Goal: Task Accomplishment & Management: Manage account settings

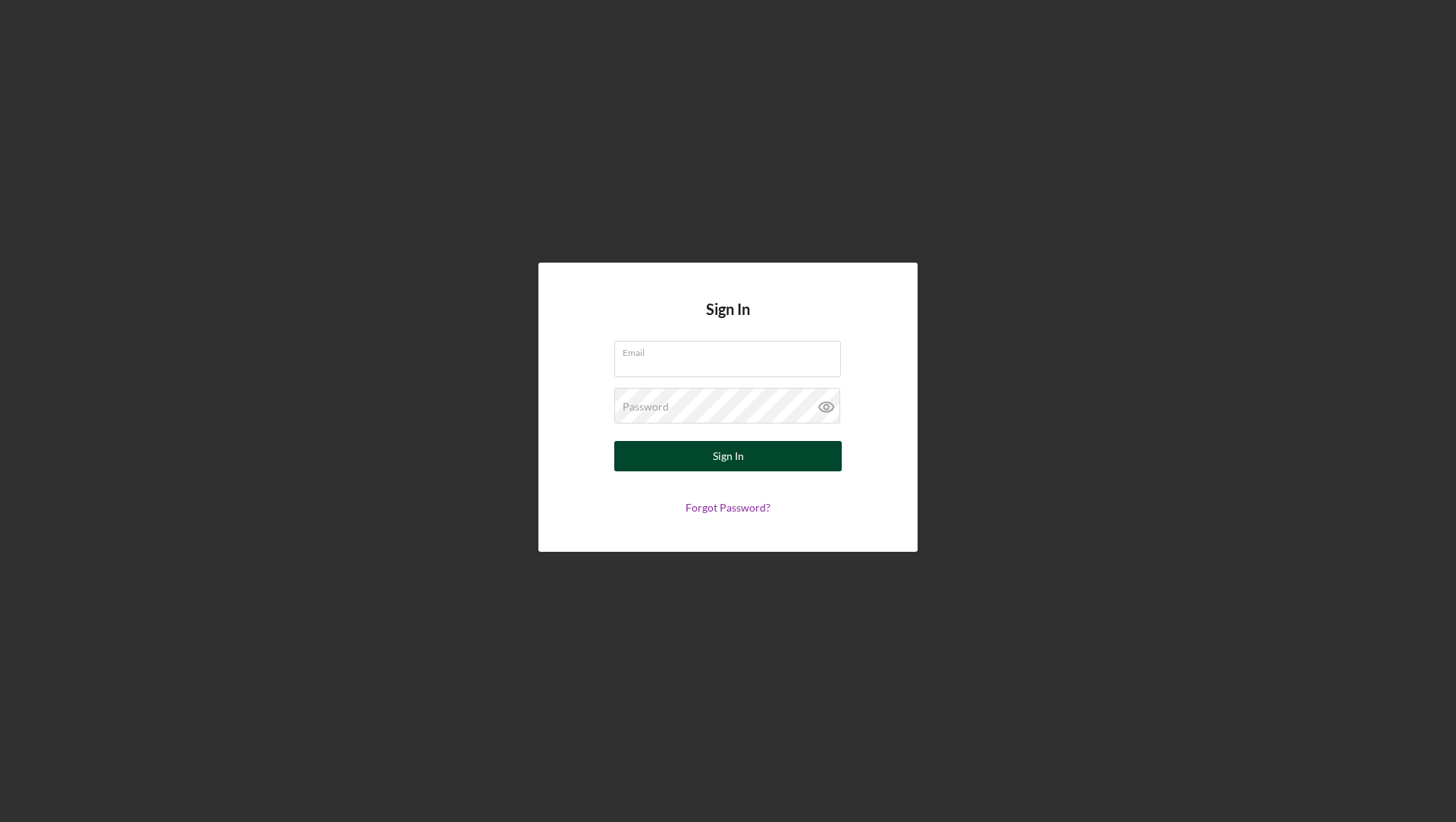
type input "[EMAIL_ADDRESS][DOMAIN_NAME]"
click at [678, 461] on button "Sign In" at bounding box center [728, 456] width 228 height 31
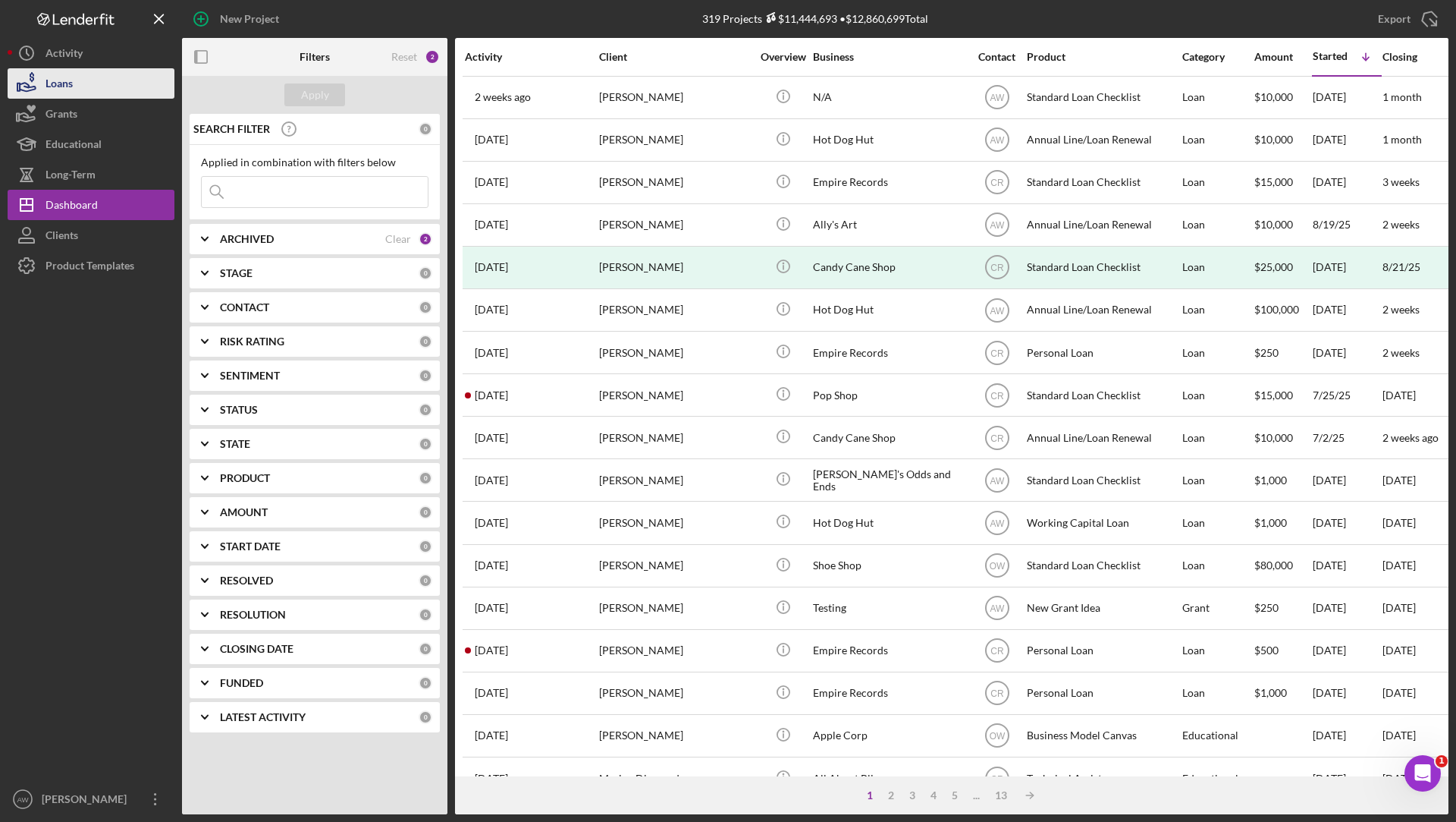
click at [55, 86] on div "Loans" at bounding box center [59, 85] width 27 height 34
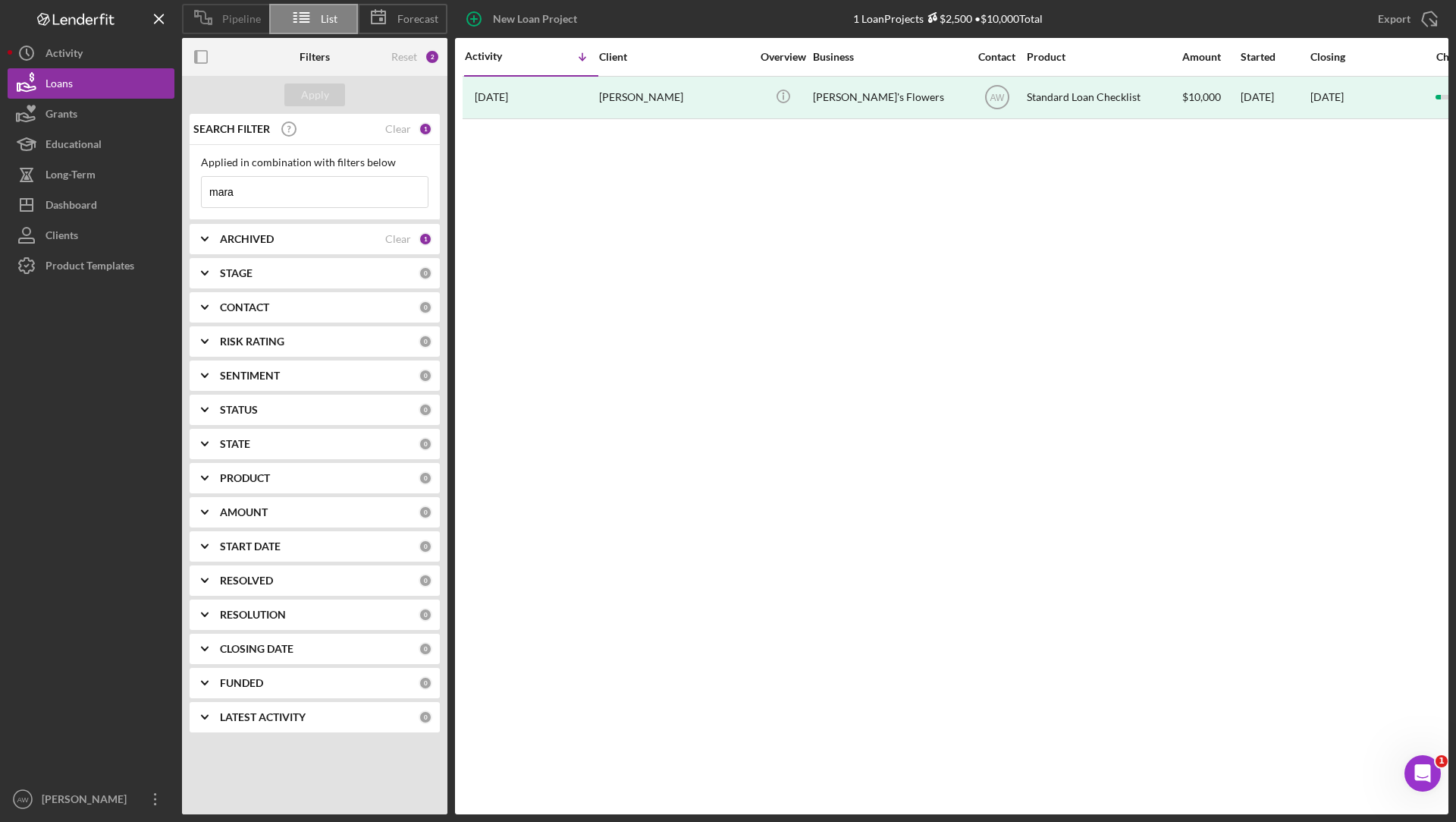
click at [216, 17] on icon at bounding box center [203, 17] width 38 height 38
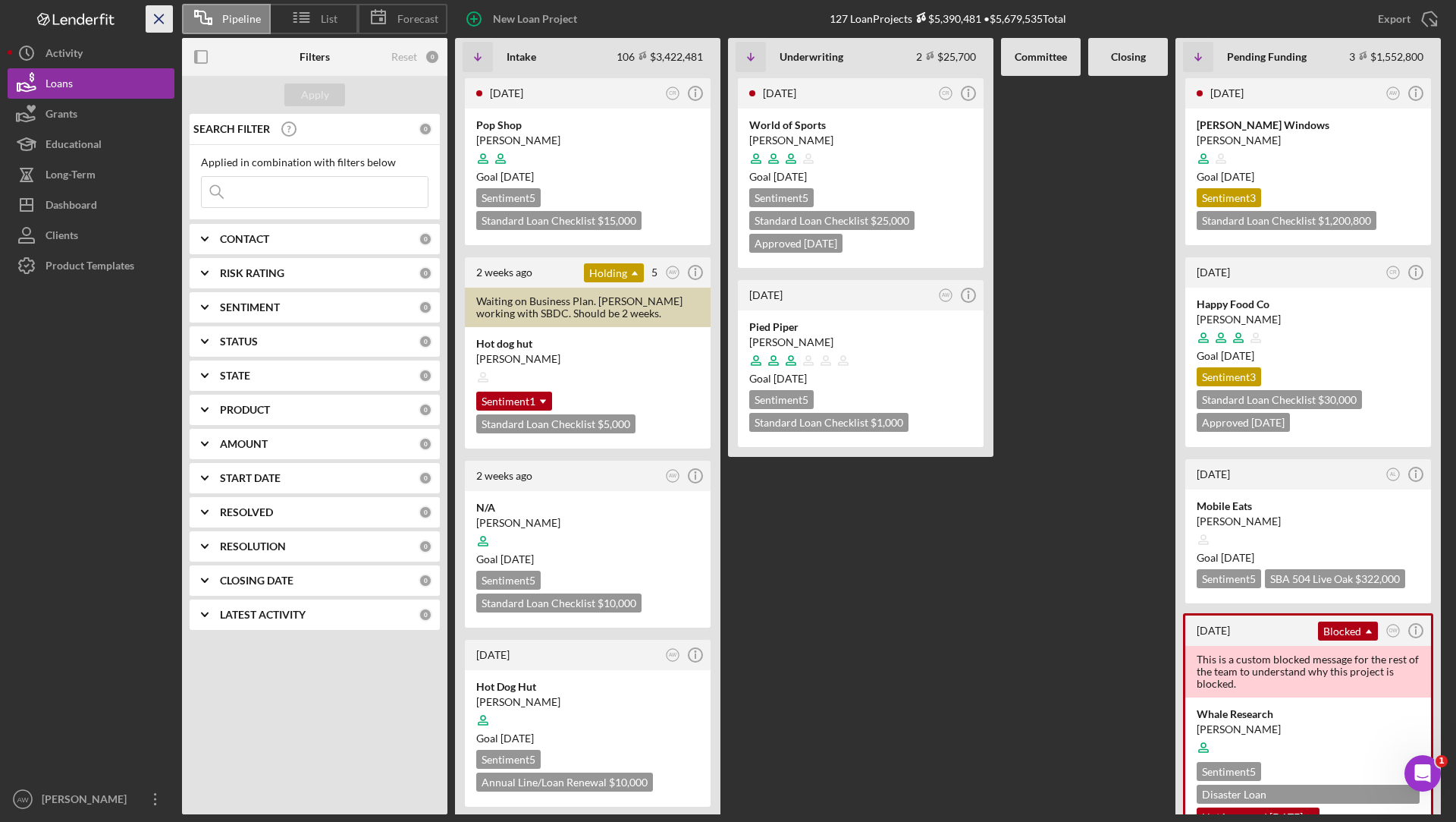
click at [155, 18] on icon "Icon/Menu Close" at bounding box center [160, 20] width 34 height 34
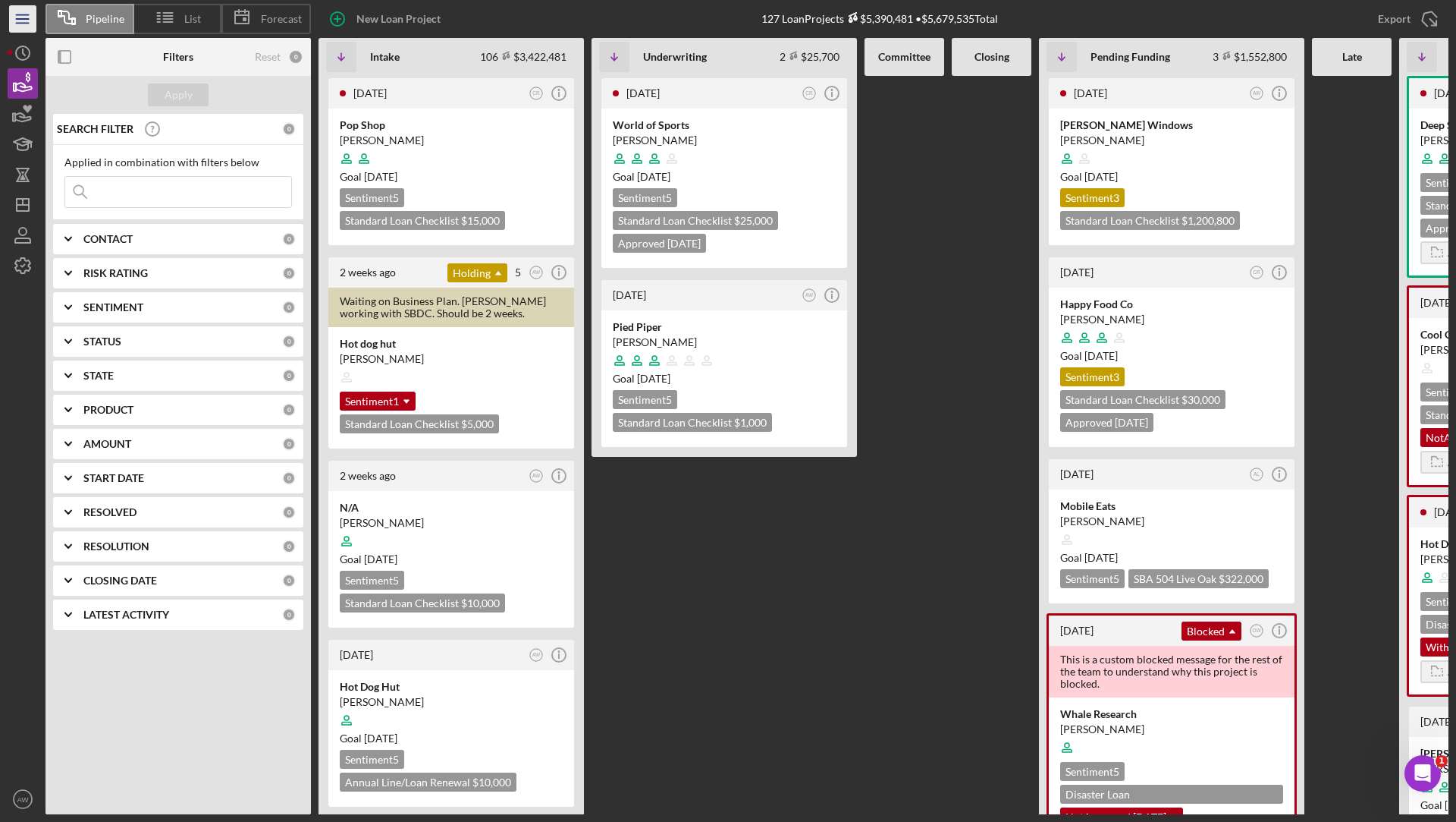
click at [20, 21] on icon "Icon/Menu" at bounding box center [23, 20] width 34 height 34
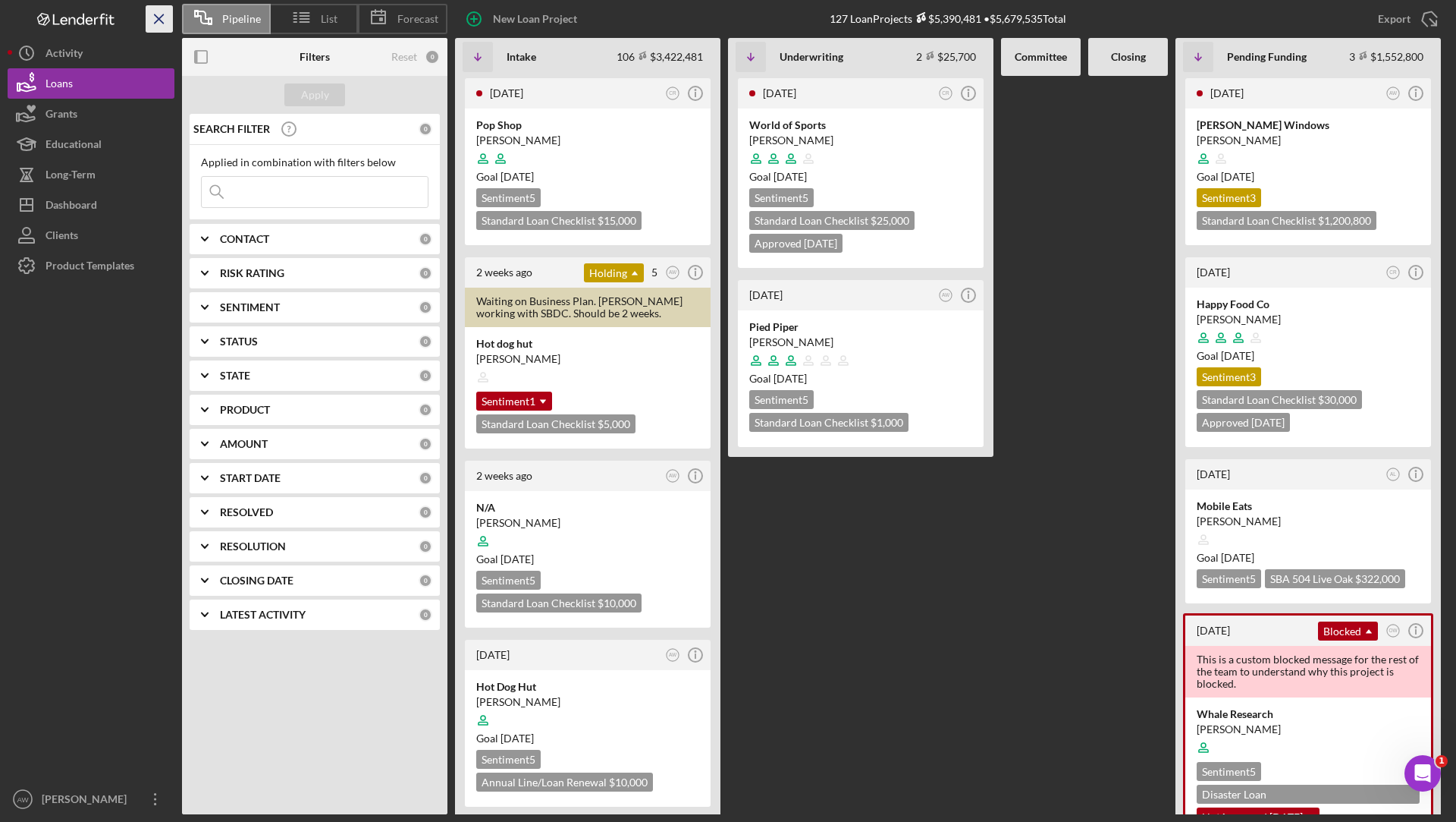
click at [153, 22] on icon "Icon/Menu Close" at bounding box center [160, 20] width 34 height 34
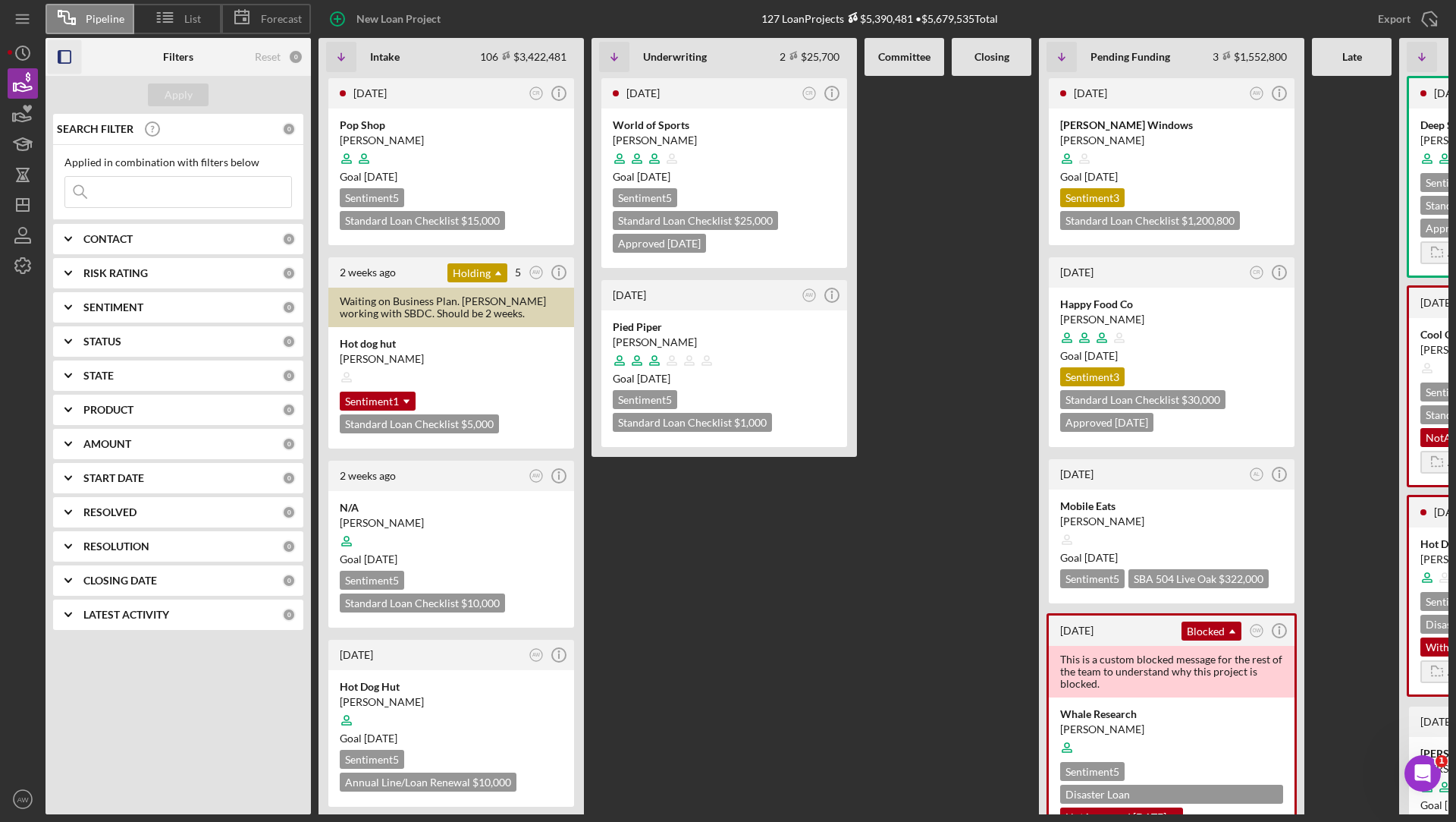
click at [60, 54] on rect "button" at bounding box center [60, 57] width 3 height 12
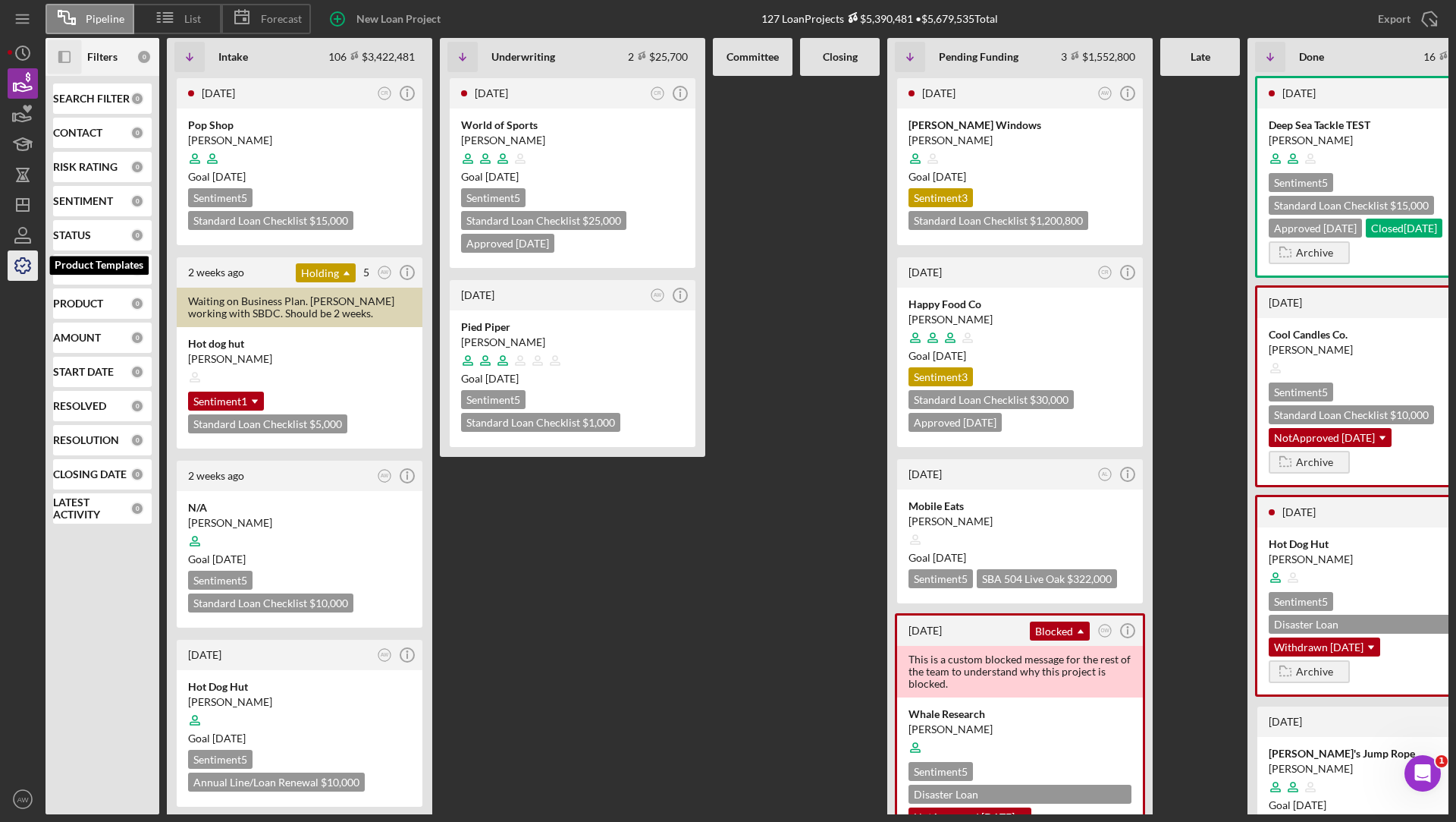
click at [28, 266] on icon "button" at bounding box center [23, 266] width 15 height 15
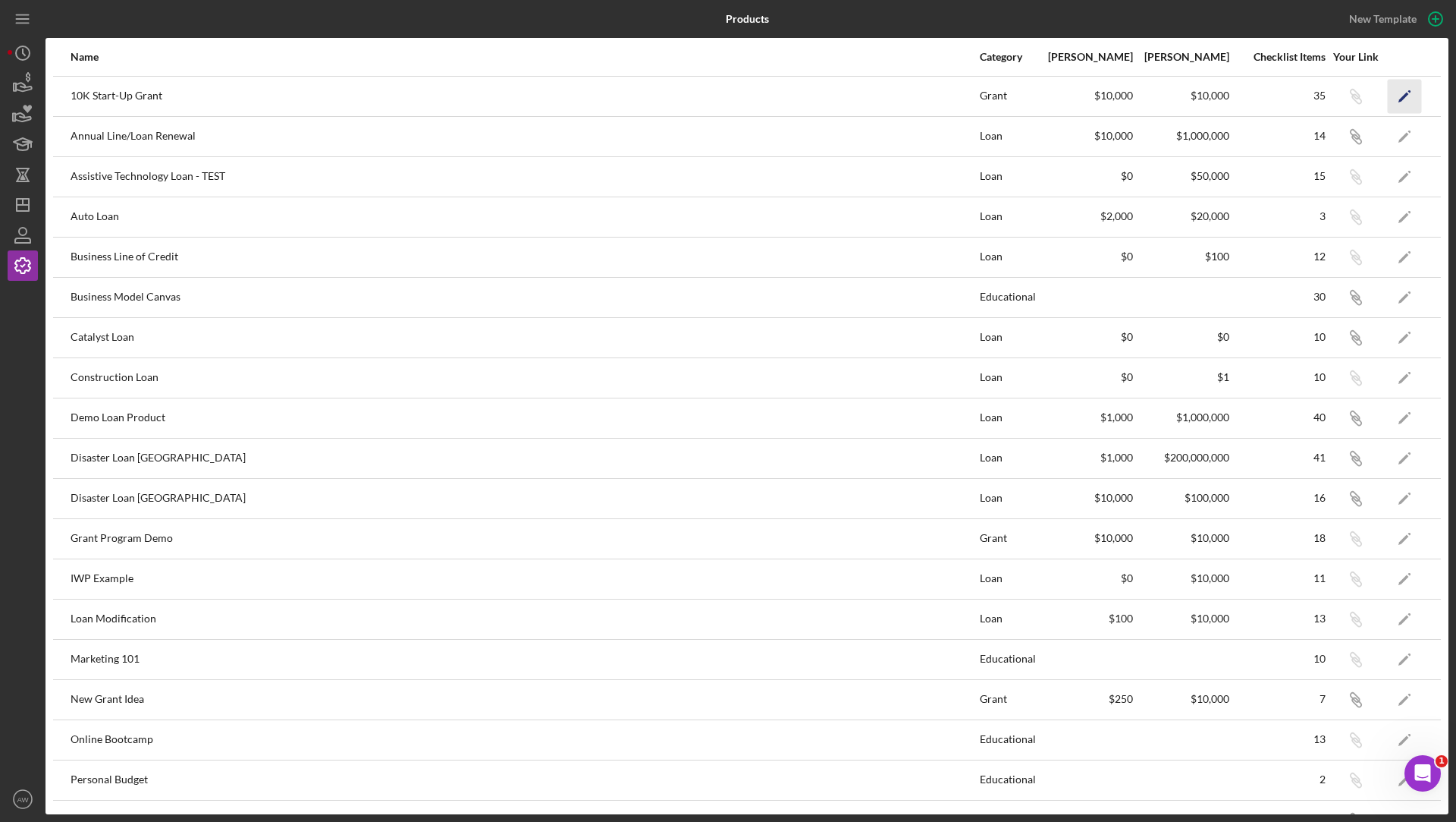
click at [1408, 87] on icon "Icon/Edit" at bounding box center [1405, 96] width 34 height 34
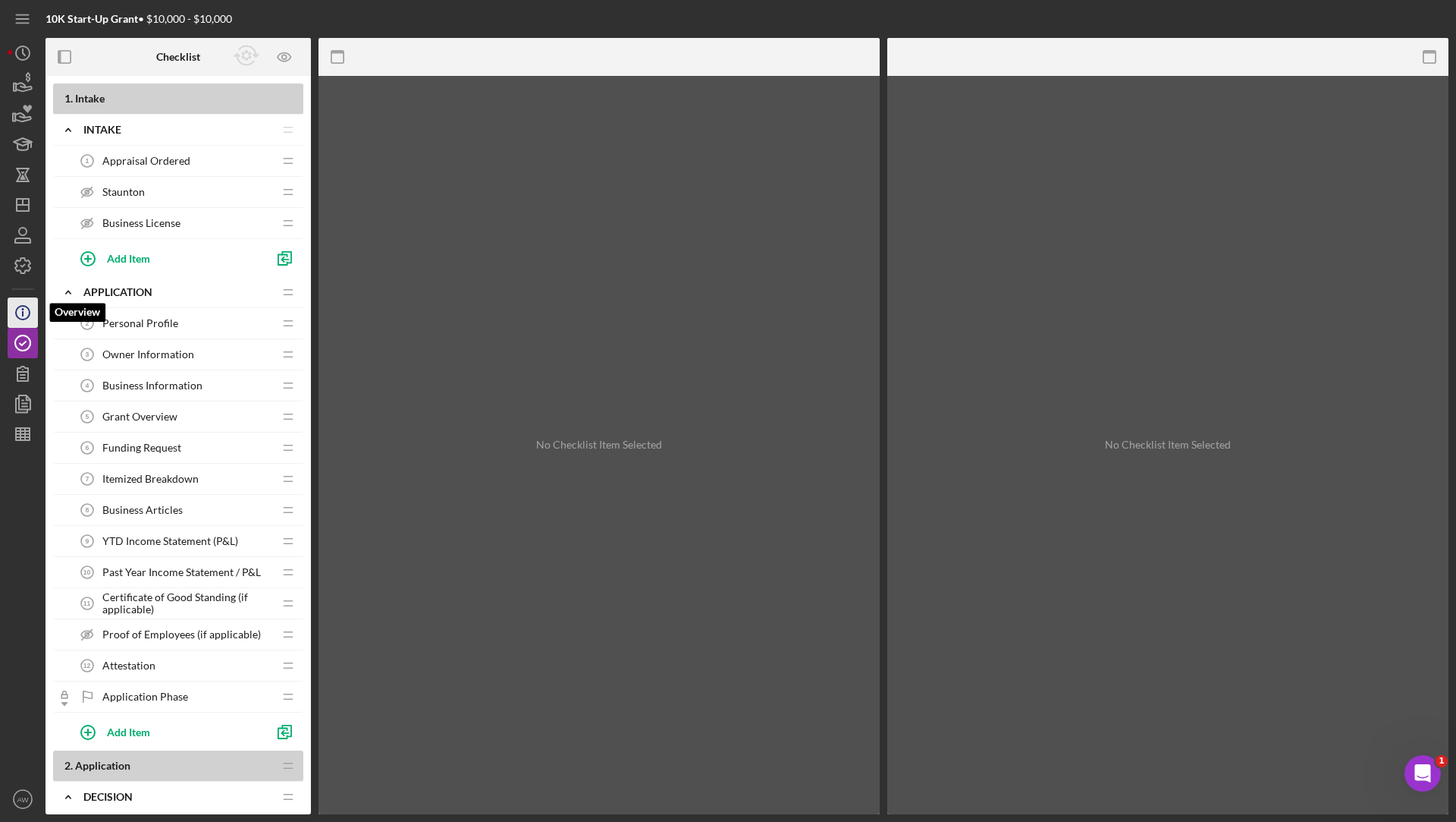
click at [18, 312] on icon "Icon/Info" at bounding box center [22, 312] width 38 height 38
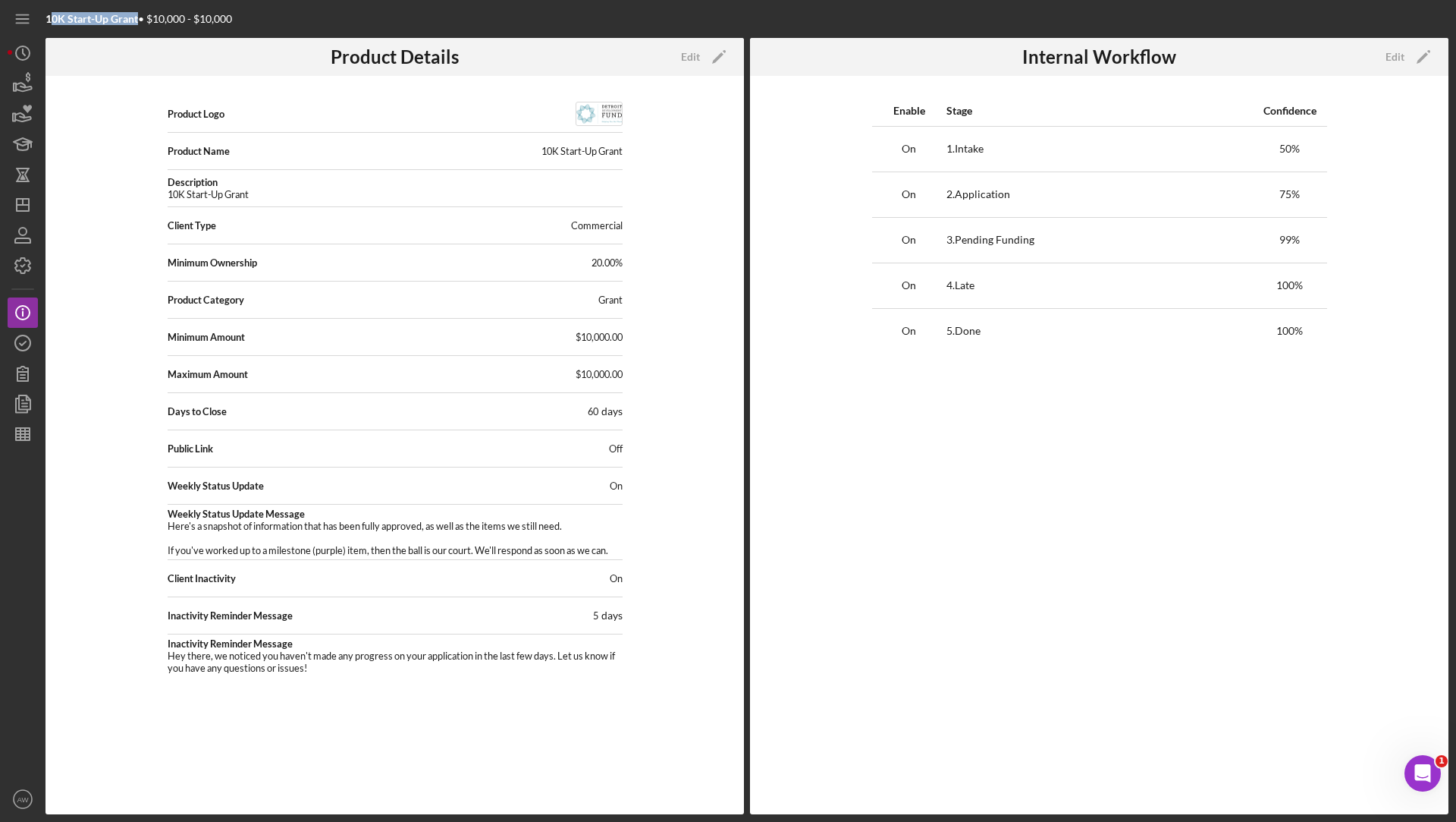
drag, startPoint x: 139, startPoint y: 19, endPoint x: 48, endPoint y: 18, distance: 91.0
click at [48, 18] on div "10K Start-Up Grant • $10,000 - $10,000" at bounding box center [139, 19] width 187 height 12
click at [1402, 48] on div "Edit" at bounding box center [1395, 57] width 19 height 23
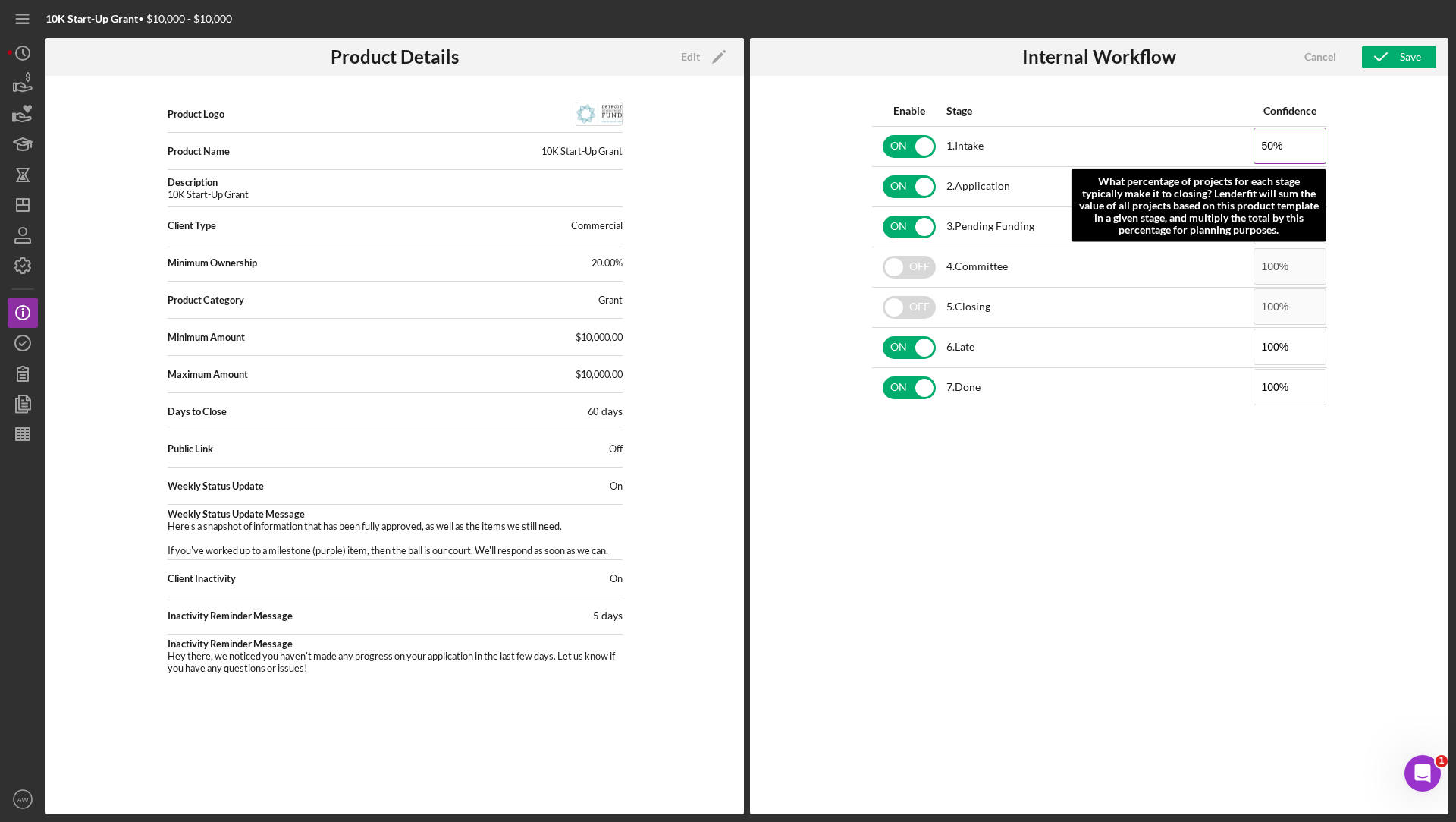
click at [1292, 146] on input "50%" at bounding box center [1290, 145] width 73 height 37
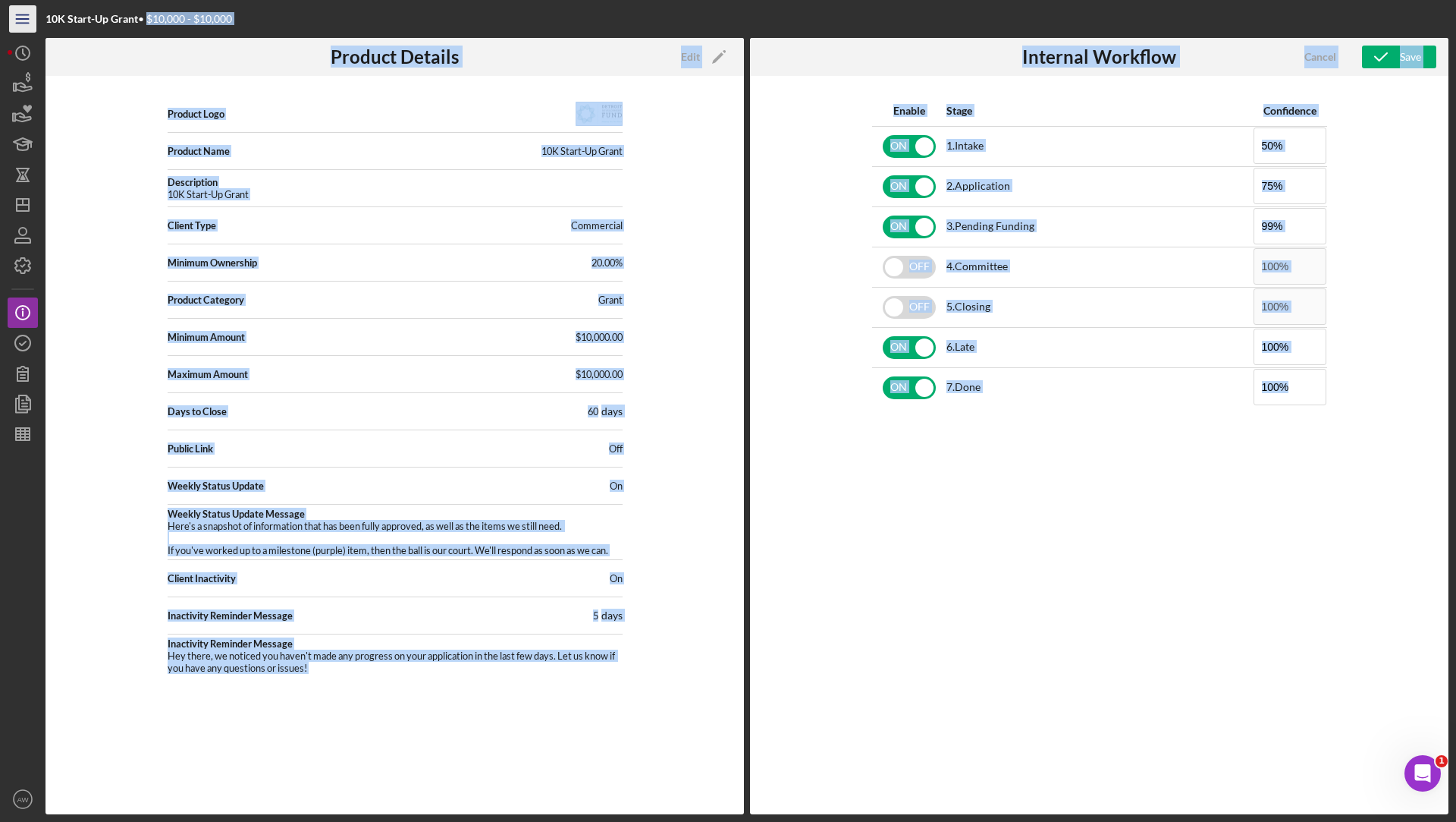
drag, startPoint x: 143, startPoint y: 18, endPoint x: 32, endPoint y: 20, distance: 111.0
click at [32, 20] on div "10K Start-Up Grant • $10,000 - $10,000 Product Details Edit Icon/Edit Product L…" at bounding box center [728, 407] width 1442 height 814
click at [960, 39] on div at bounding box center [874, 57] width 224 height 38
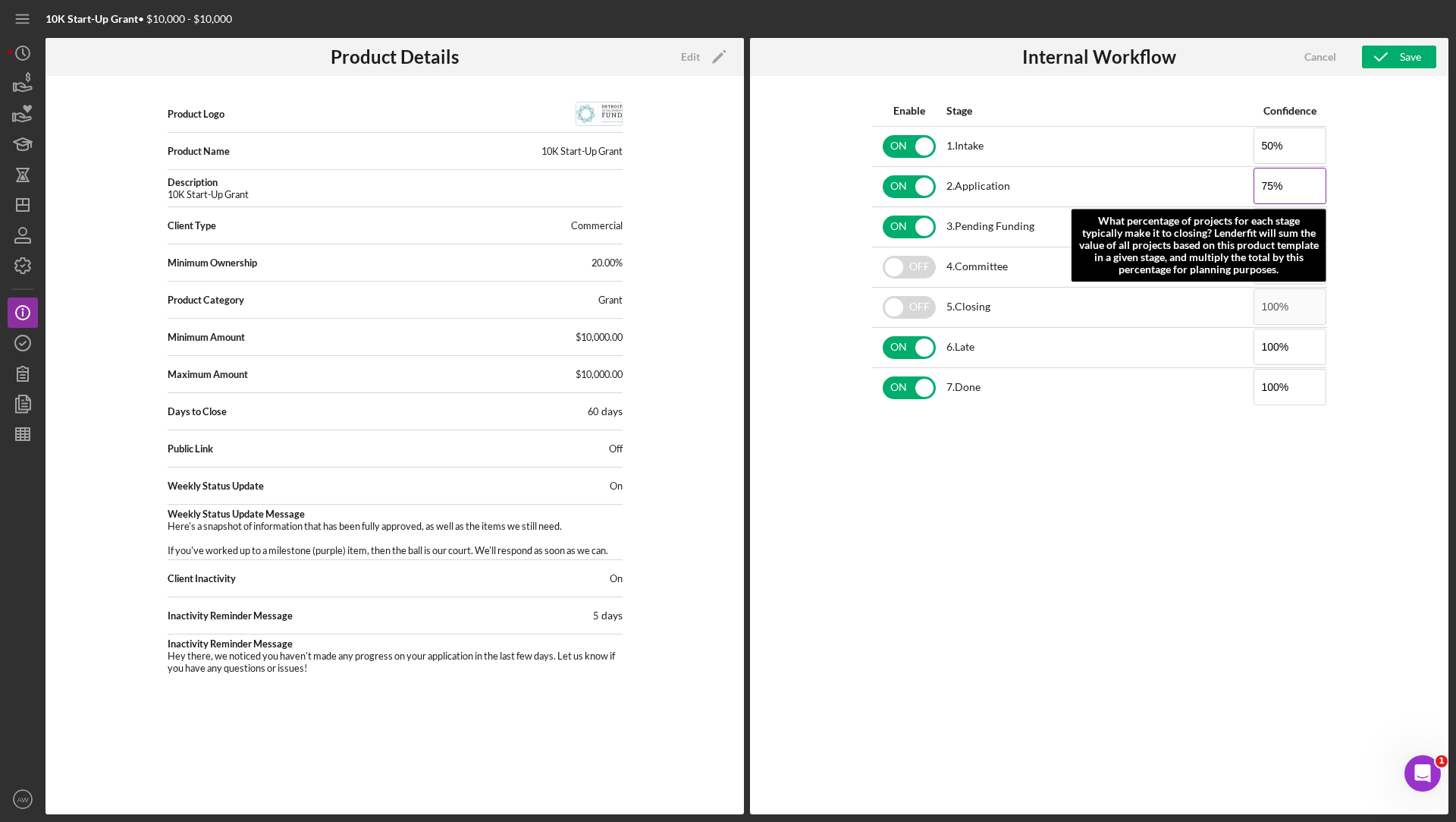
click at [1307, 188] on input "75%" at bounding box center [1290, 185] width 73 height 37
drag, startPoint x: 1296, startPoint y: 188, endPoint x: 1253, endPoint y: 189, distance: 43.0
click at [1254, 189] on input "75%" at bounding box center [1290, 185] width 73 height 37
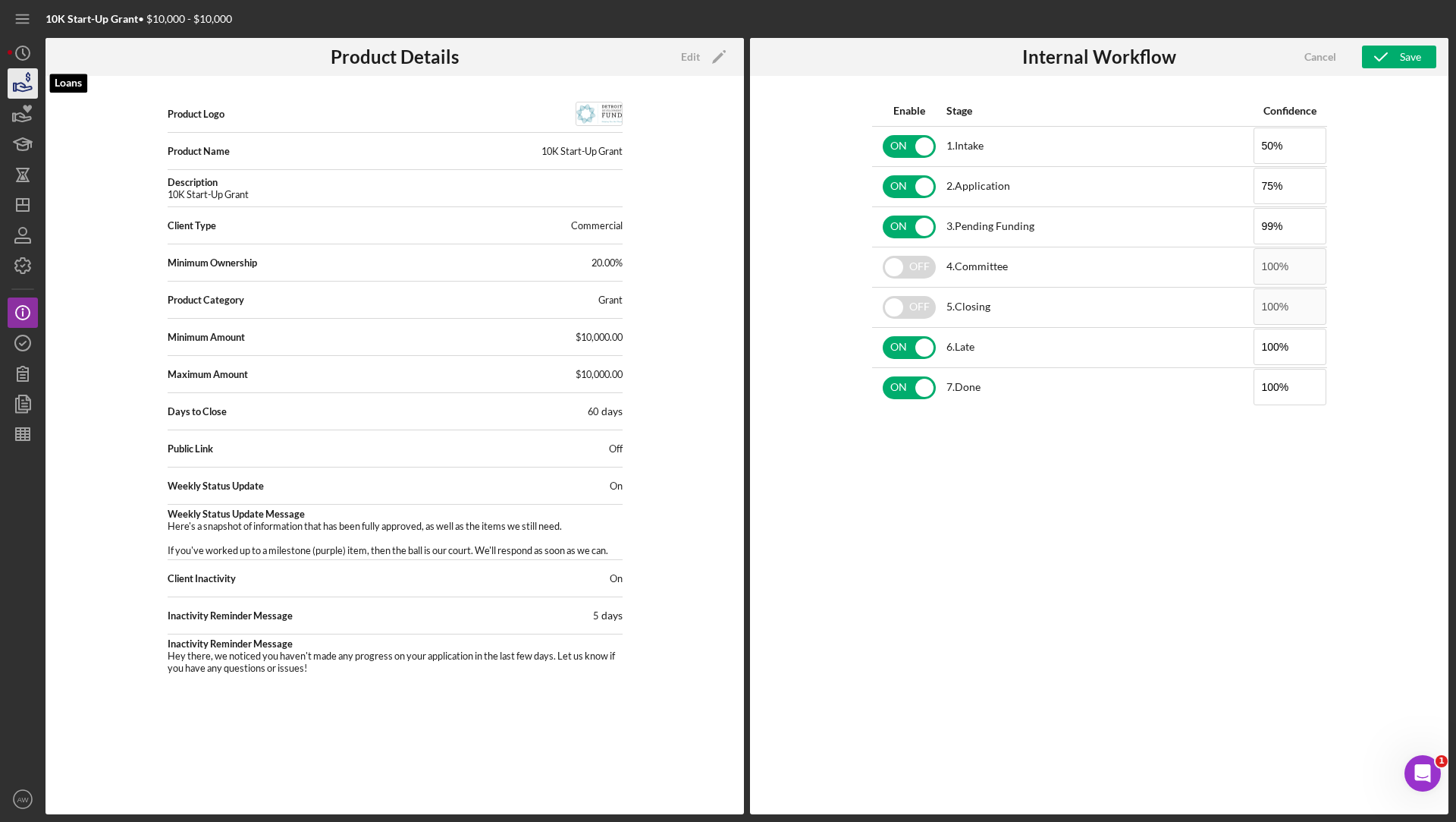
click at [18, 83] on icon "button" at bounding box center [24, 87] width 16 height 8
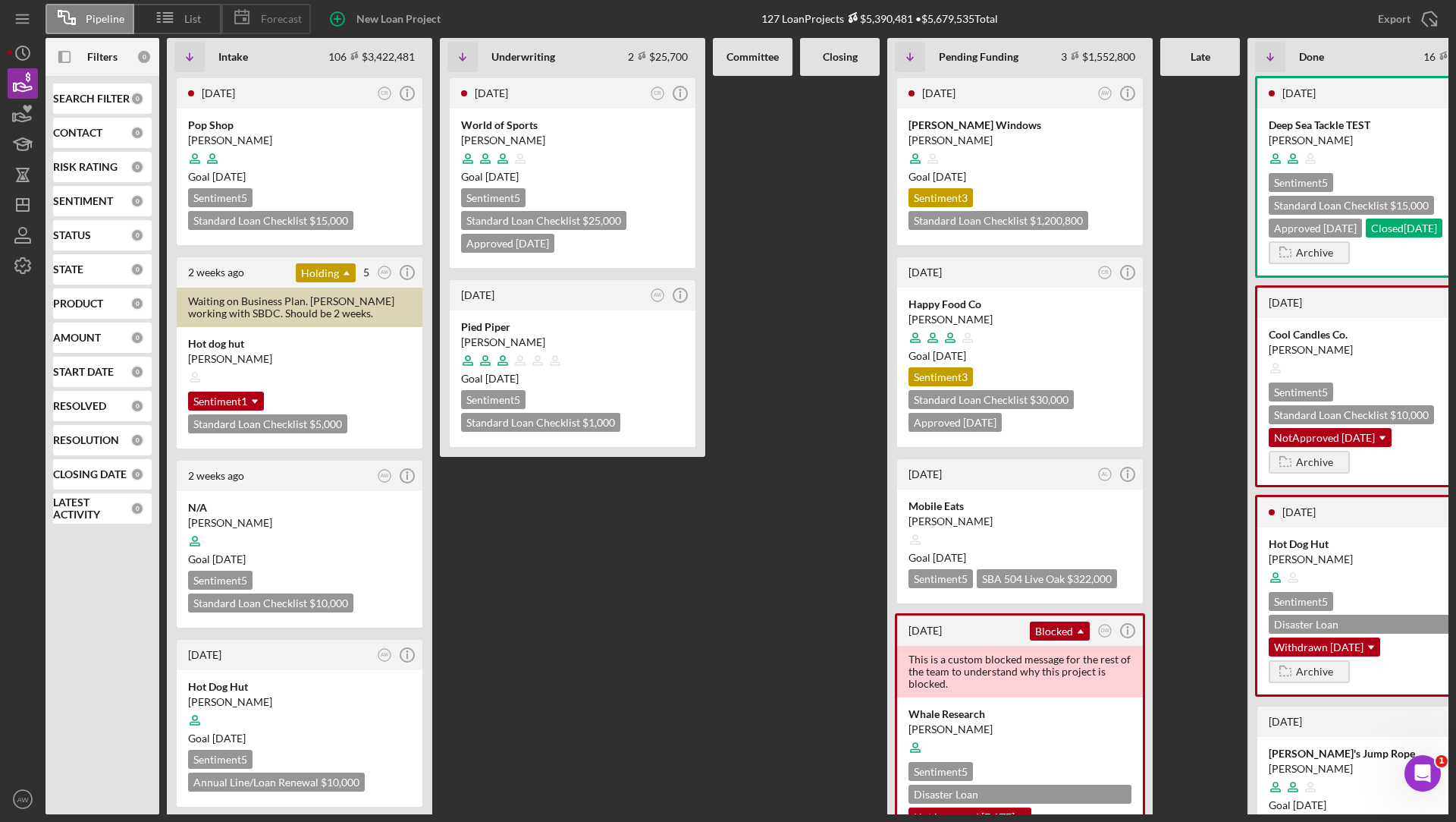
click at [261, 18] on span "Forecast" at bounding box center [281, 19] width 41 height 12
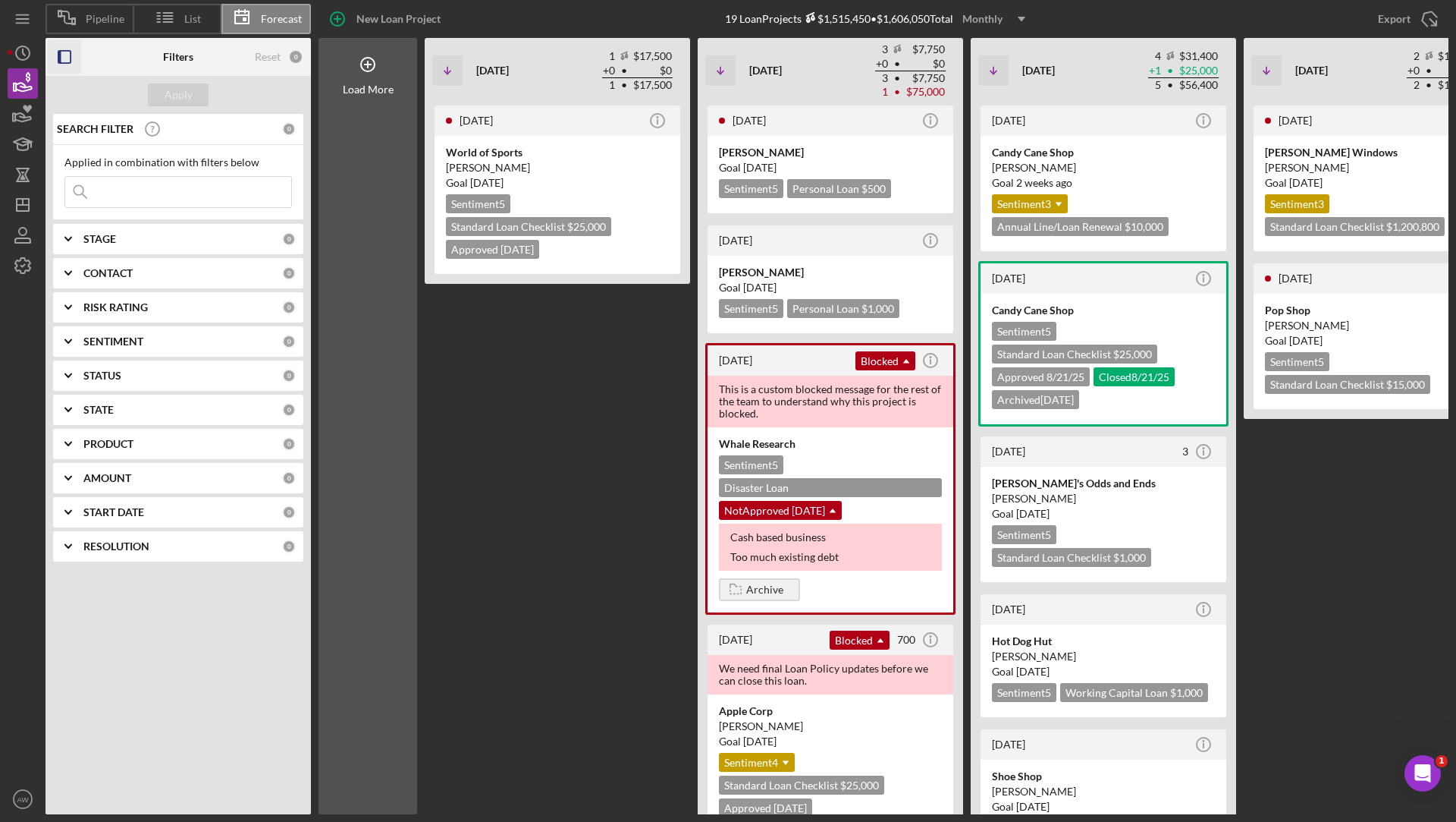
click at [68, 55] on icon "button" at bounding box center [65, 57] width 34 height 34
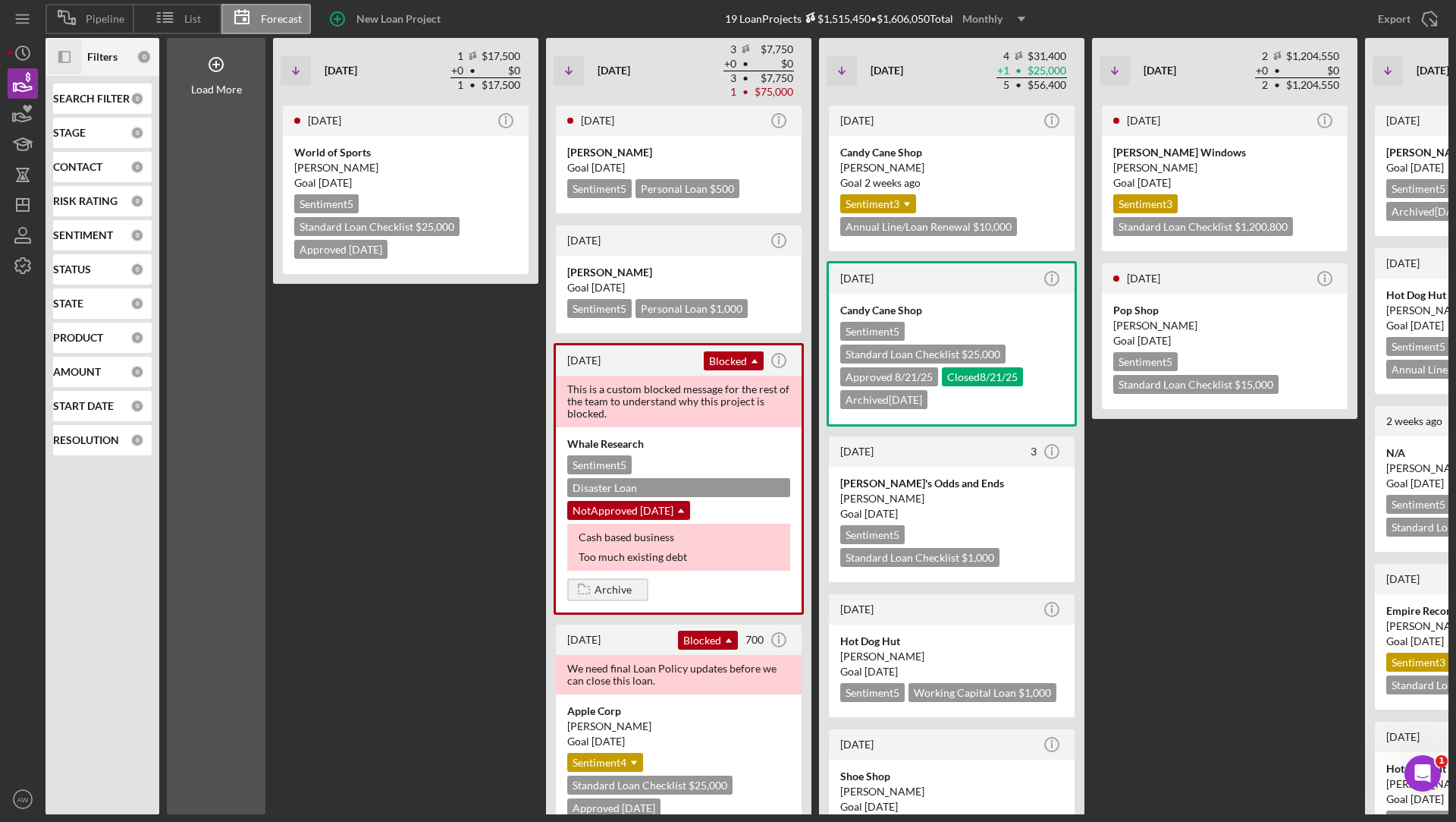
click at [1010, 13] on icon "Icon/Dropdown Arrow" at bounding box center [1021, 19] width 38 height 38
click at [1000, 89] on div "Quarterly" at bounding box center [997, 86] width 61 height 31
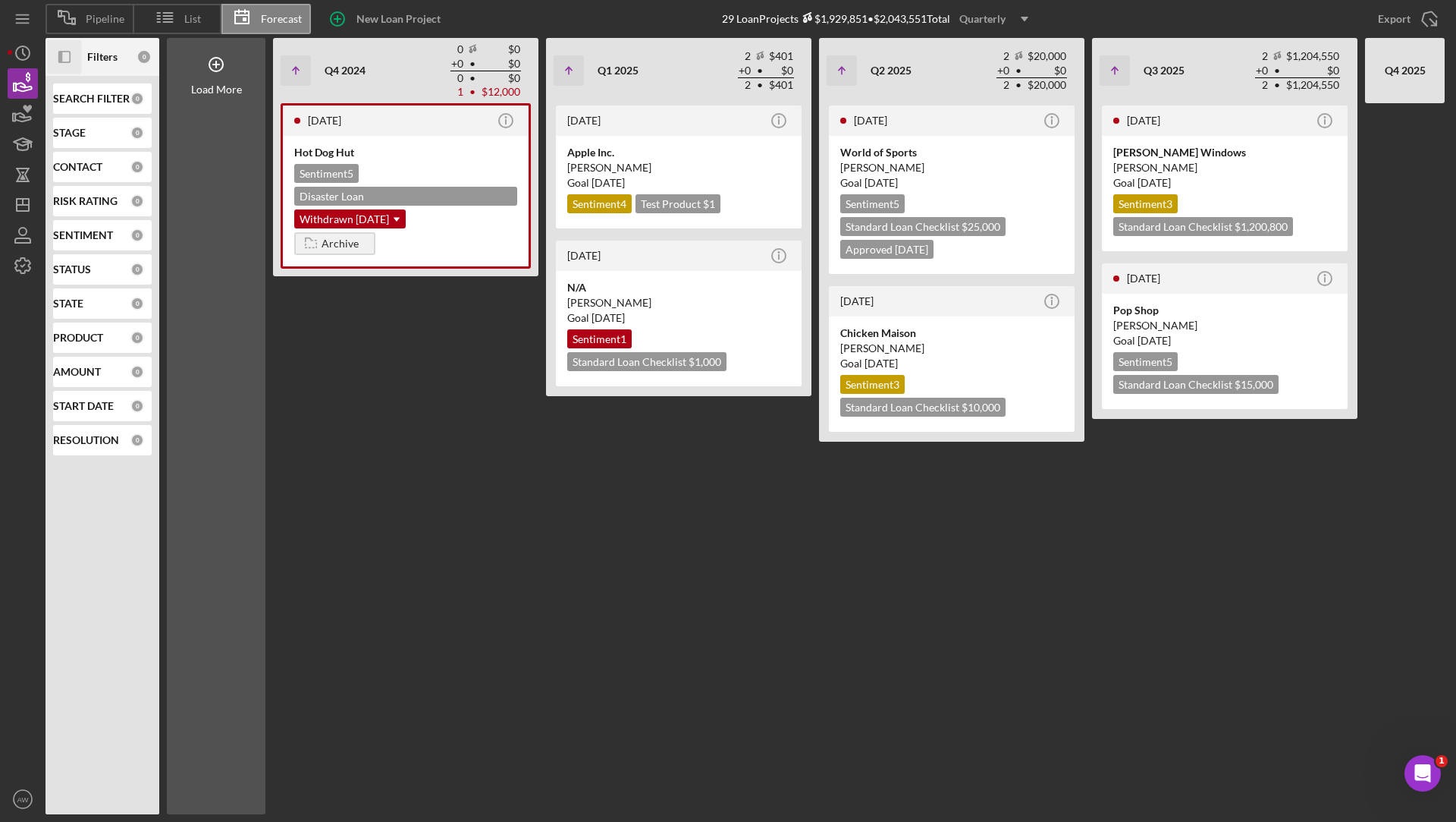
click at [1005, 29] on div "Quarterly" at bounding box center [982, 19] width 47 height 23
click at [982, 115] on div "Yearly" at bounding box center [997, 117] width 61 height 31
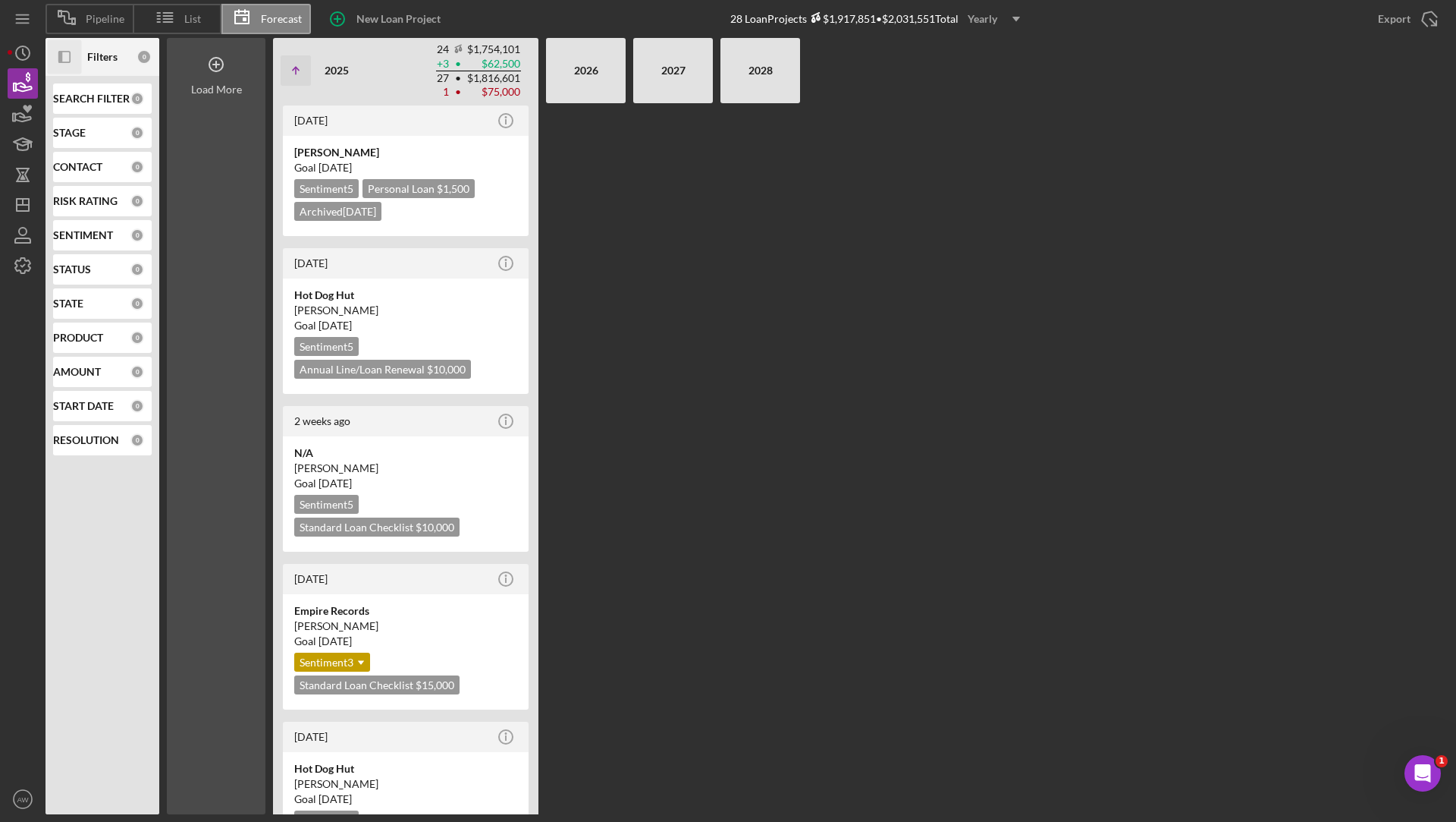
click at [224, 97] on div "Load More" at bounding box center [216, 426] width 98 height 776
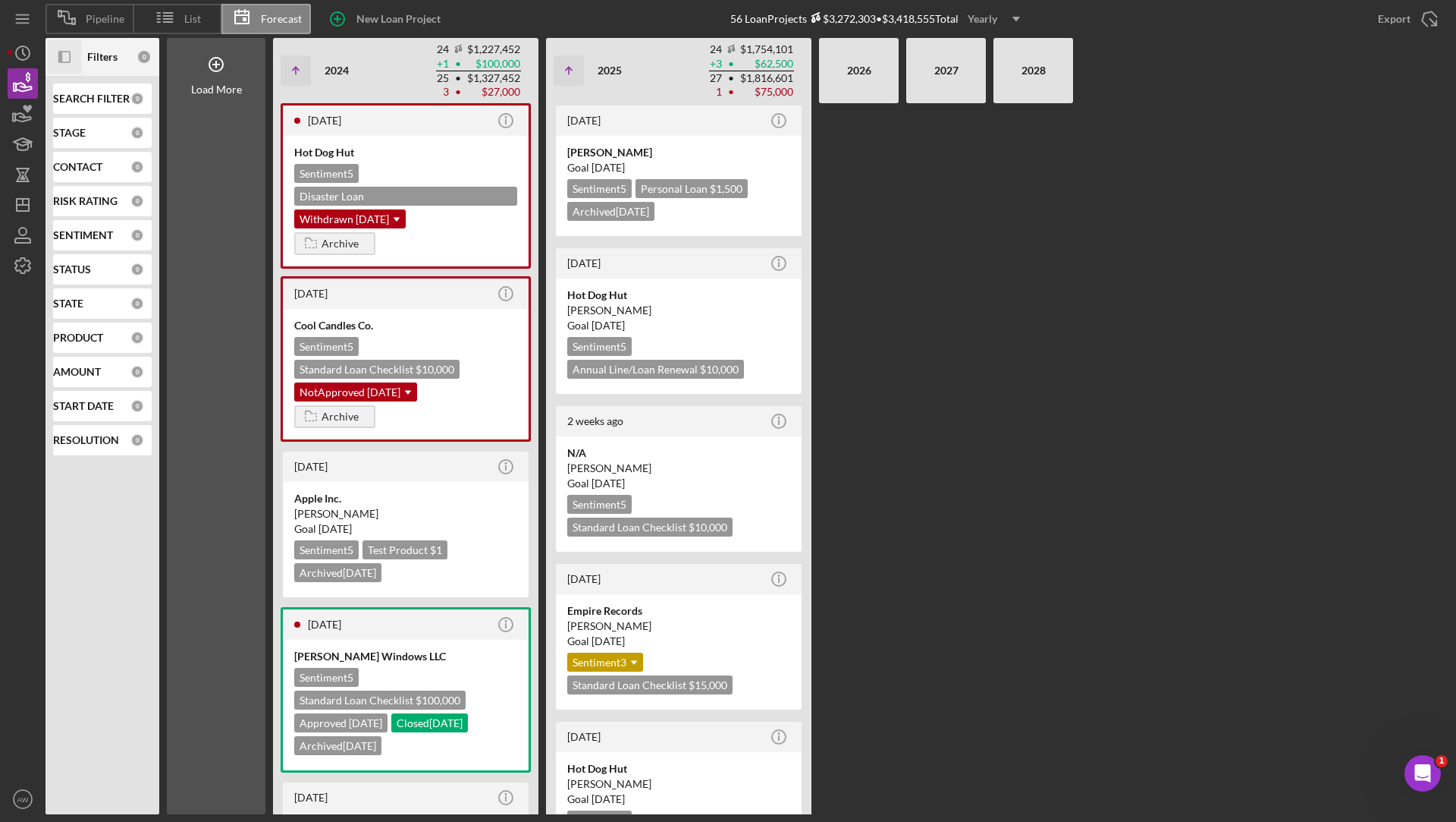
click at [1001, 23] on icon "Icon/Dropdown Arrow" at bounding box center [1016, 19] width 38 height 38
click at [994, 61] on div "Monthly" at bounding box center [997, 54] width 61 height 31
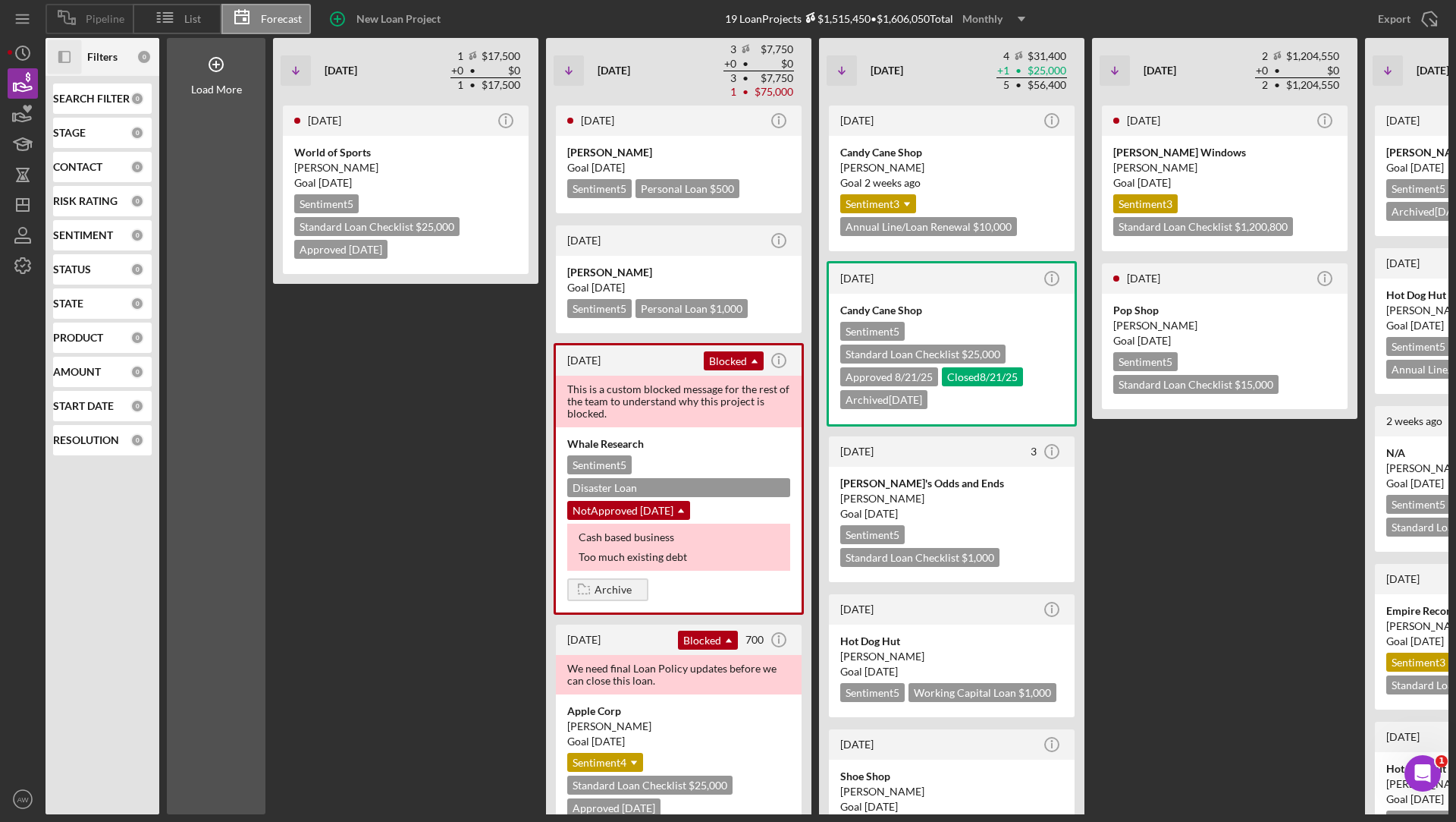
click at [92, 30] on div "Pipeline" at bounding box center [89, 19] width 87 height 31
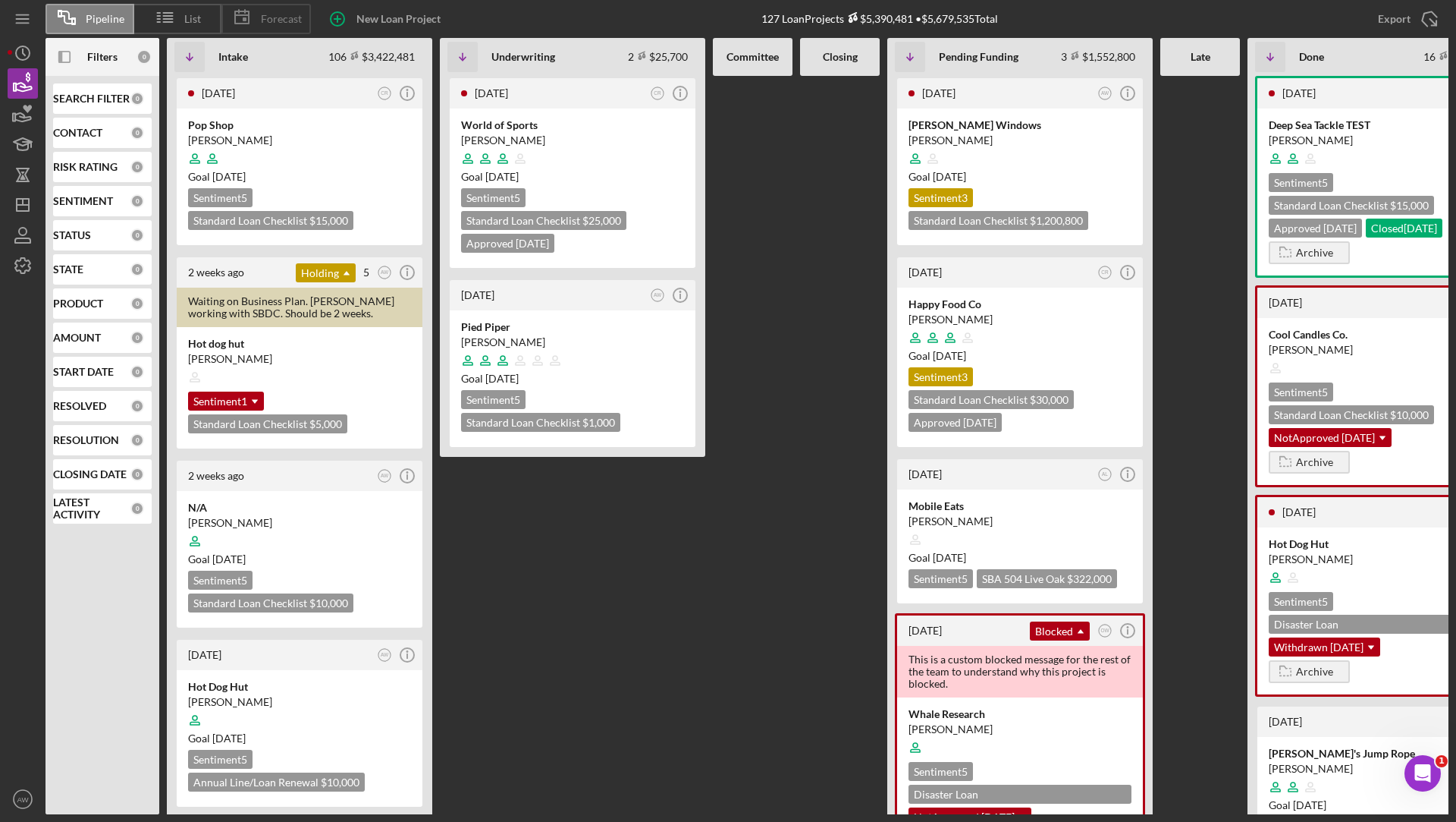
click at [253, 22] on icon at bounding box center [242, 17] width 38 height 38
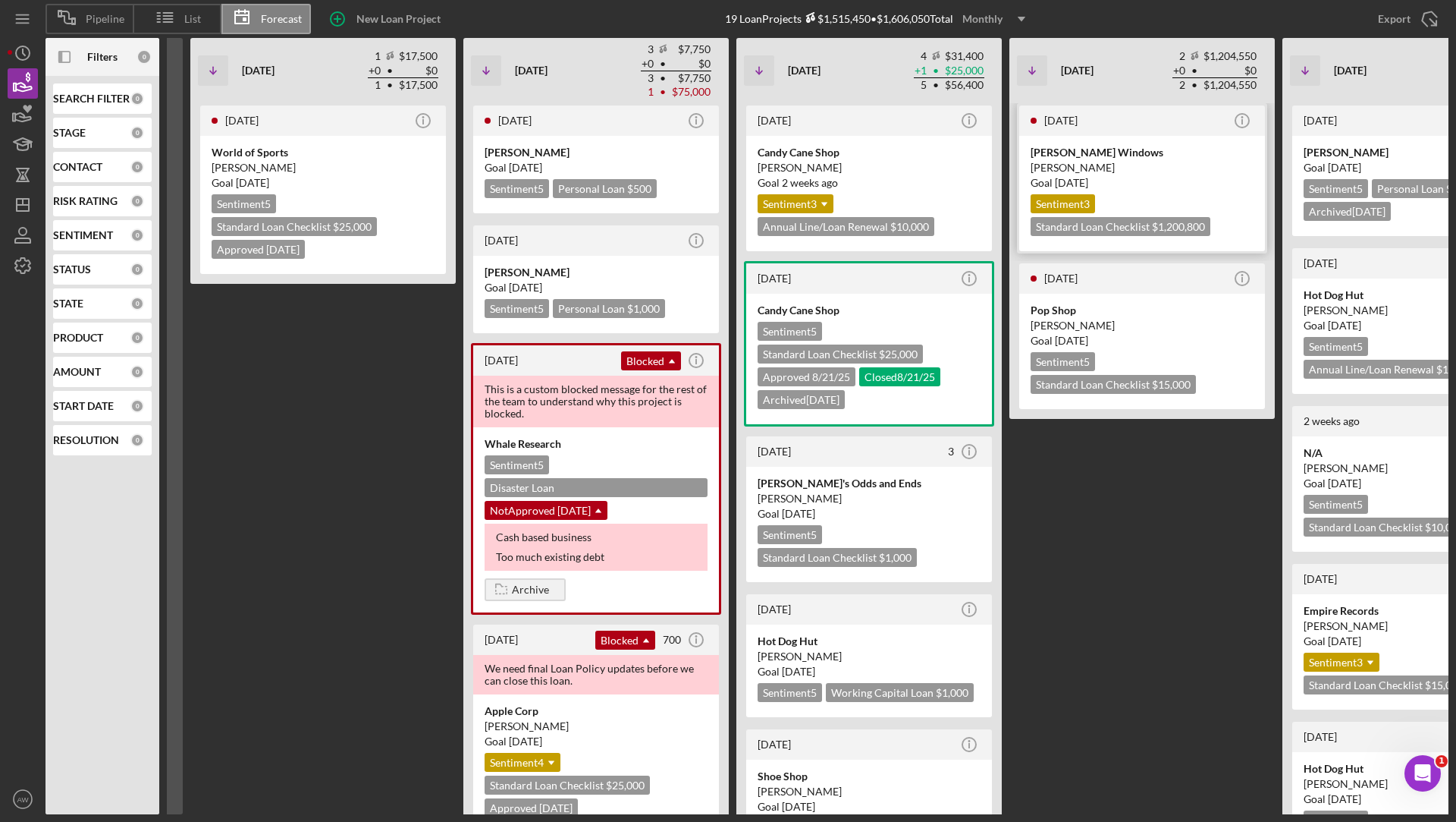
scroll to position [0, 83]
click at [1242, 120] on line "button" at bounding box center [1242, 121] width 0 height 5
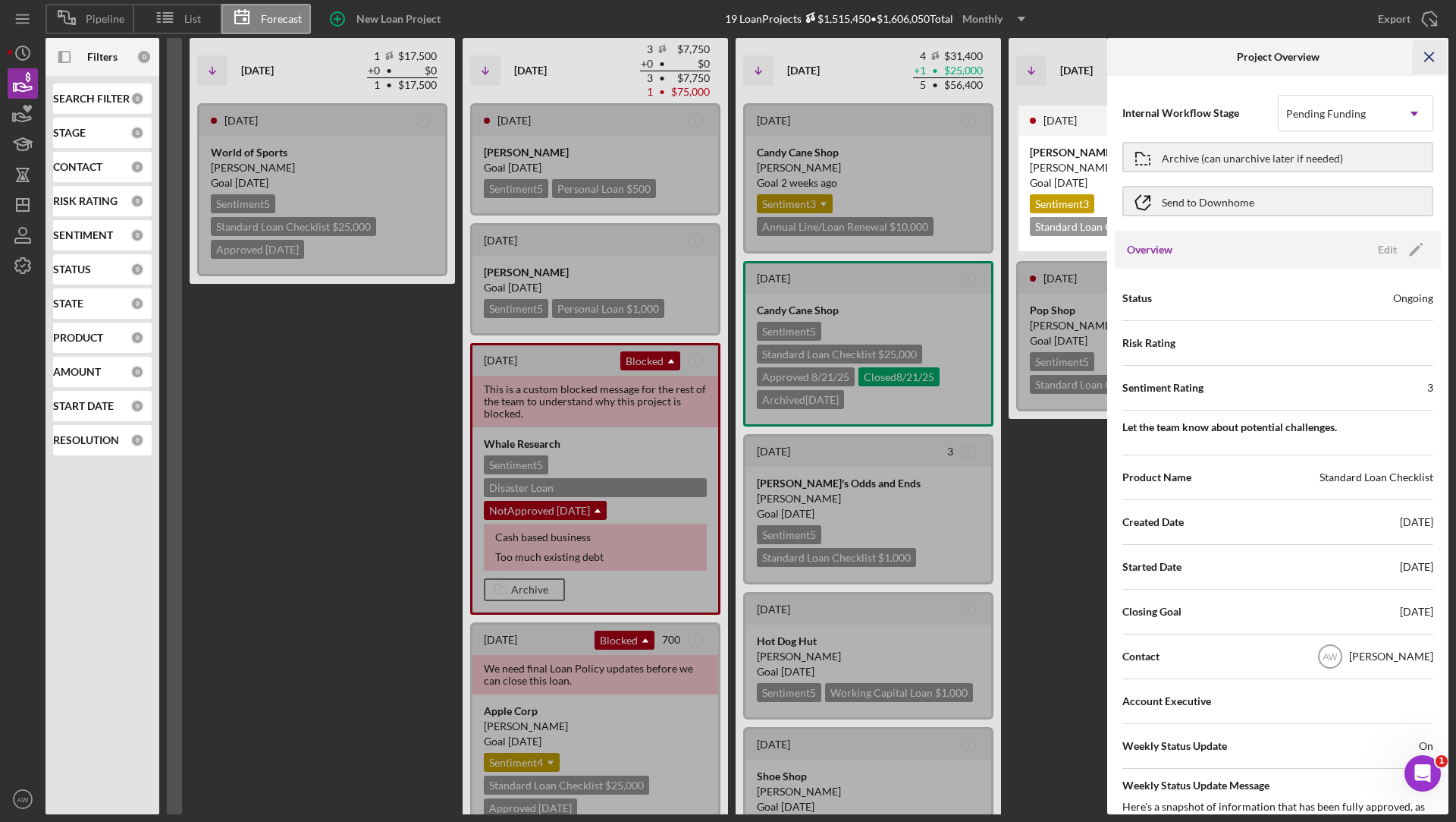
click at [1417, 50] on icon "Icon/Menu Close" at bounding box center [1431, 57] width 34 height 34
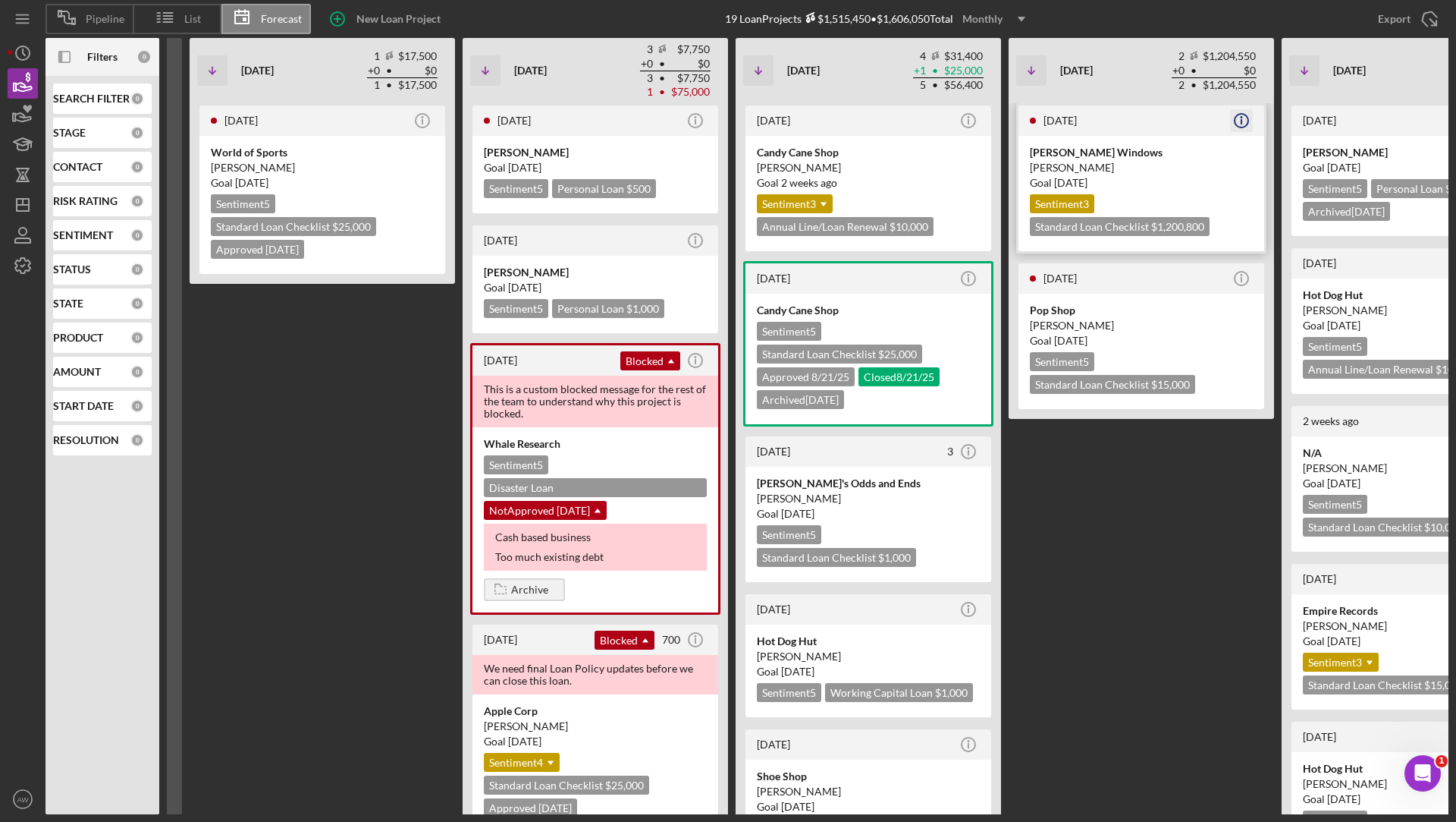
click at [1243, 121] on icon "Icon/Info" at bounding box center [1241, 121] width 38 height 38
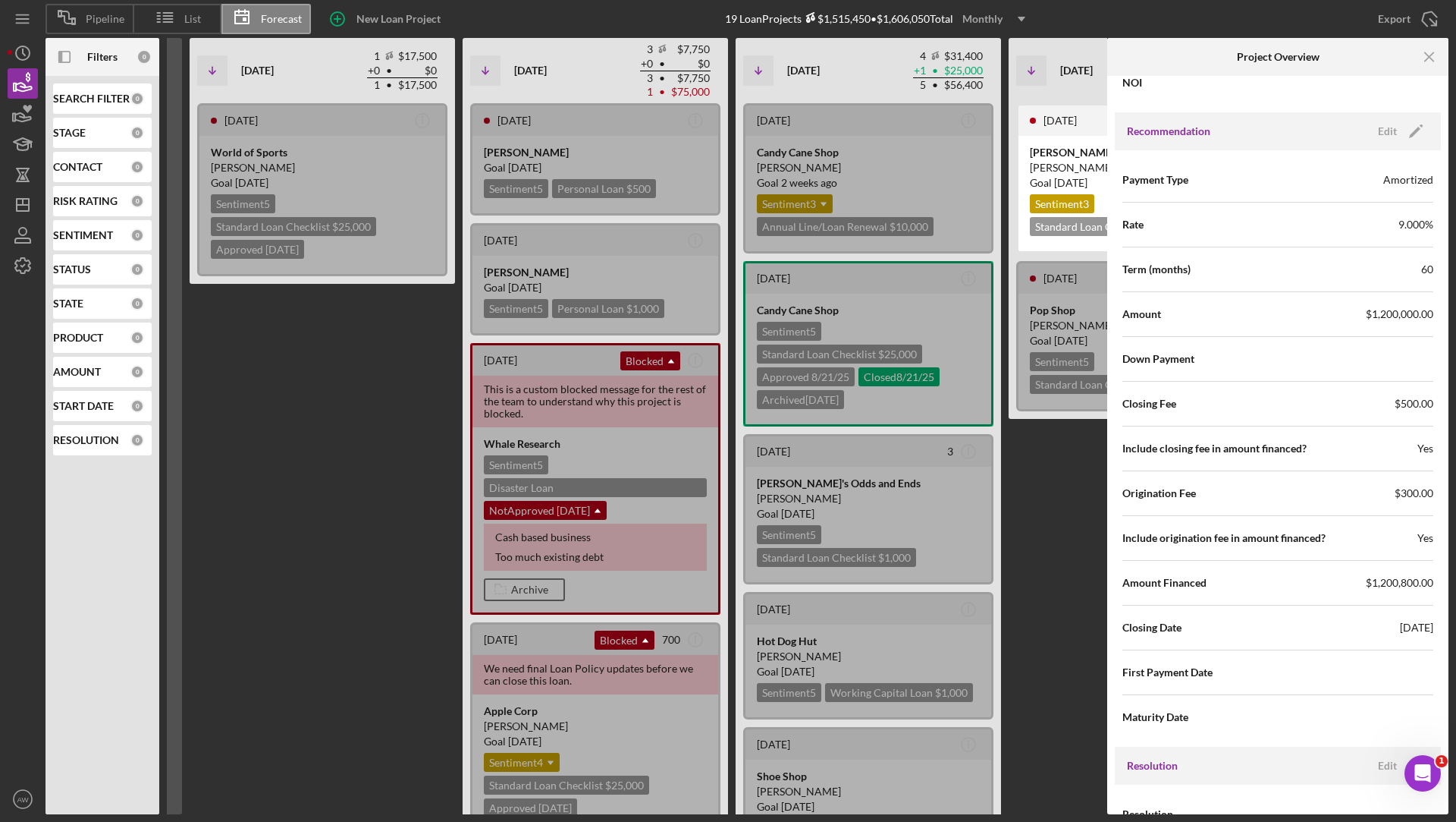
scroll to position [1585, 0]
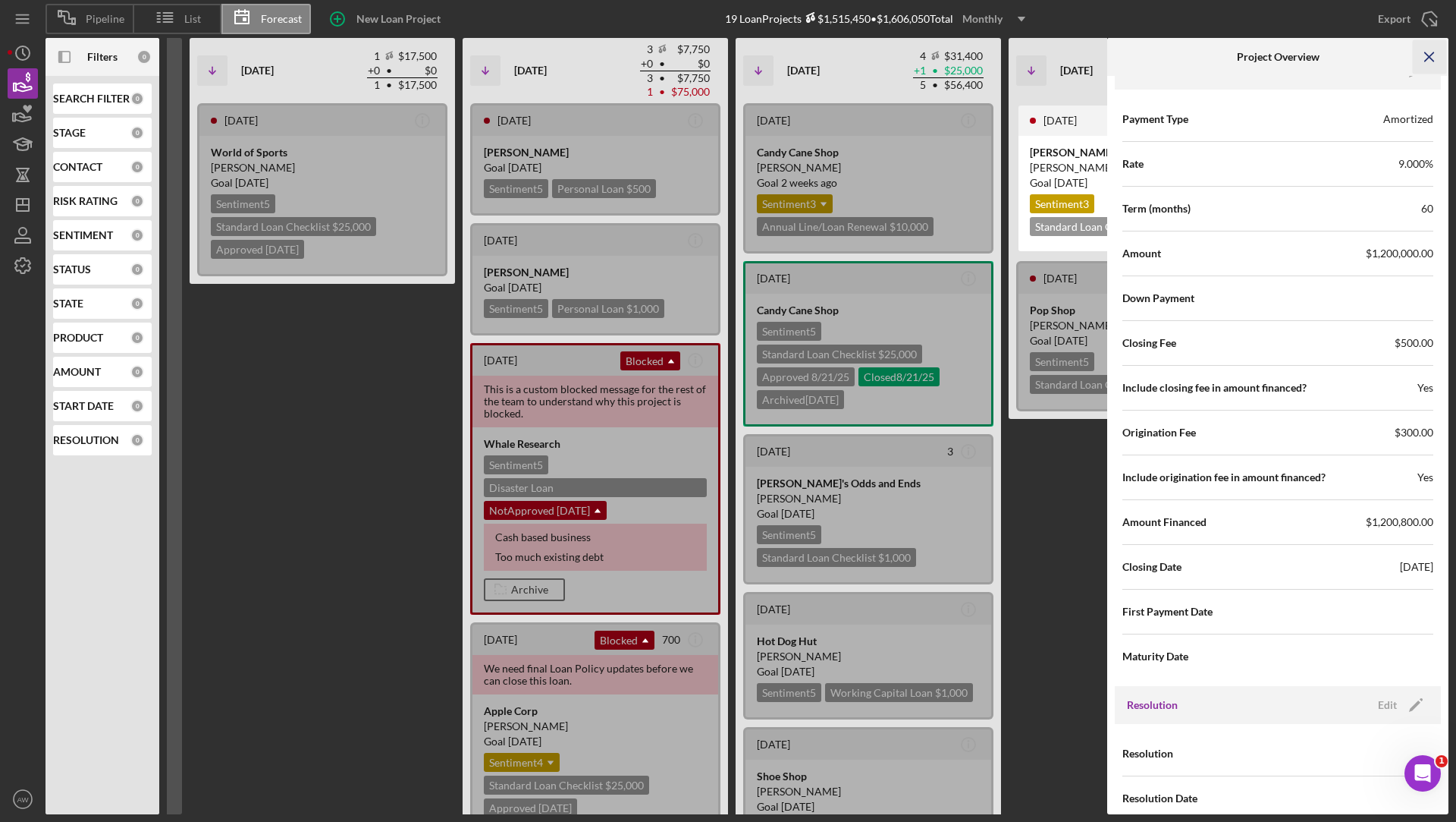
click at [1431, 52] on icon "Icon/Menu Close" at bounding box center [1431, 57] width 34 height 34
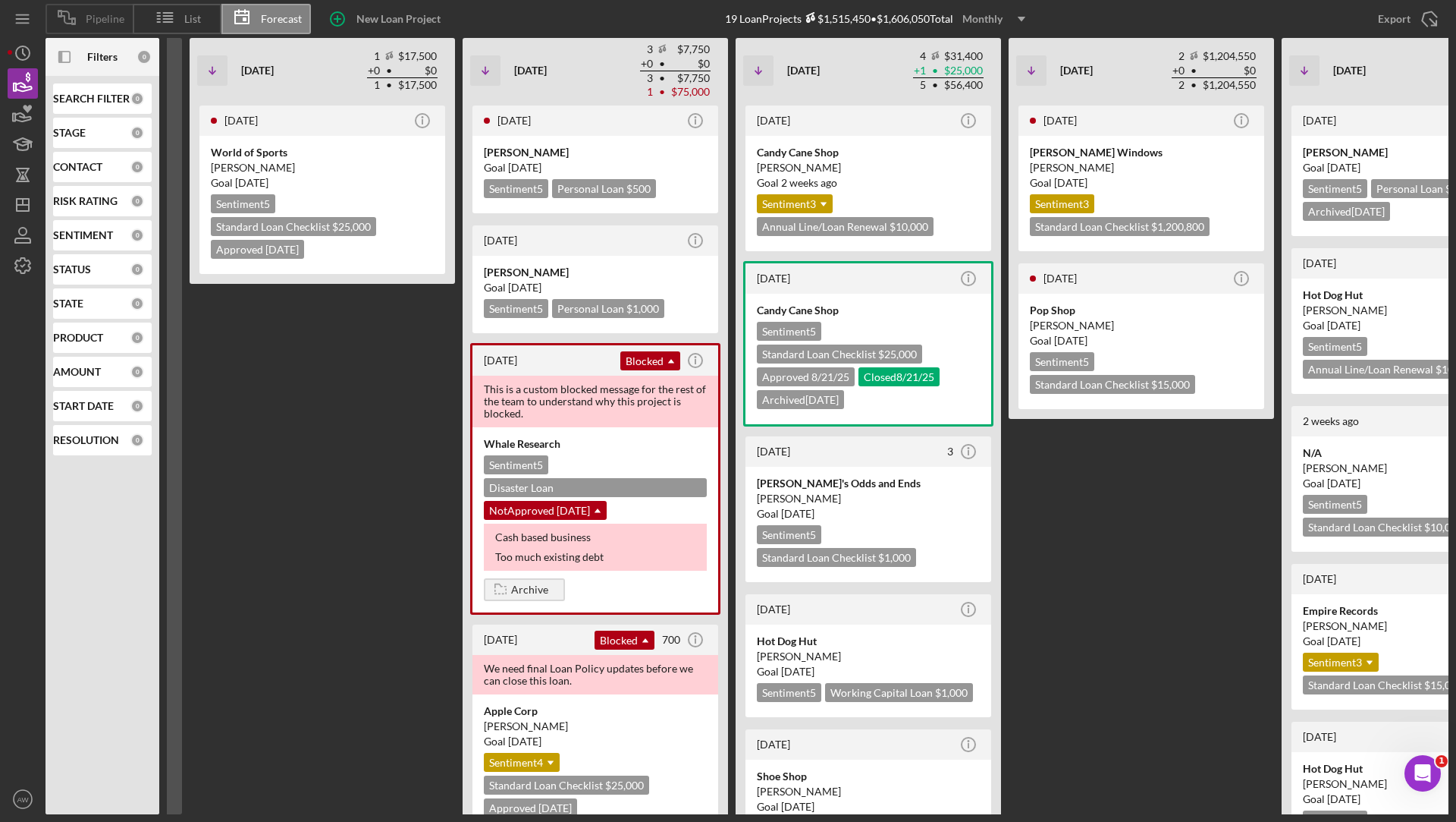
click at [98, 13] on span "Pipeline" at bounding box center [105, 19] width 39 height 12
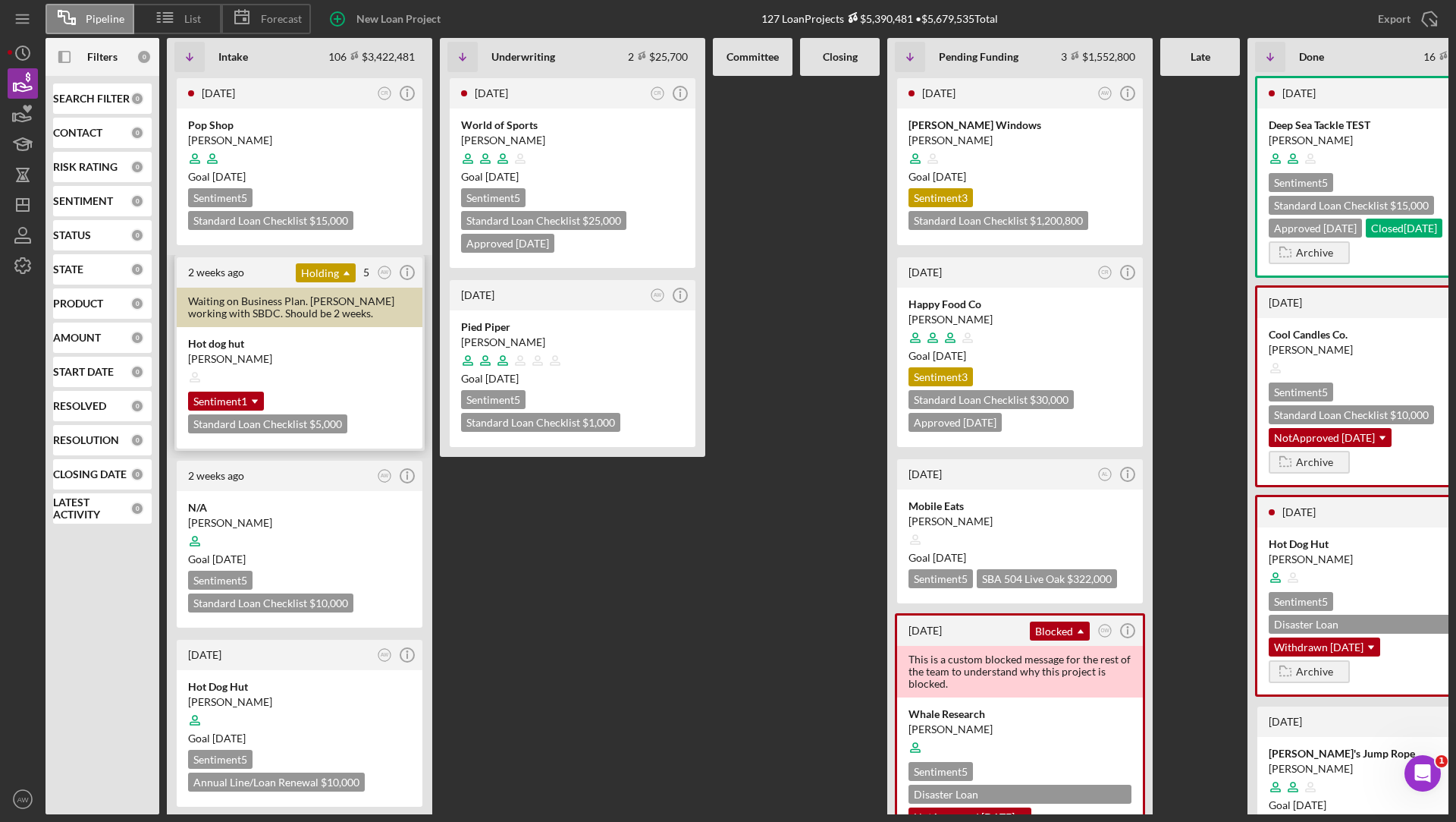
click at [331, 334] on div "Hot dog hut [PERSON_NAME] Sentiment 1 Icon/Dropdown Arrow Standard Loan Checkli…" at bounding box center [299, 387] width 245 height 121
click at [411, 273] on icon "Icon/Info" at bounding box center [407, 272] width 38 height 38
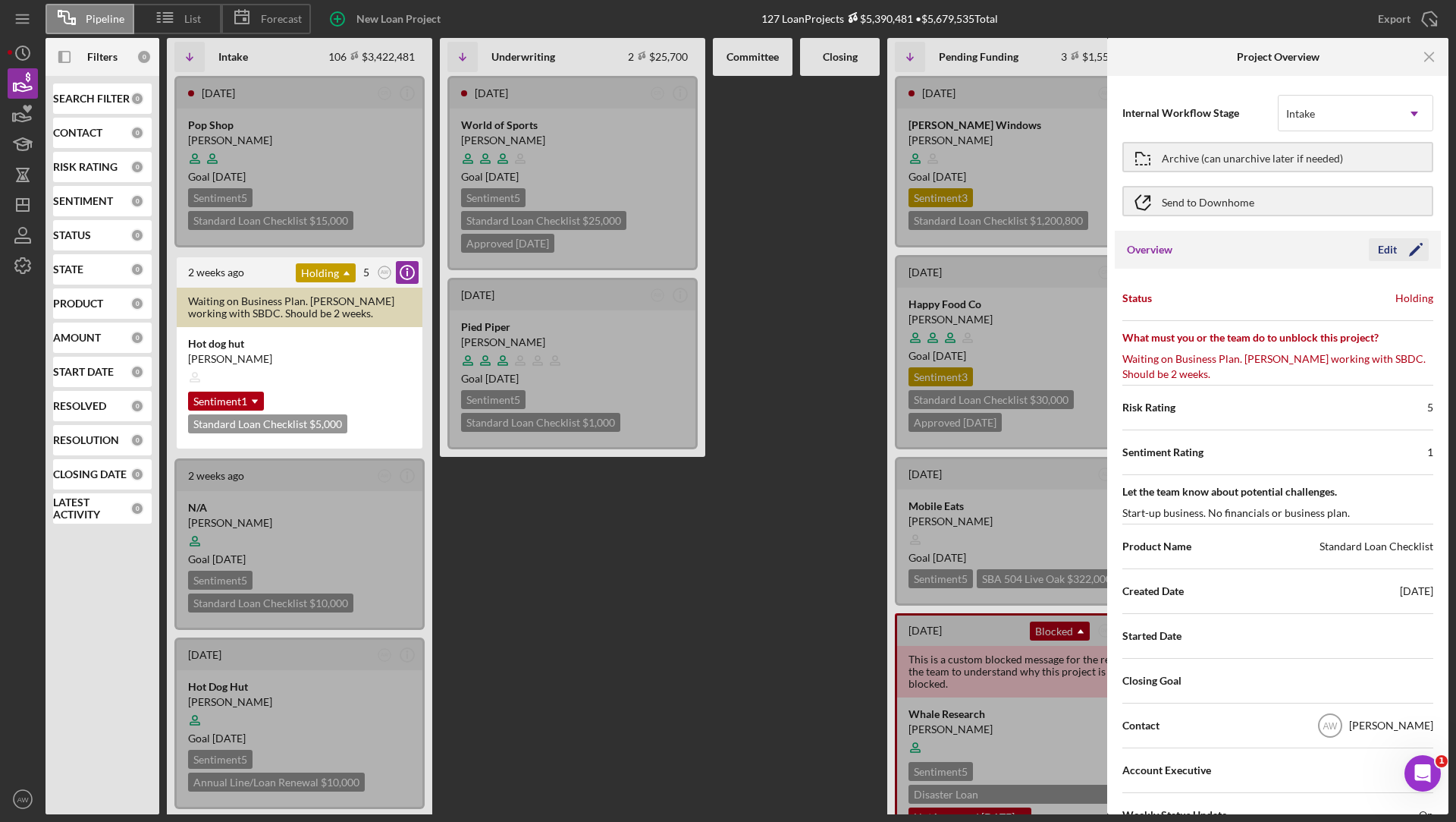
click at [1397, 253] on icon "Icon/Edit" at bounding box center [1416, 250] width 38 height 38
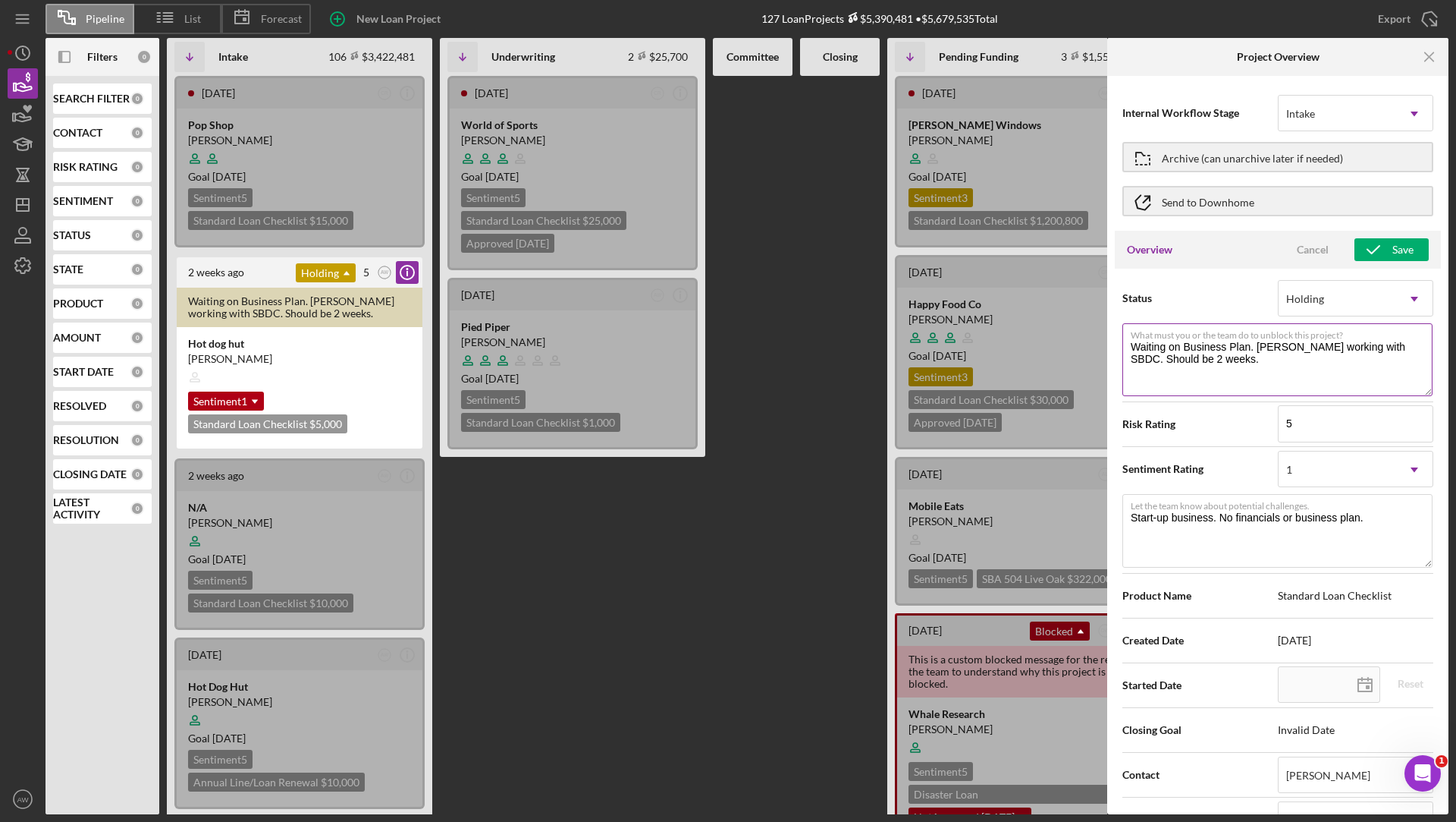
click at [1200, 366] on textarea "Waiting on Business Plan. [PERSON_NAME] working with SBDC. Should be 2 weeks." at bounding box center [1277, 360] width 310 height 73
click at [1221, 359] on textarea "Waiting on Business Plan. [PERSON_NAME] working with SBDC. Should be 2 weeks." at bounding box center [1277, 360] width 310 height 73
click at [1278, 367] on textarea "Waiting on Business Plan. [PERSON_NAME] working with SBDC. Should be 2 weeks." at bounding box center [1277, 360] width 310 height 73
click at [1313, 289] on div "Holding" at bounding box center [1337, 298] width 117 height 35
click at [1206, 289] on div "Status Holding Icon/Dropdown Arrow" at bounding box center [1278, 298] width 311 height 38
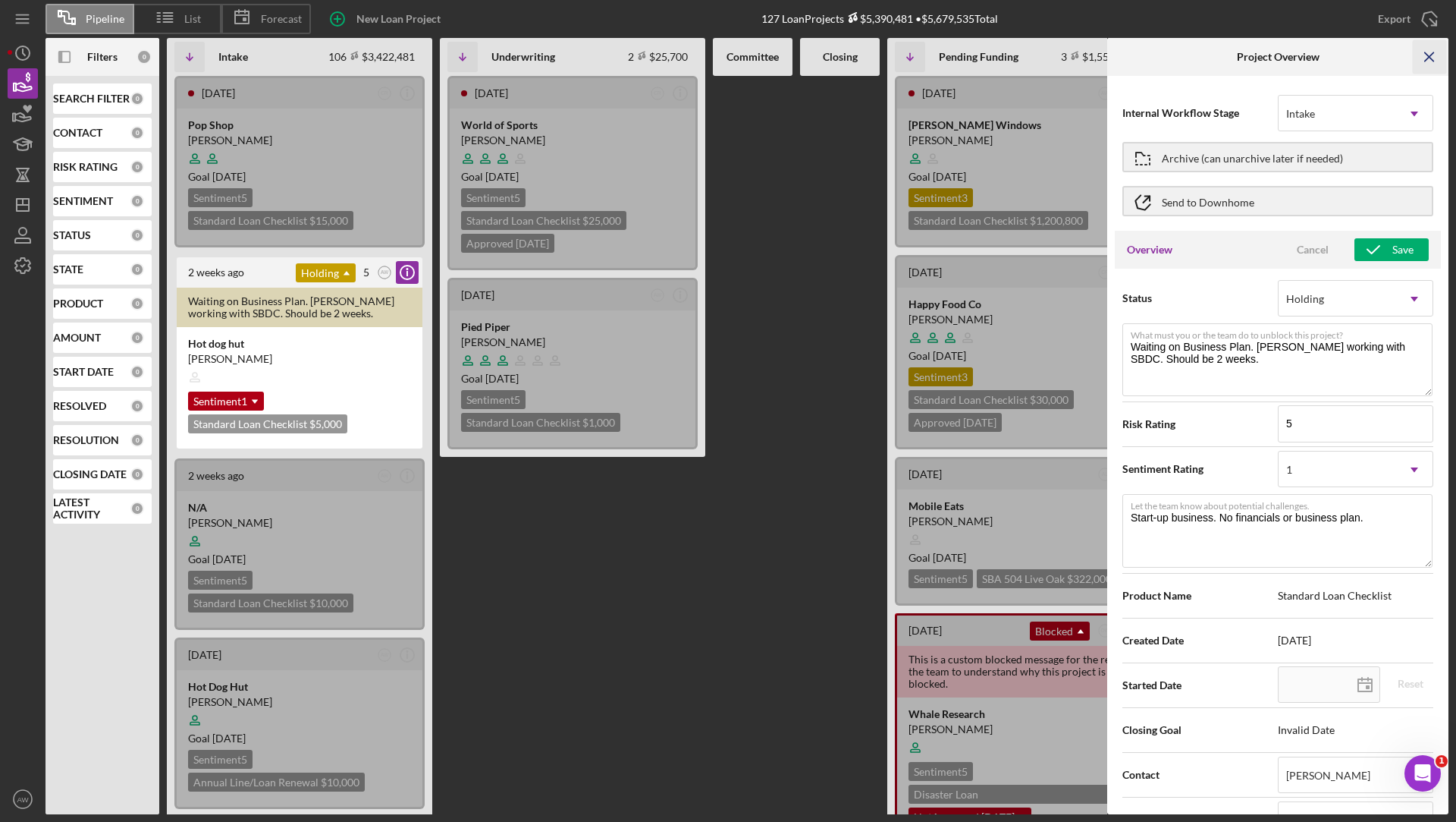
click at [1435, 50] on icon "Icon/Menu Close" at bounding box center [1431, 57] width 34 height 34
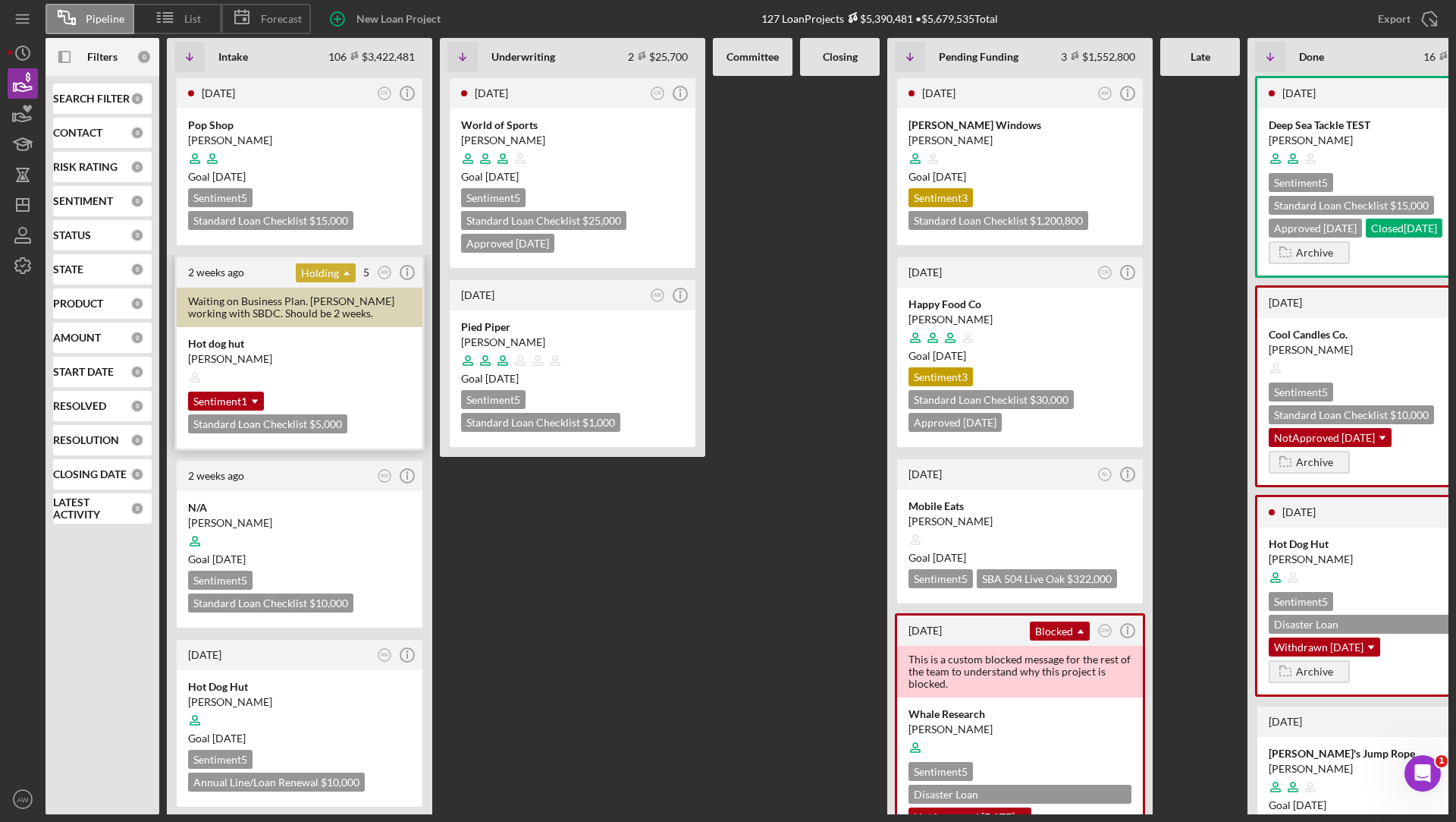
click at [314, 275] on div "Holding Icon/Dropdown Arrow" at bounding box center [325, 273] width 60 height 19
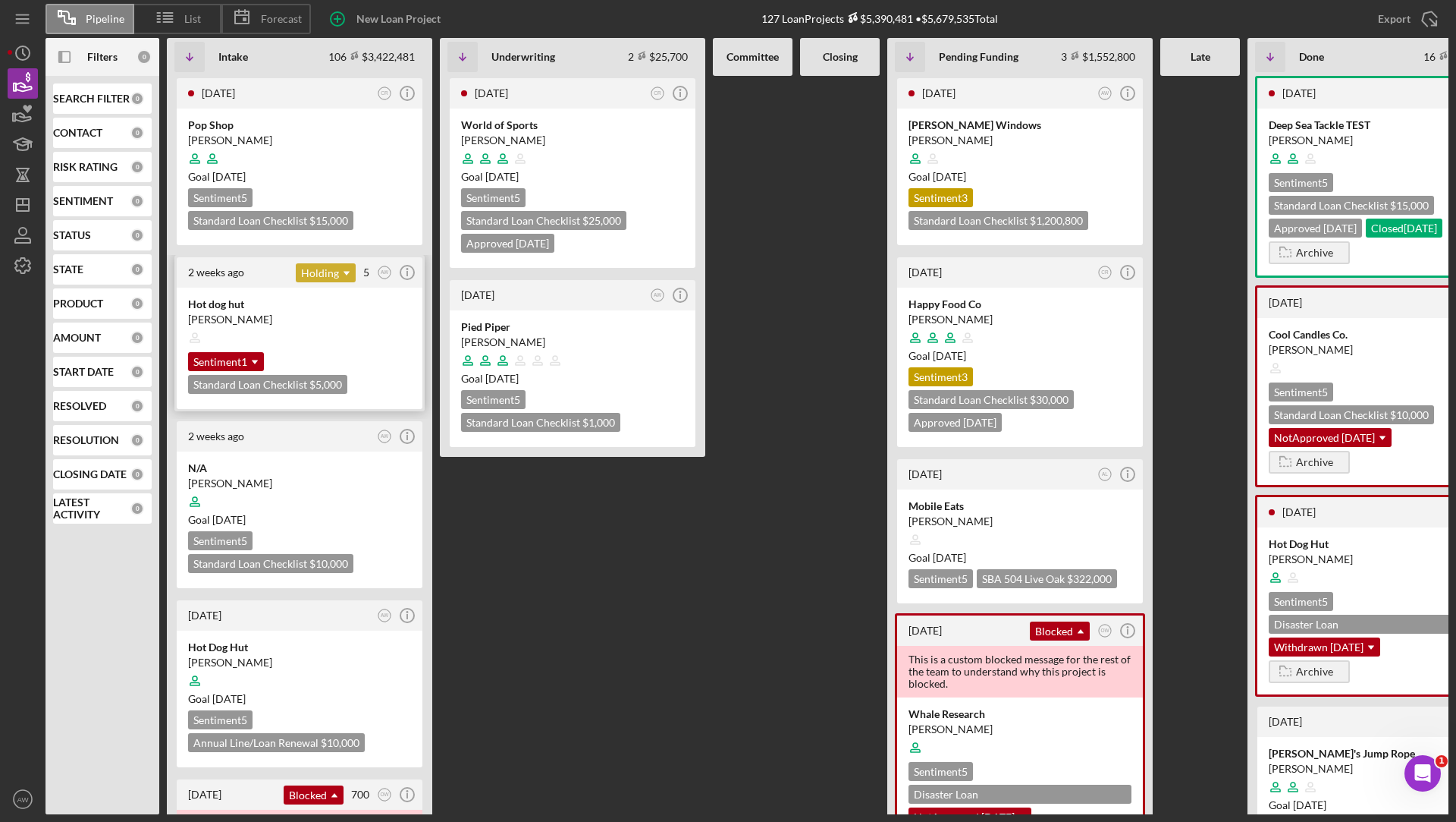
click at [346, 279] on icon "Icon/Dropdown Arrow" at bounding box center [346, 273] width 31 height 31
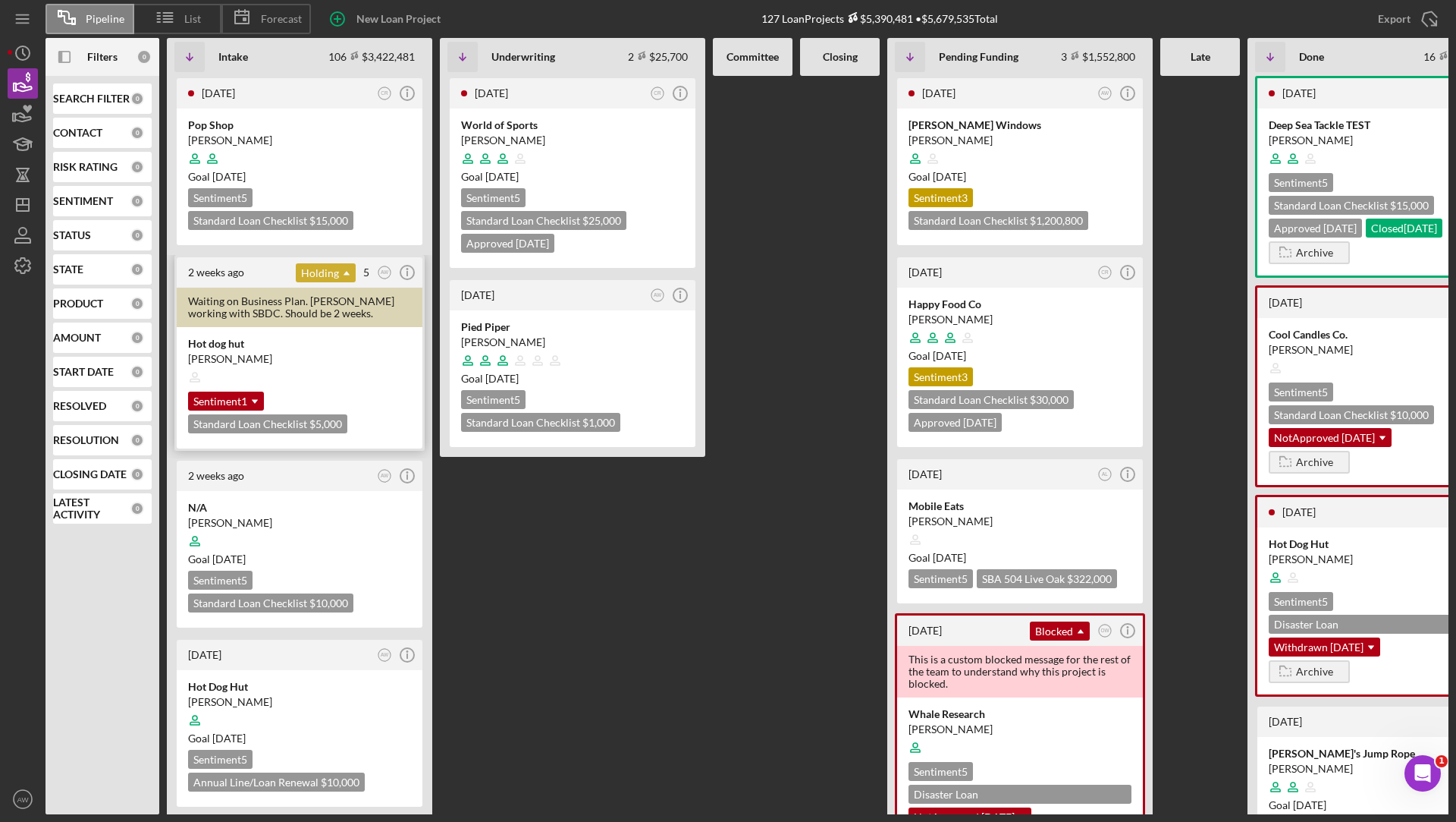
click at [330, 268] on div "Holding Icon/Dropdown Arrow" at bounding box center [325, 273] width 60 height 19
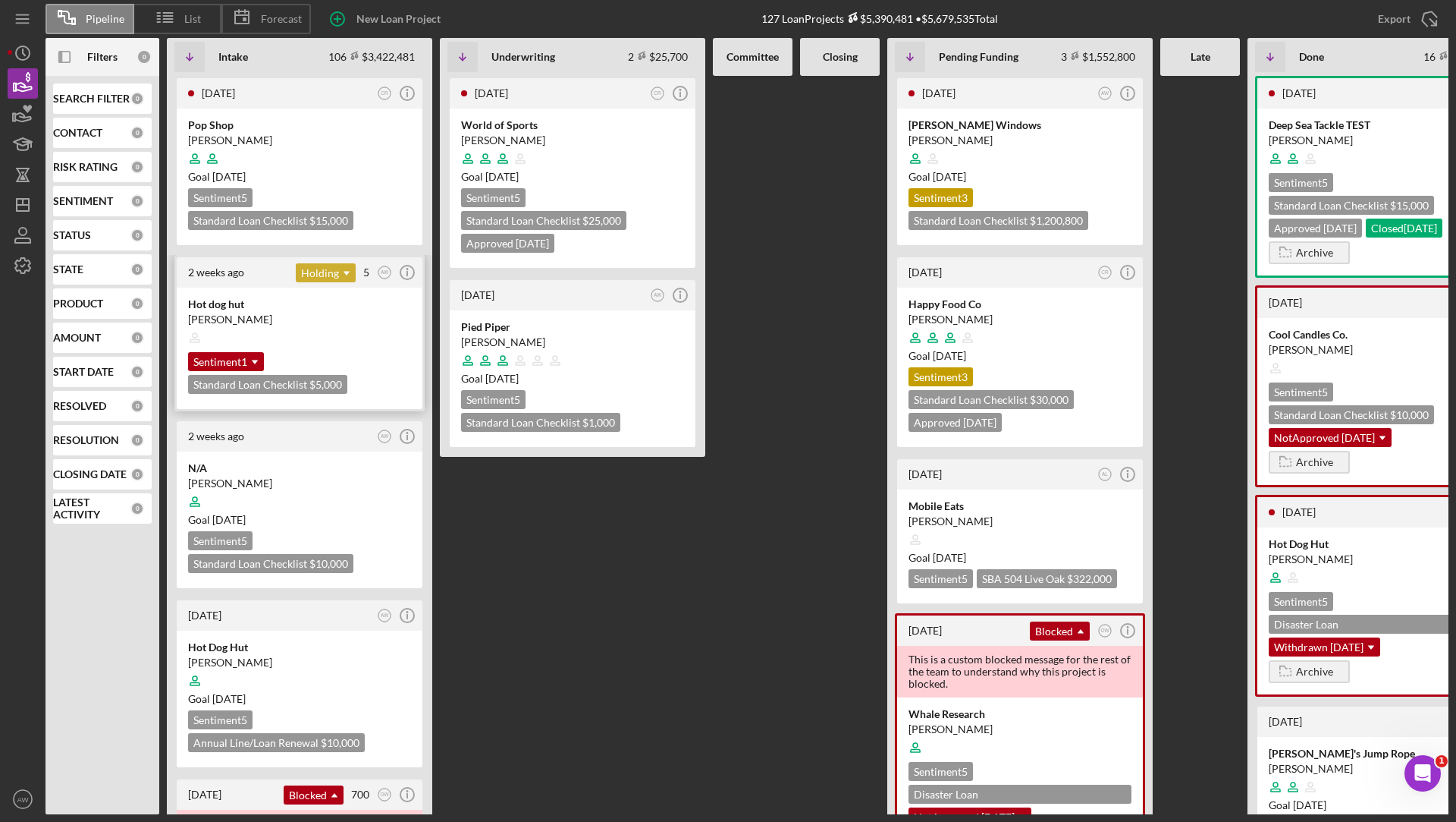
click at [330, 268] on div "Holding Icon/Dropdown Arrow" at bounding box center [325, 273] width 60 height 19
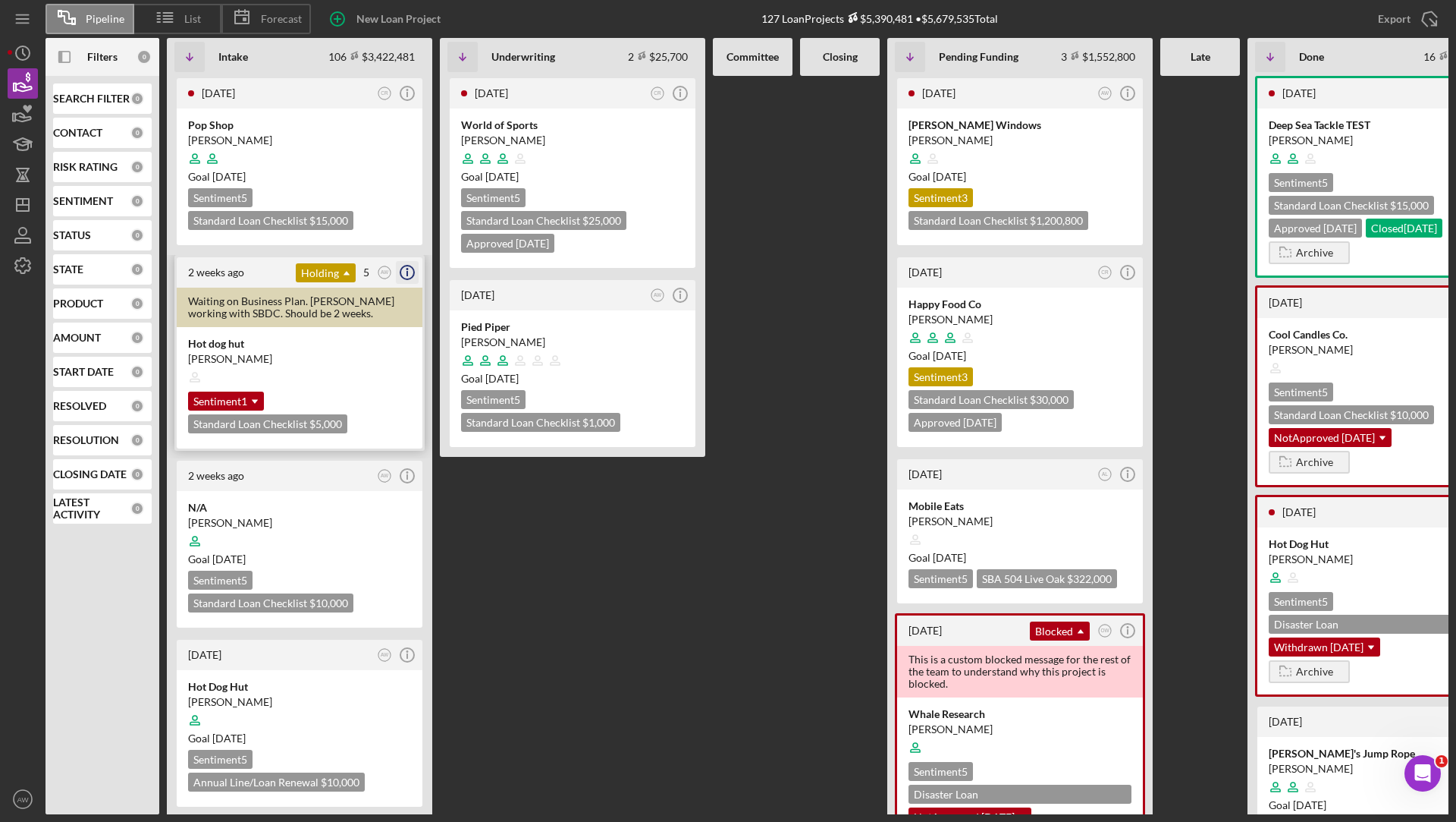
click at [408, 280] on icon "Icon/Info" at bounding box center [407, 272] width 38 height 38
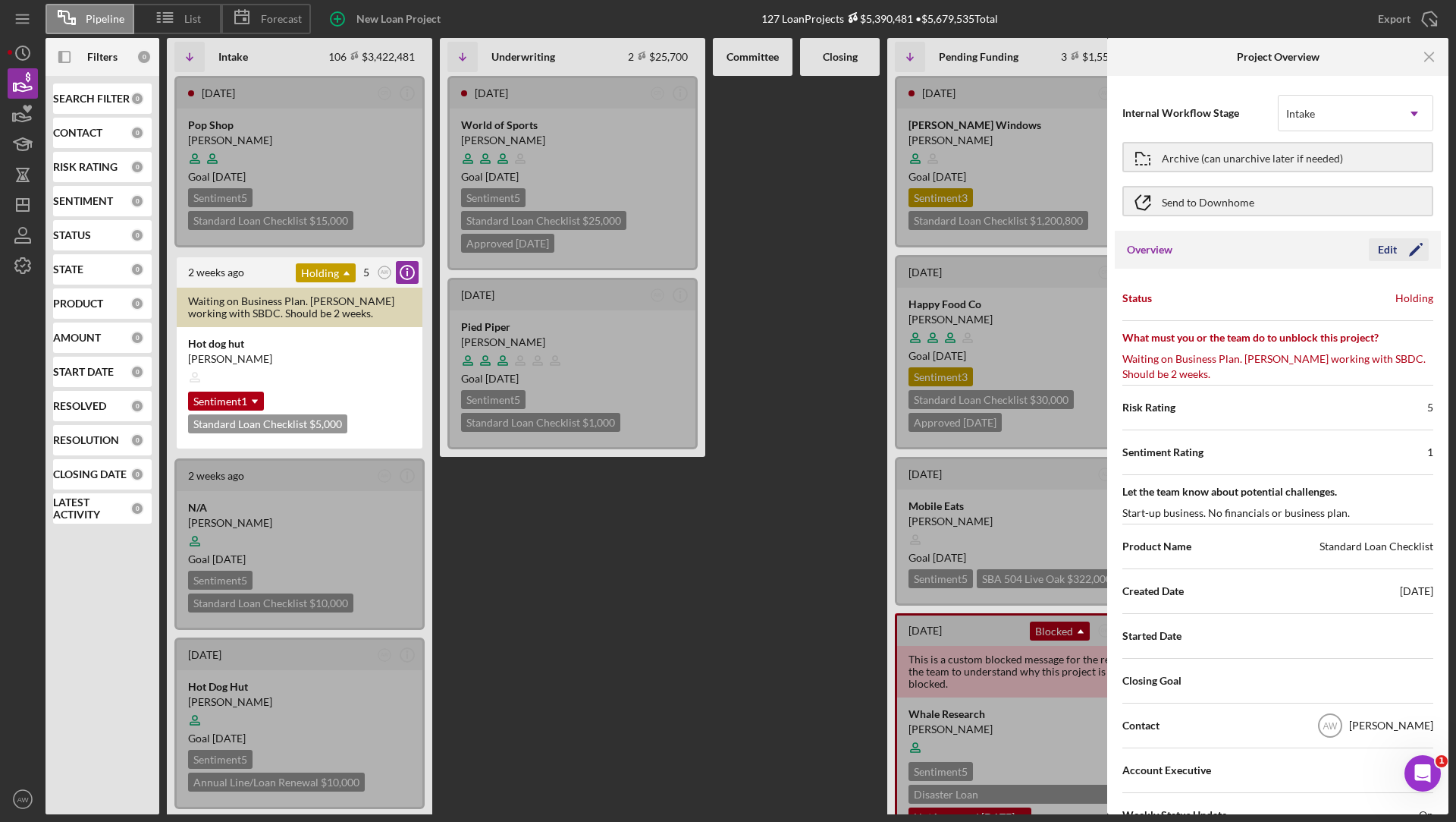
click at [1386, 245] on div "Edit" at bounding box center [1387, 250] width 19 height 23
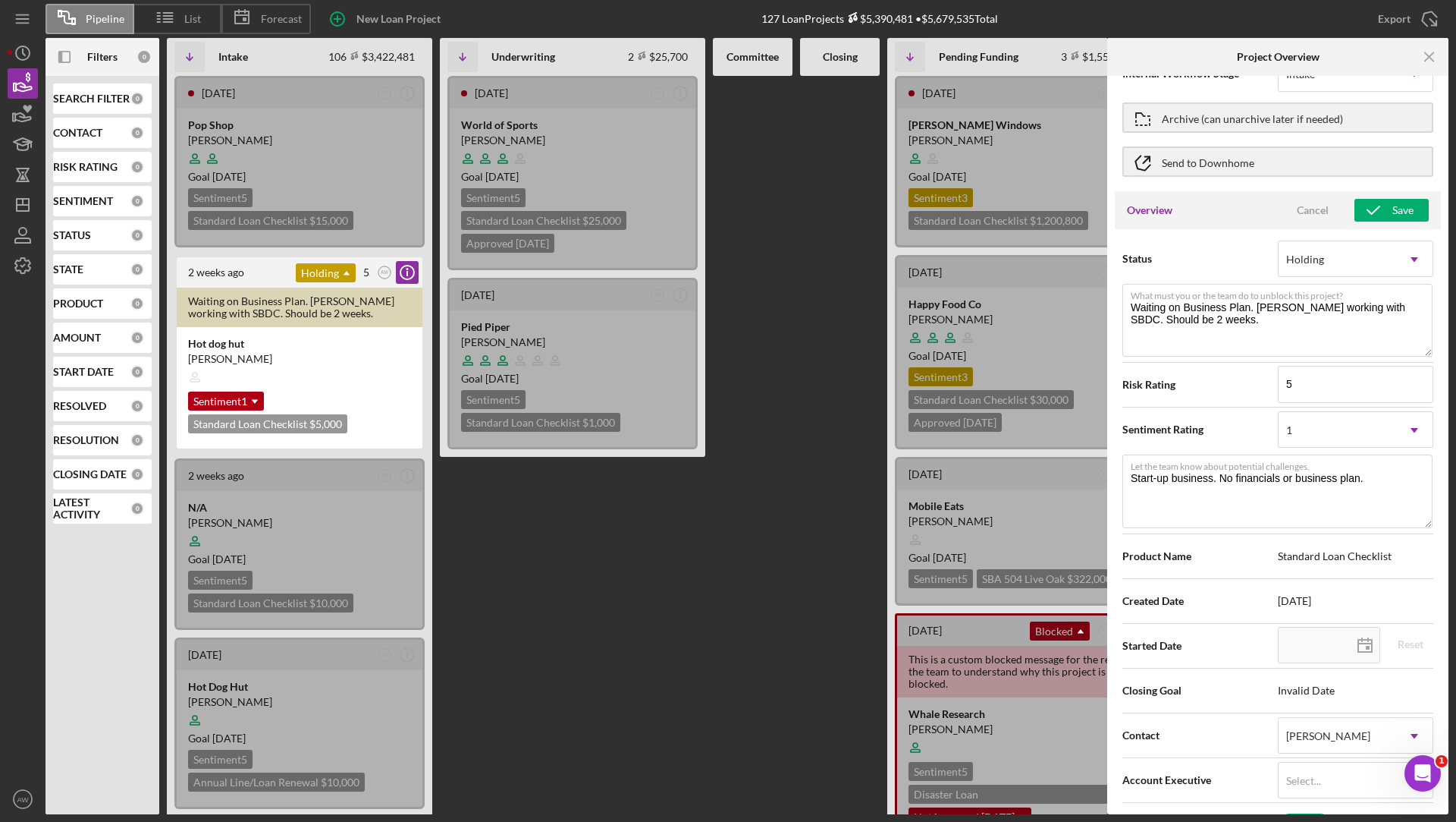
scroll to position [116, 0]
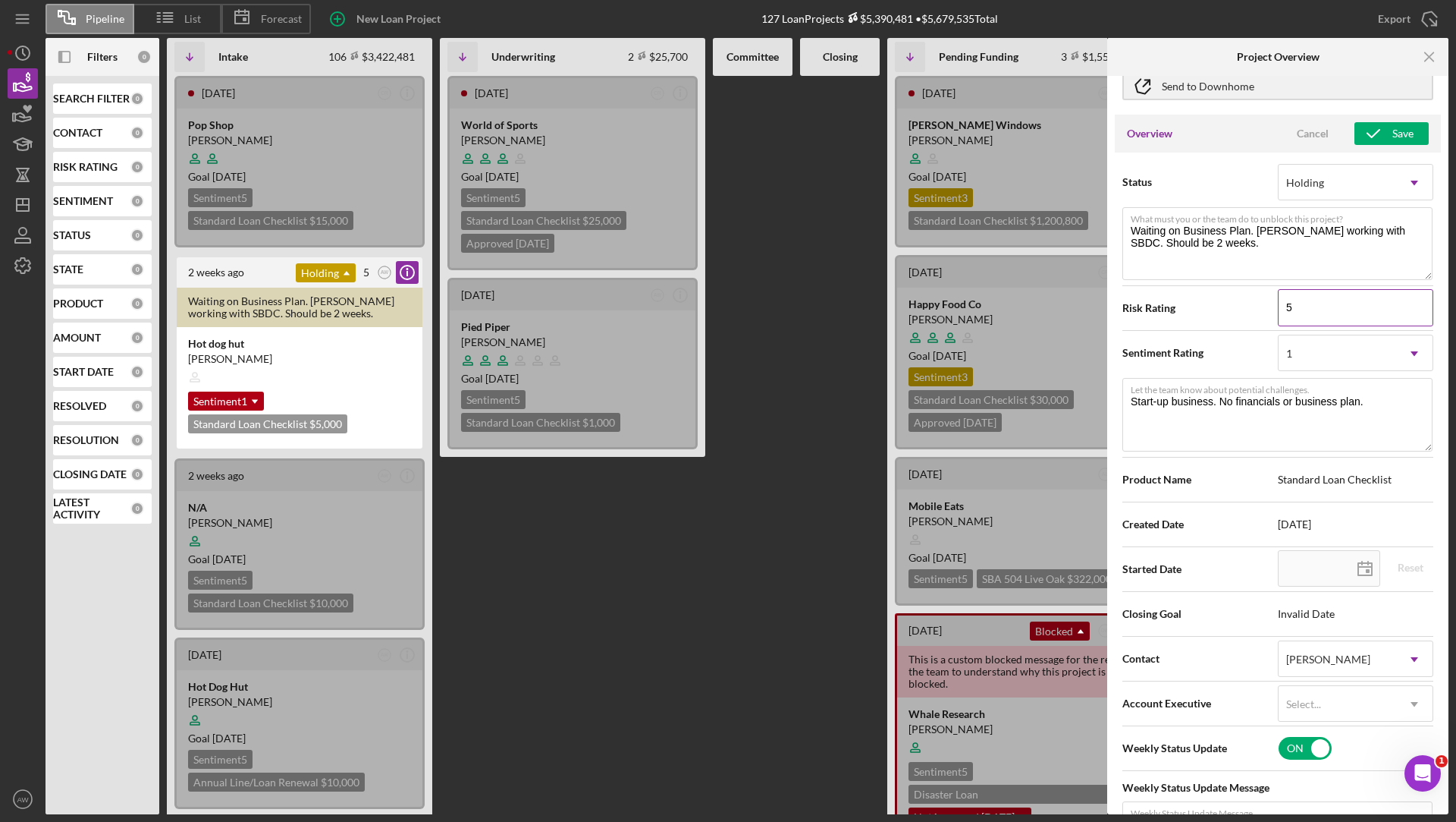
click at [1312, 312] on input "5" at bounding box center [1355, 307] width 155 height 37
click at [1311, 310] on input "5" at bounding box center [1355, 307] width 155 height 37
click at [1214, 304] on span "Risk Rating" at bounding box center [1200, 308] width 155 height 15
click at [1324, 352] on div "1" at bounding box center [1337, 353] width 117 height 35
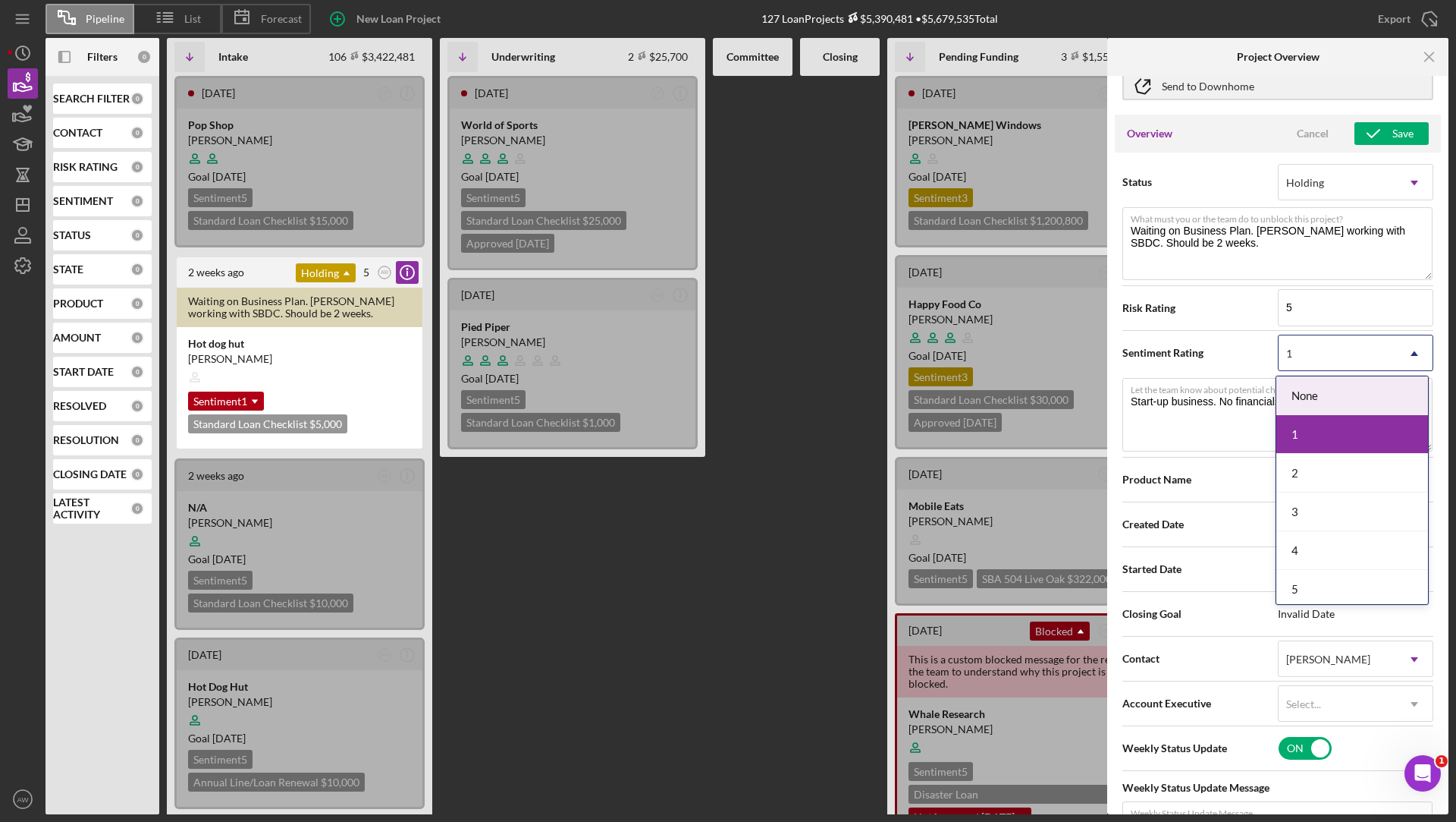
click at [1237, 342] on div "Sentiment Rating None, 1 of 6. 6 results available. Use Up and Down to choose o…" at bounding box center [1278, 352] width 311 height 38
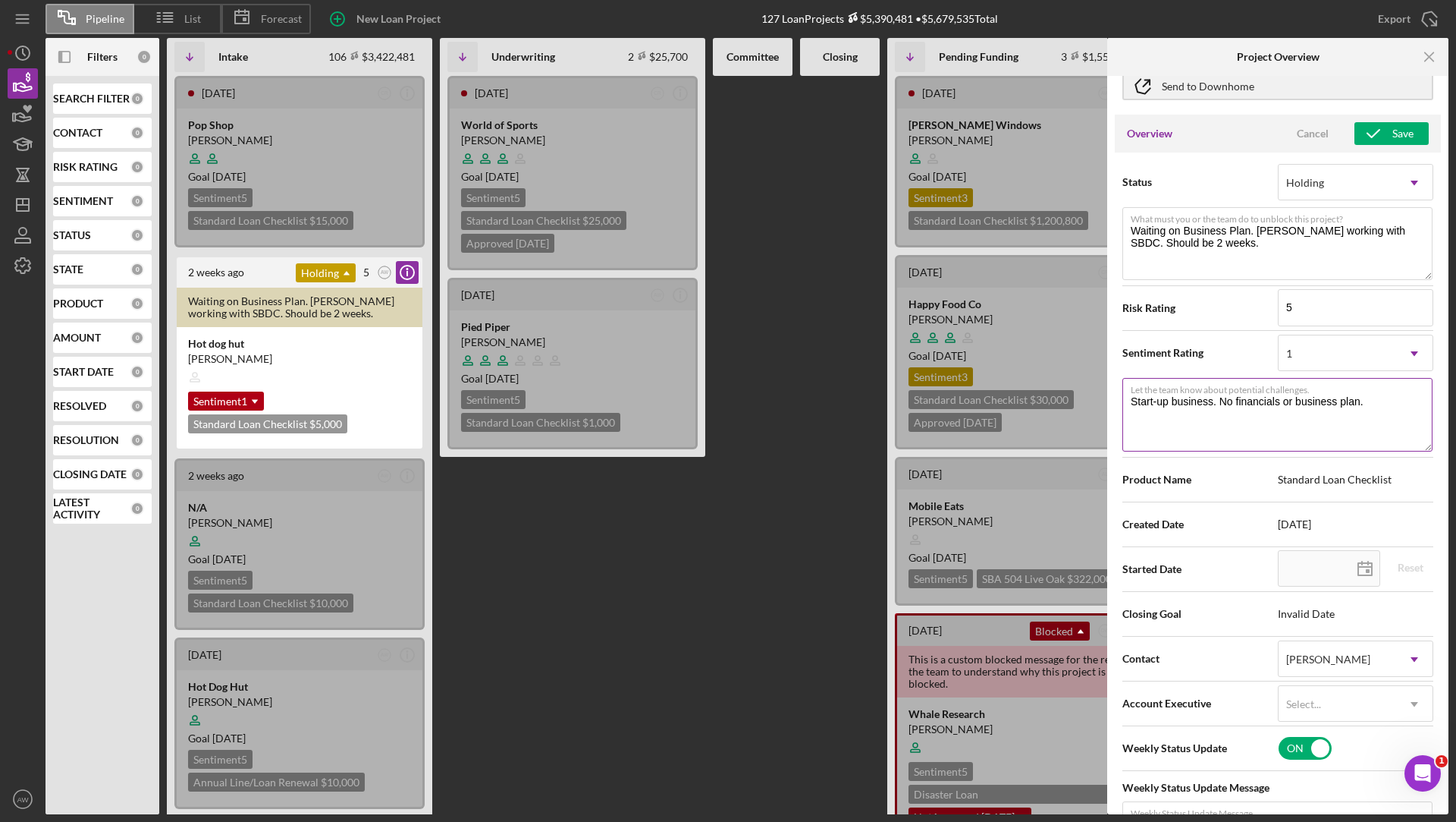
drag, startPoint x: 1380, startPoint y: 406, endPoint x: 1126, endPoint y: 399, distance: 254.1
click at [1126, 399] on textarea "Start-up business. No financials or business plan." at bounding box center [1277, 414] width 310 height 73
click at [1188, 419] on textarea "Start-up business. No financials or business plan." at bounding box center [1277, 414] width 310 height 73
click at [1311, 345] on div "1" at bounding box center [1337, 353] width 117 height 35
click at [1223, 338] on div "Sentiment Rating 1 Icon/Dropdown Arrow" at bounding box center [1278, 352] width 311 height 38
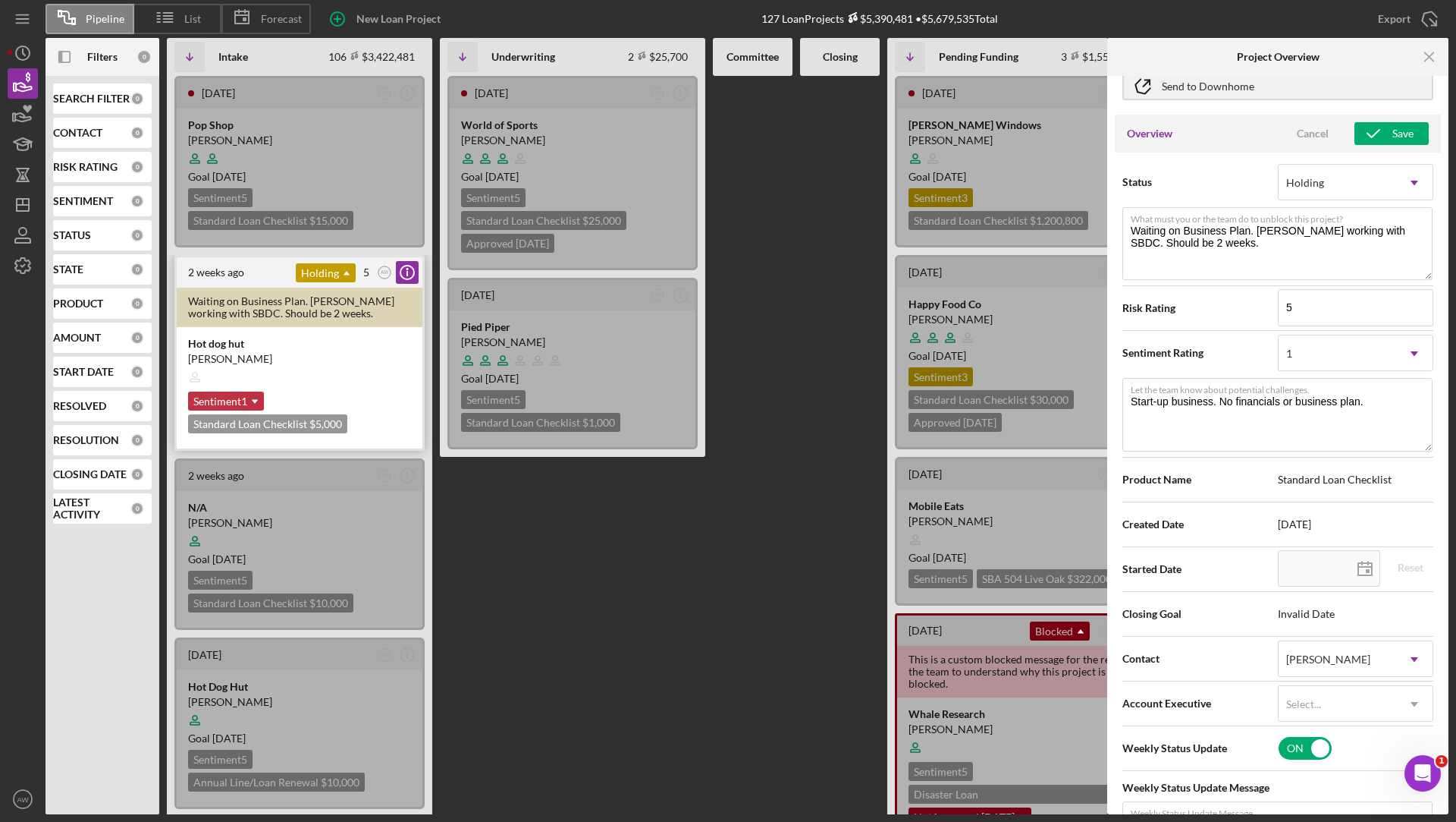
click at [245, 403] on icon "Icon/Dropdown Arrow" at bounding box center [255, 402] width 31 height 31
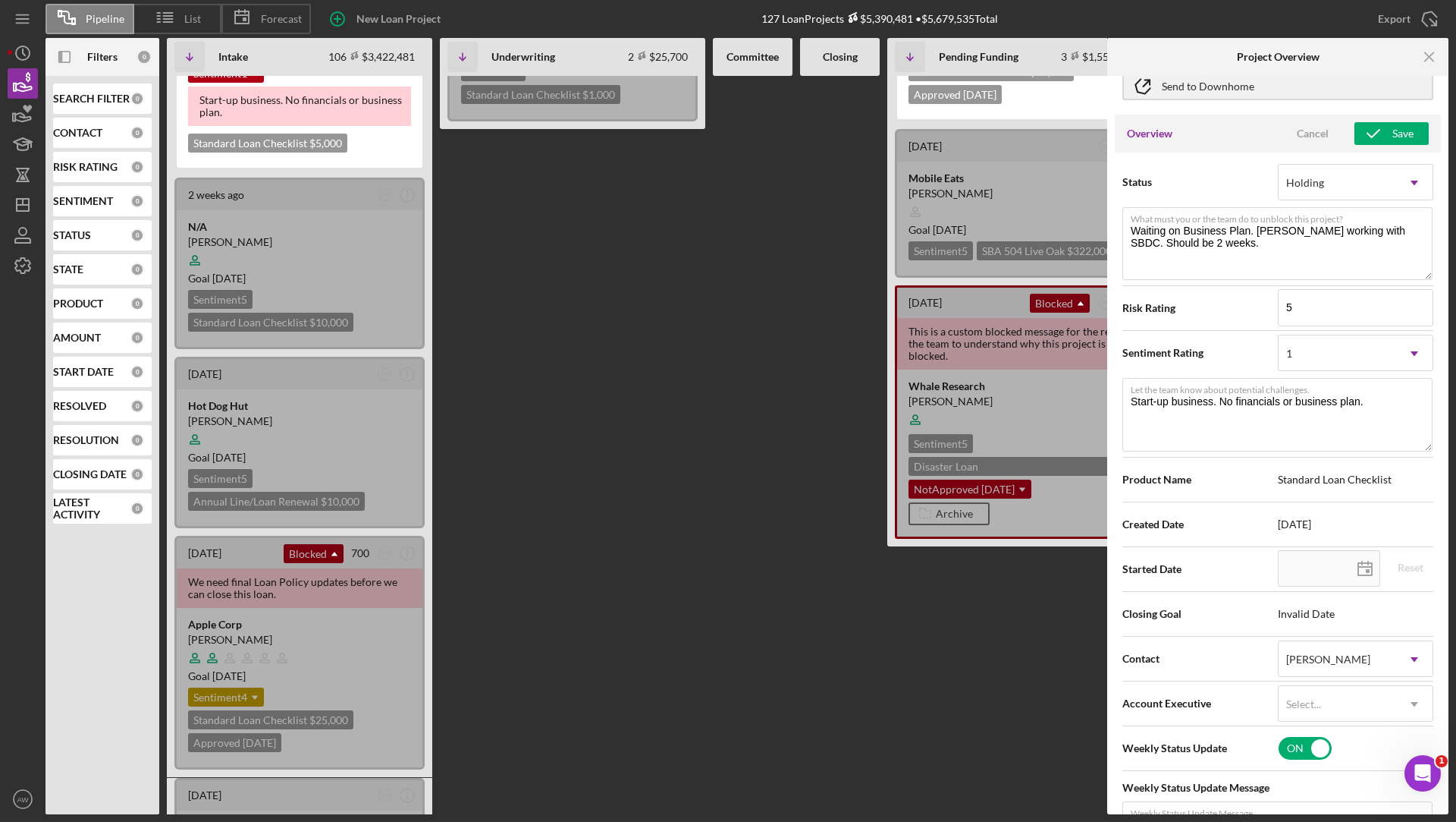
scroll to position [453, 0]
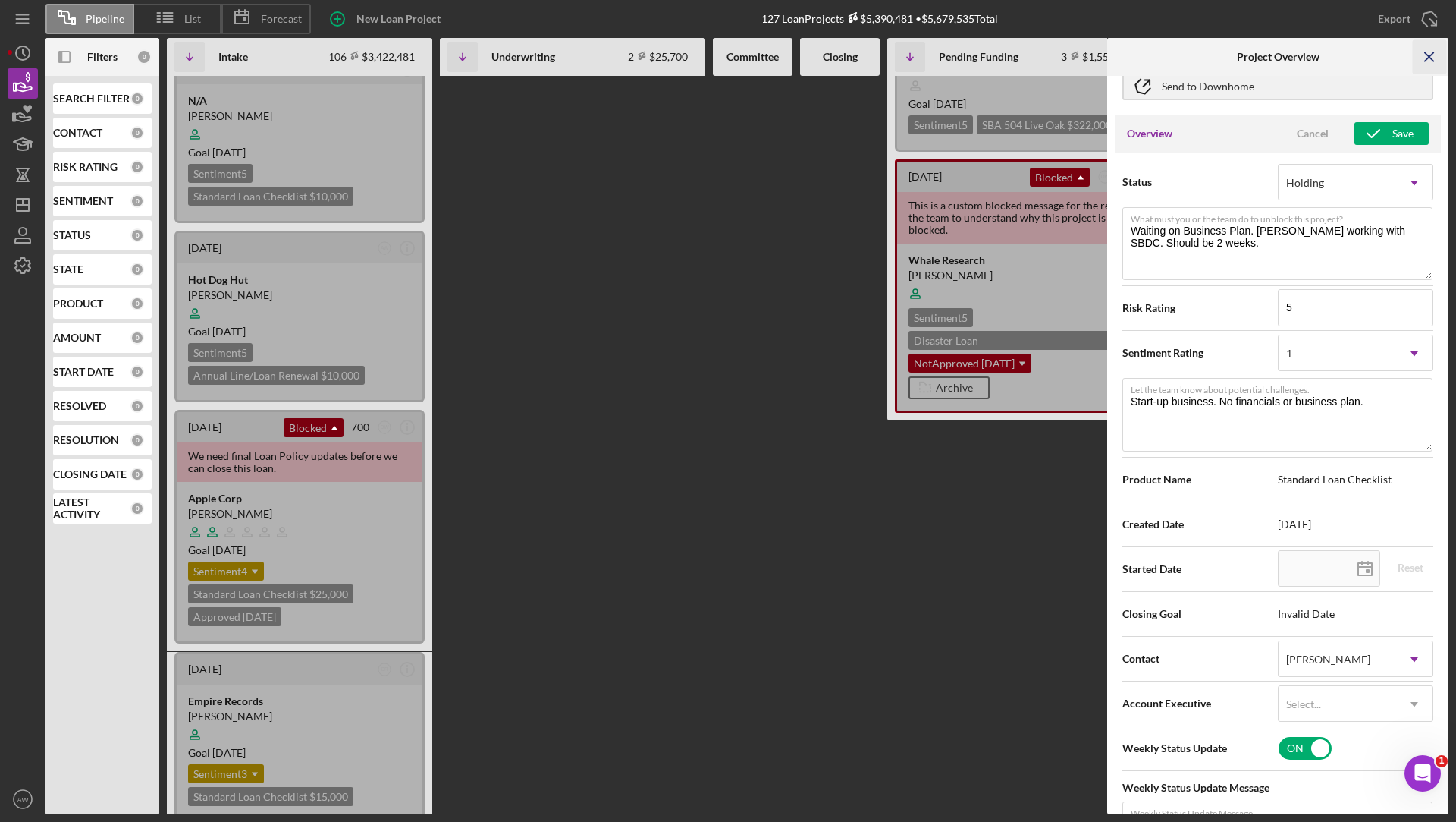
click at [1426, 55] on icon "Icon/Menu Close" at bounding box center [1431, 57] width 34 height 34
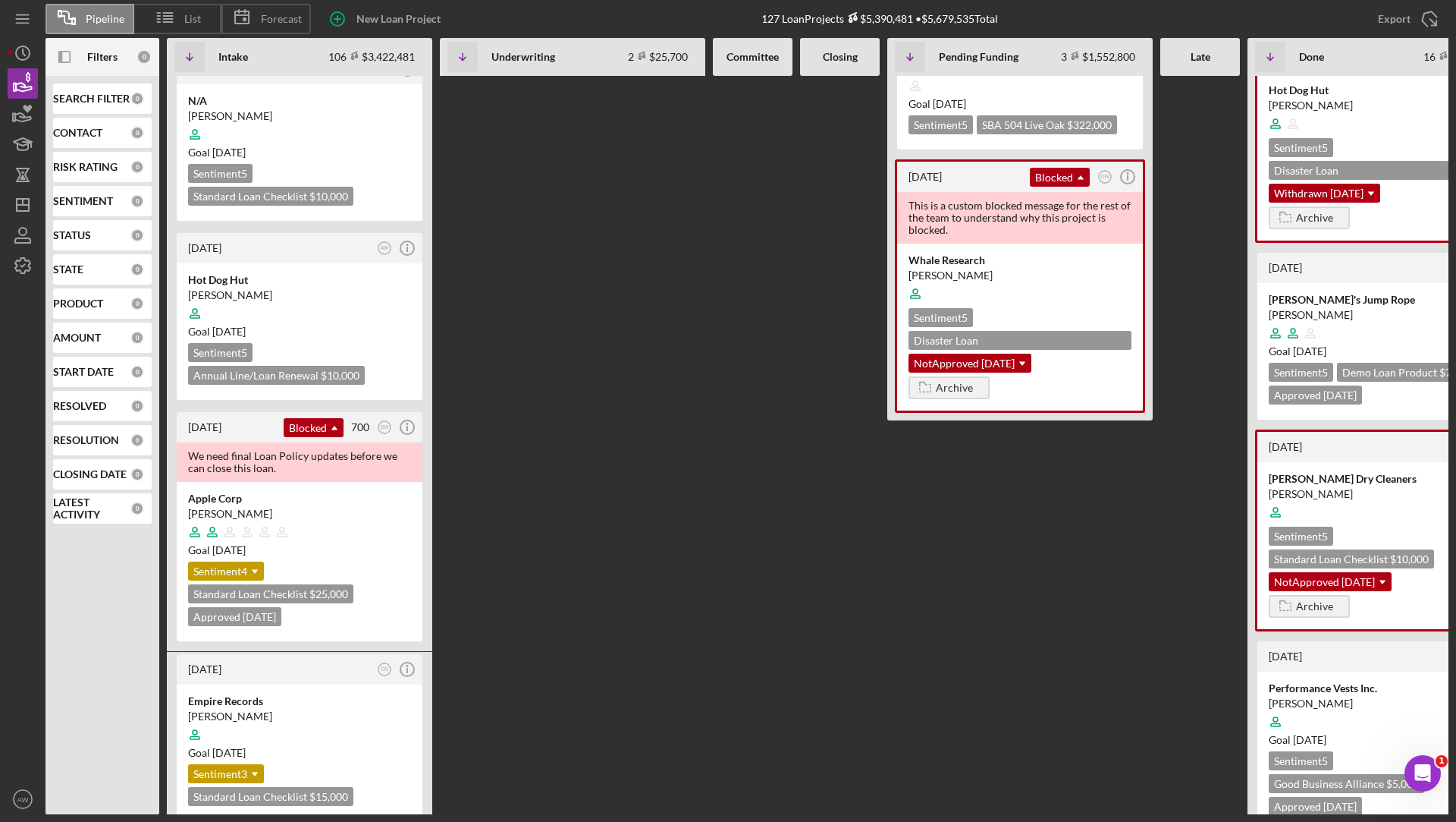
scroll to position [0, 0]
click at [267, 18] on span "Forecast" at bounding box center [281, 19] width 41 height 12
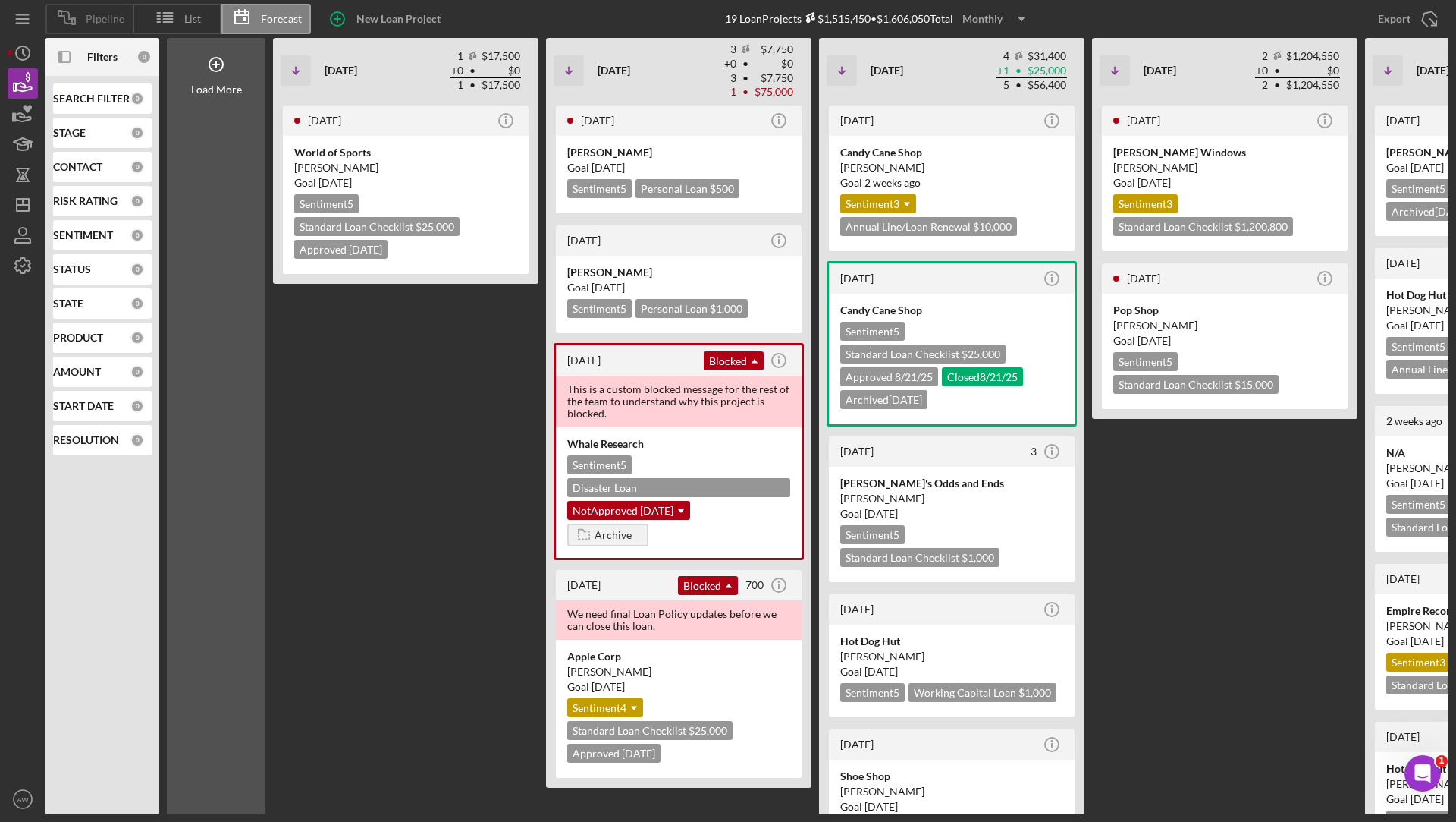
click at [98, 14] on span "Pipeline" at bounding box center [105, 19] width 39 height 12
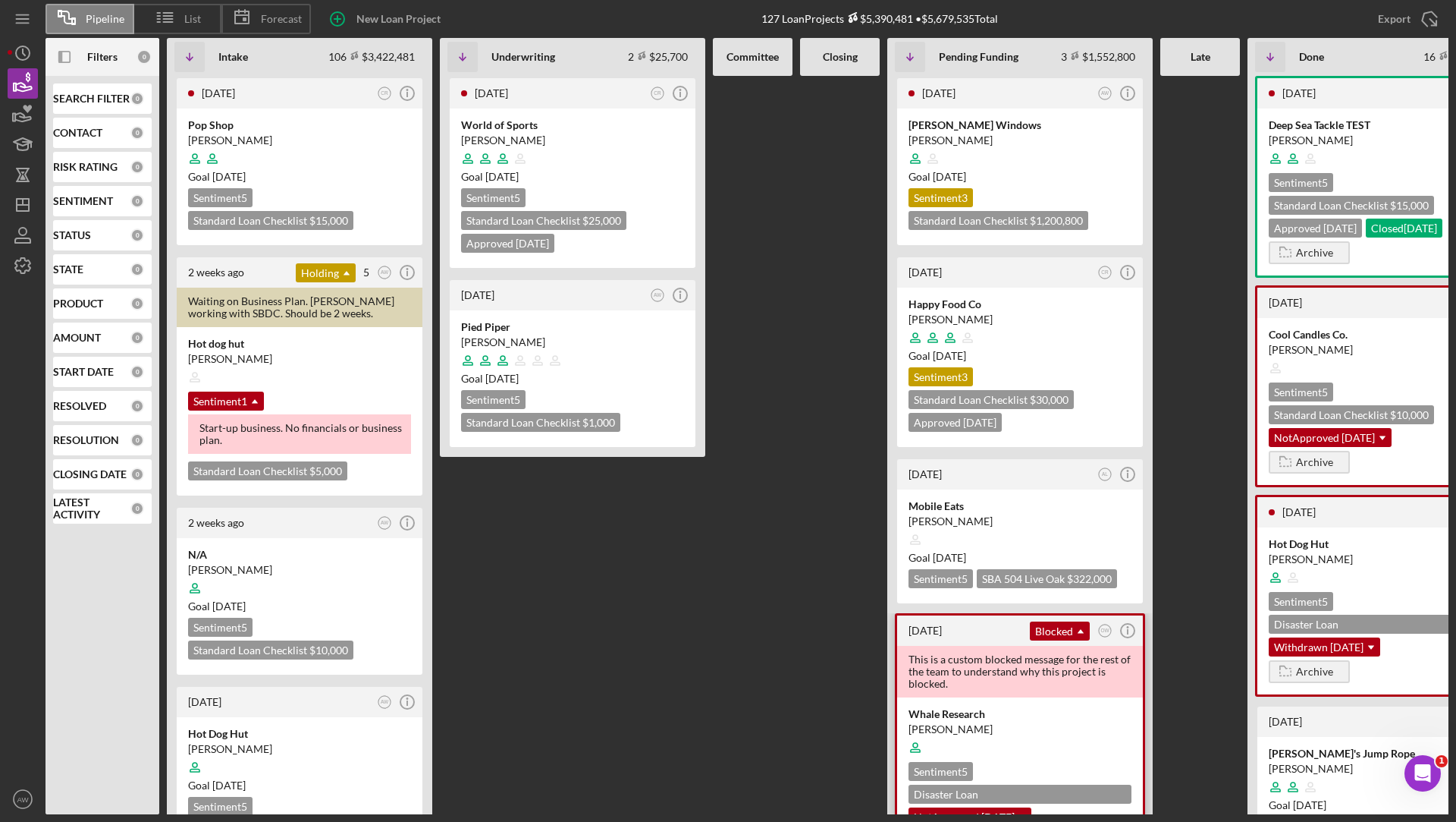
scroll to position [132, 0]
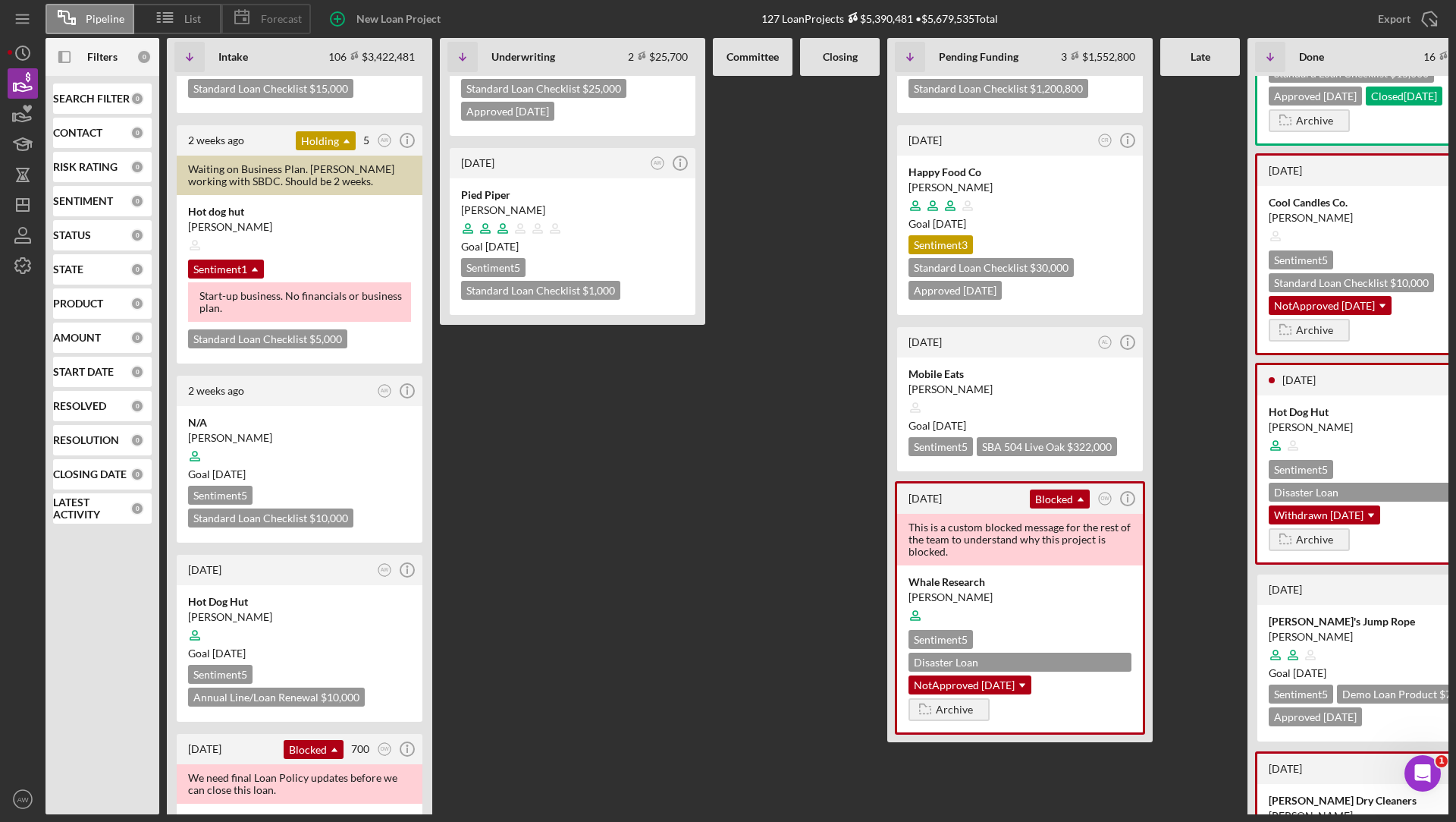
click at [267, 30] on div "Forecast" at bounding box center [266, 19] width 89 height 31
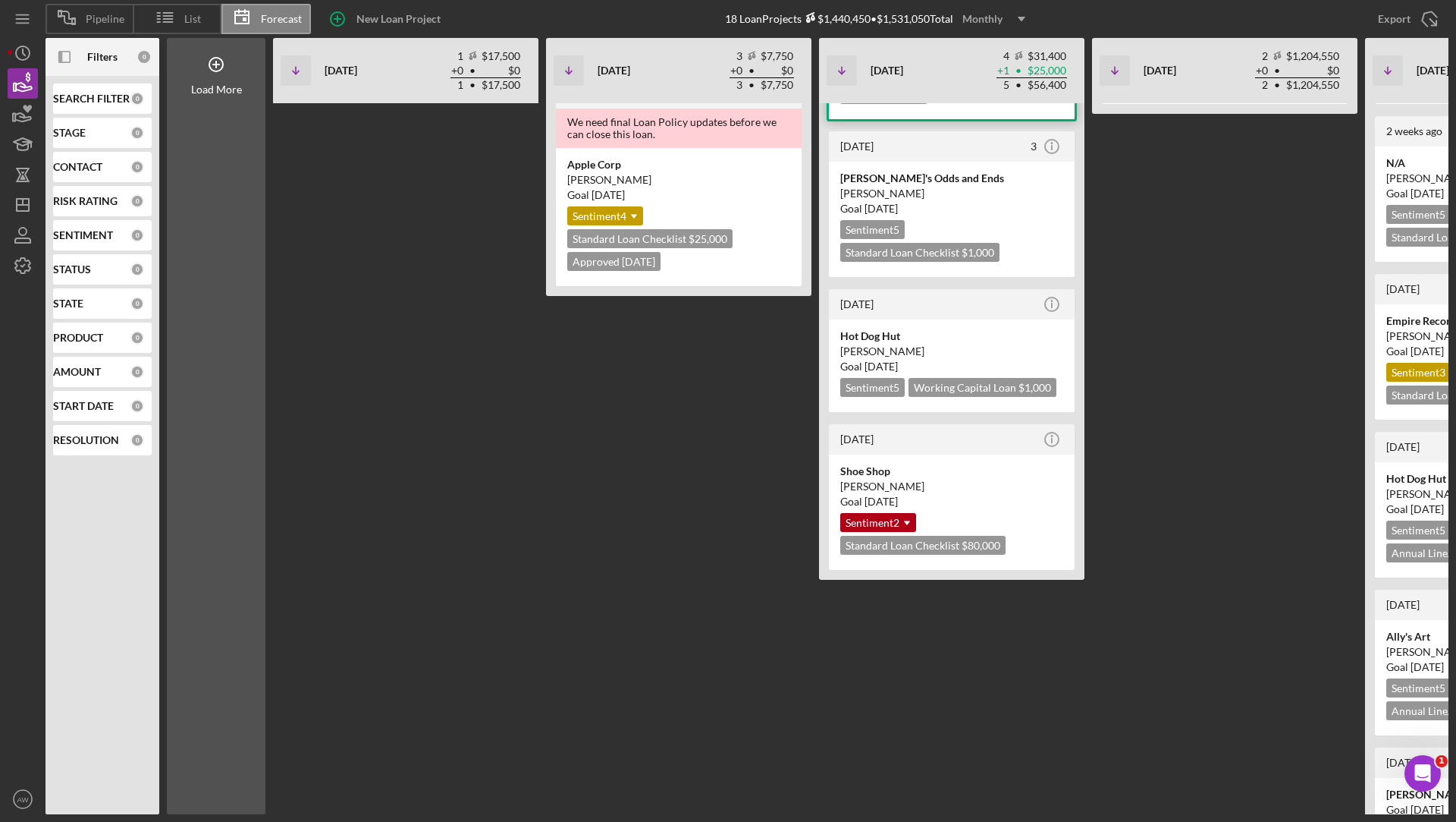
scroll to position [0, 0]
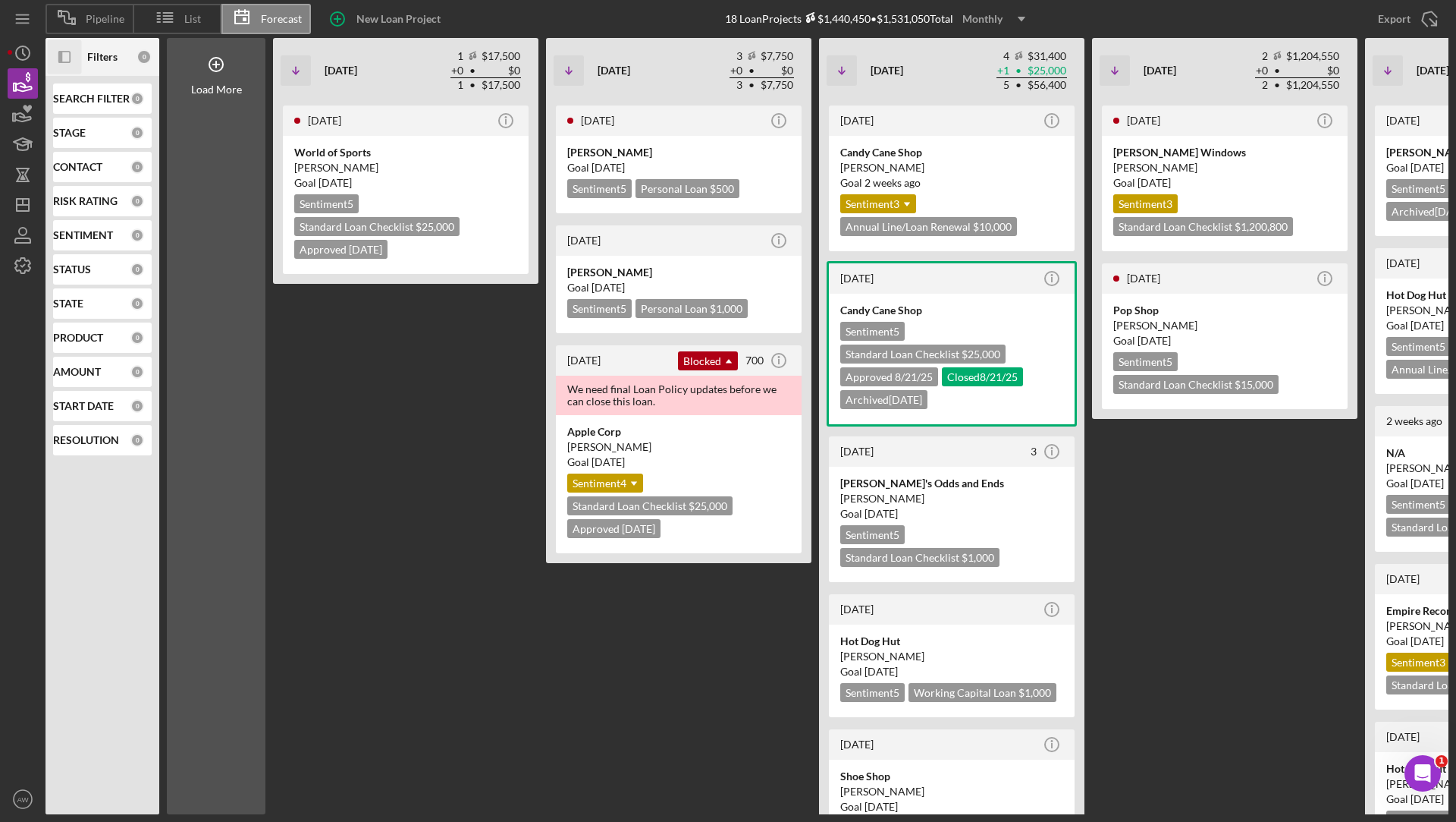
click at [69, 68] on icon "Icon/Panel Side Expand" at bounding box center [65, 57] width 34 height 34
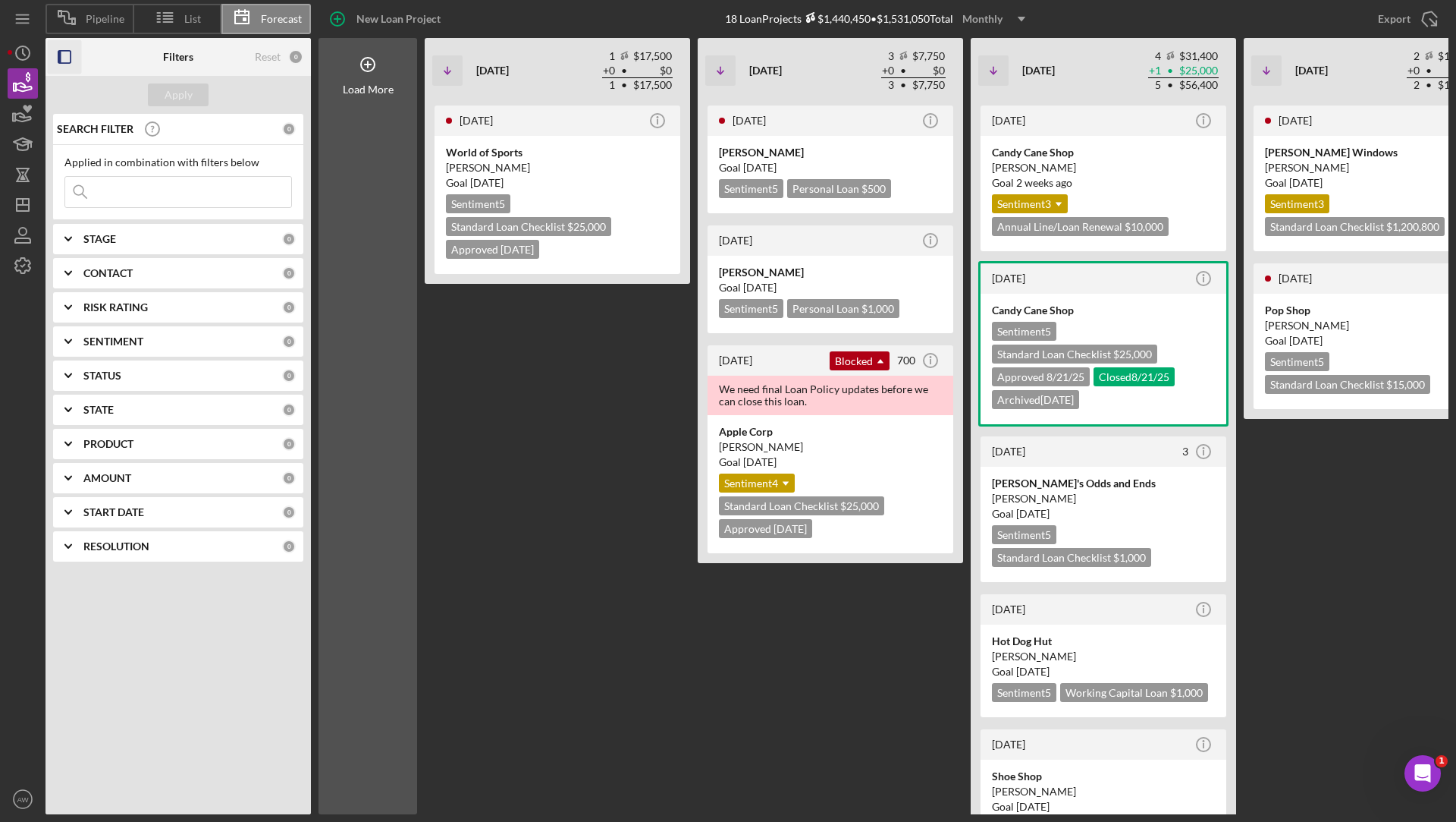
click at [112, 549] on b "RESOLUTION" at bounding box center [116, 546] width 66 height 12
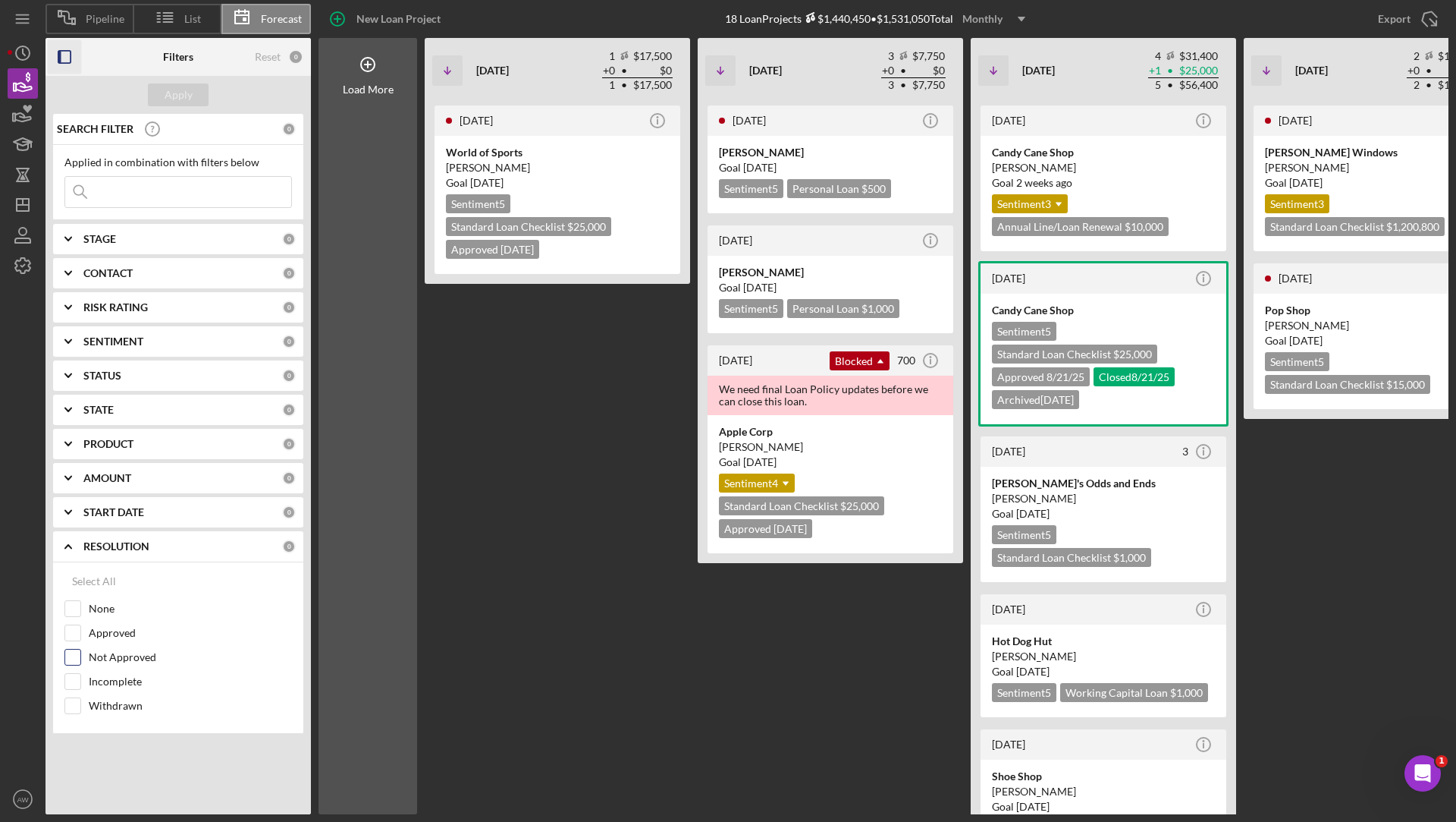
click at [72, 654] on input "Not Approved" at bounding box center [73, 657] width 15 height 15
checkbox input "true"
click at [70, 674] on input "Incomplete" at bounding box center [73, 681] width 15 height 15
checkbox input "true"
click at [73, 701] on input "Withdrawn" at bounding box center [73, 706] width 15 height 15
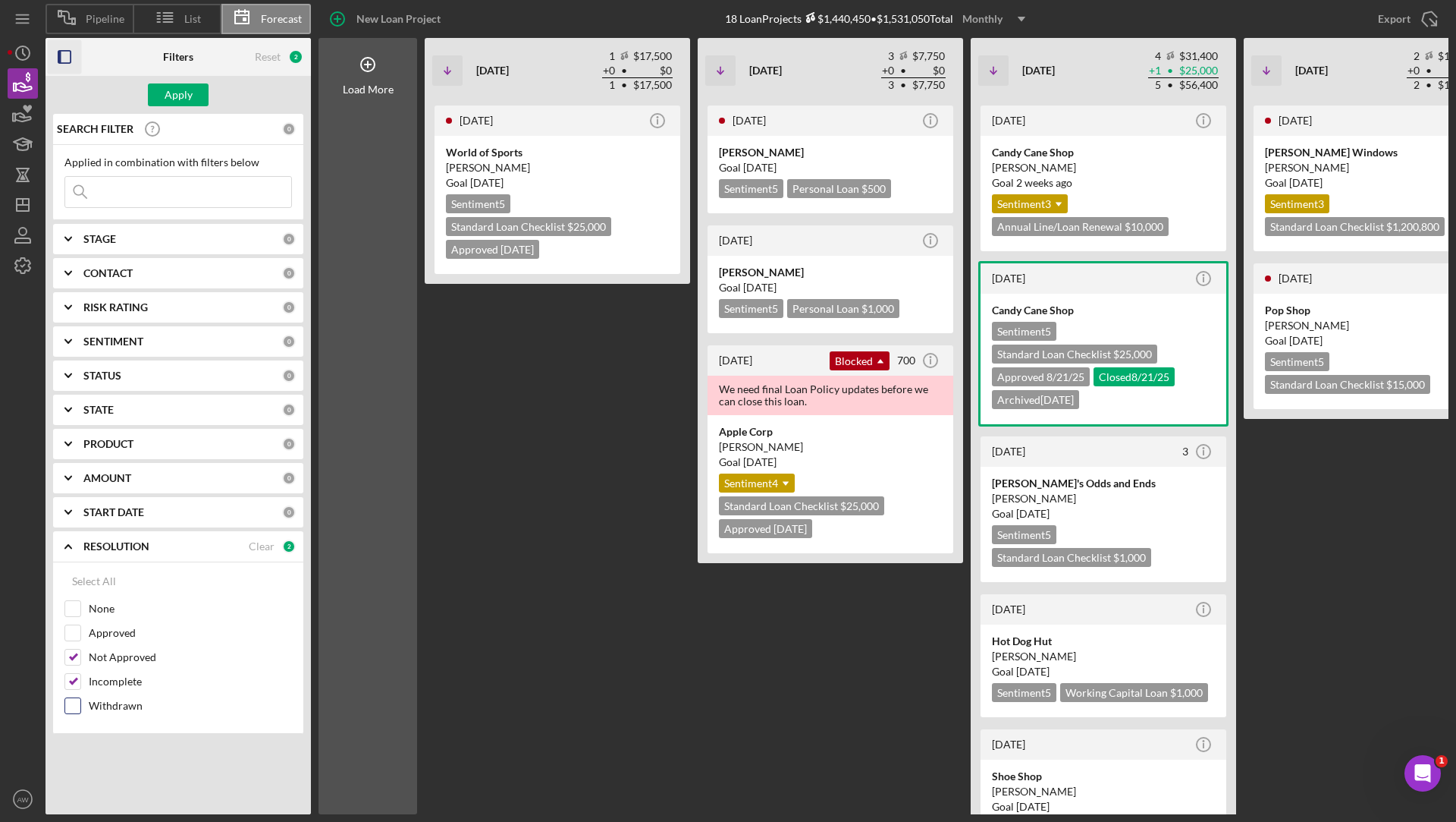
checkbox input "true"
click at [194, 96] on button "Apply" at bounding box center [177, 94] width 60 height 23
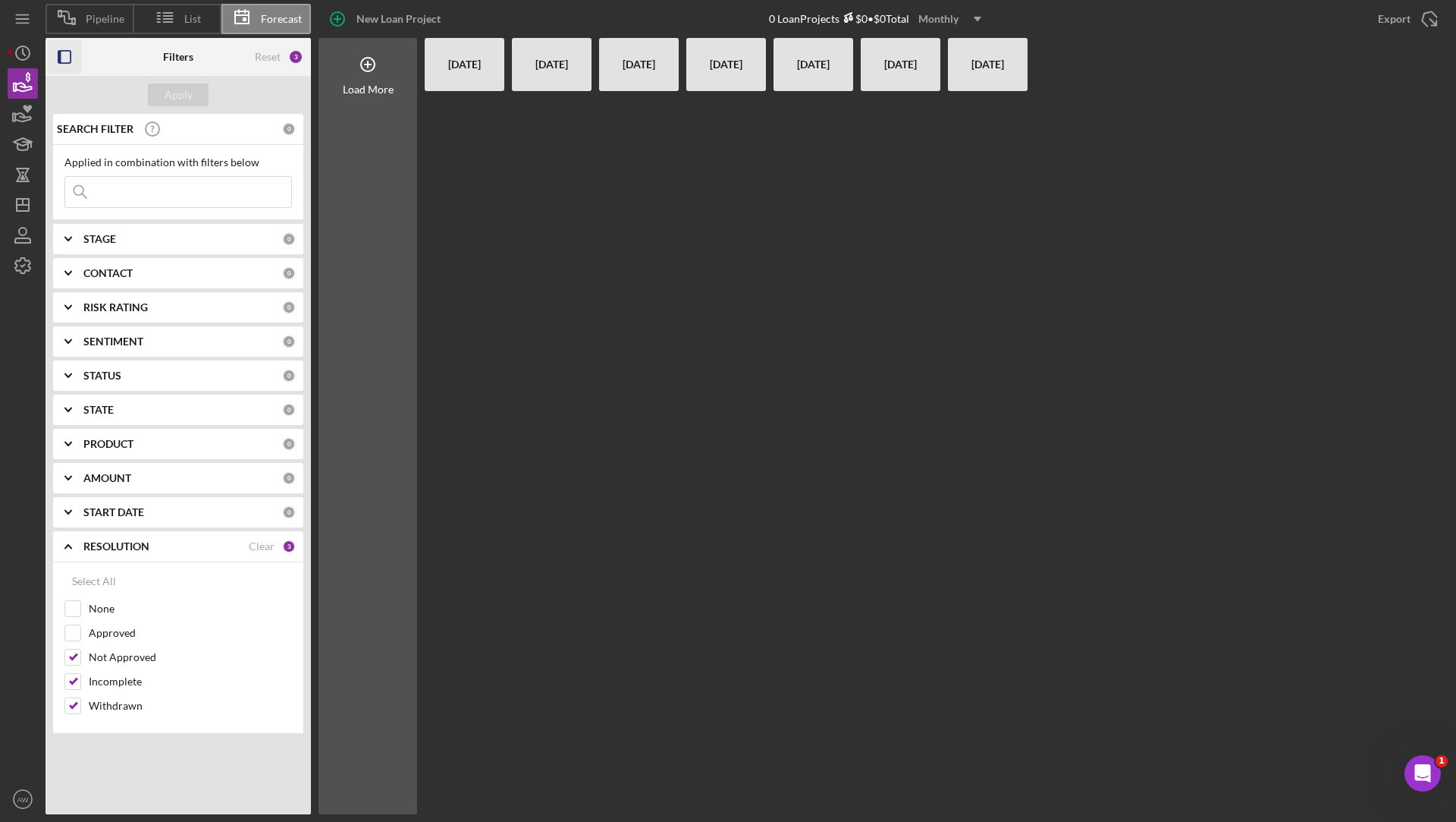
click at [978, 17] on use "button" at bounding box center [977, 19] width 8 height 4
click at [481, 228] on div at bounding box center [464, 452] width 80 height 723
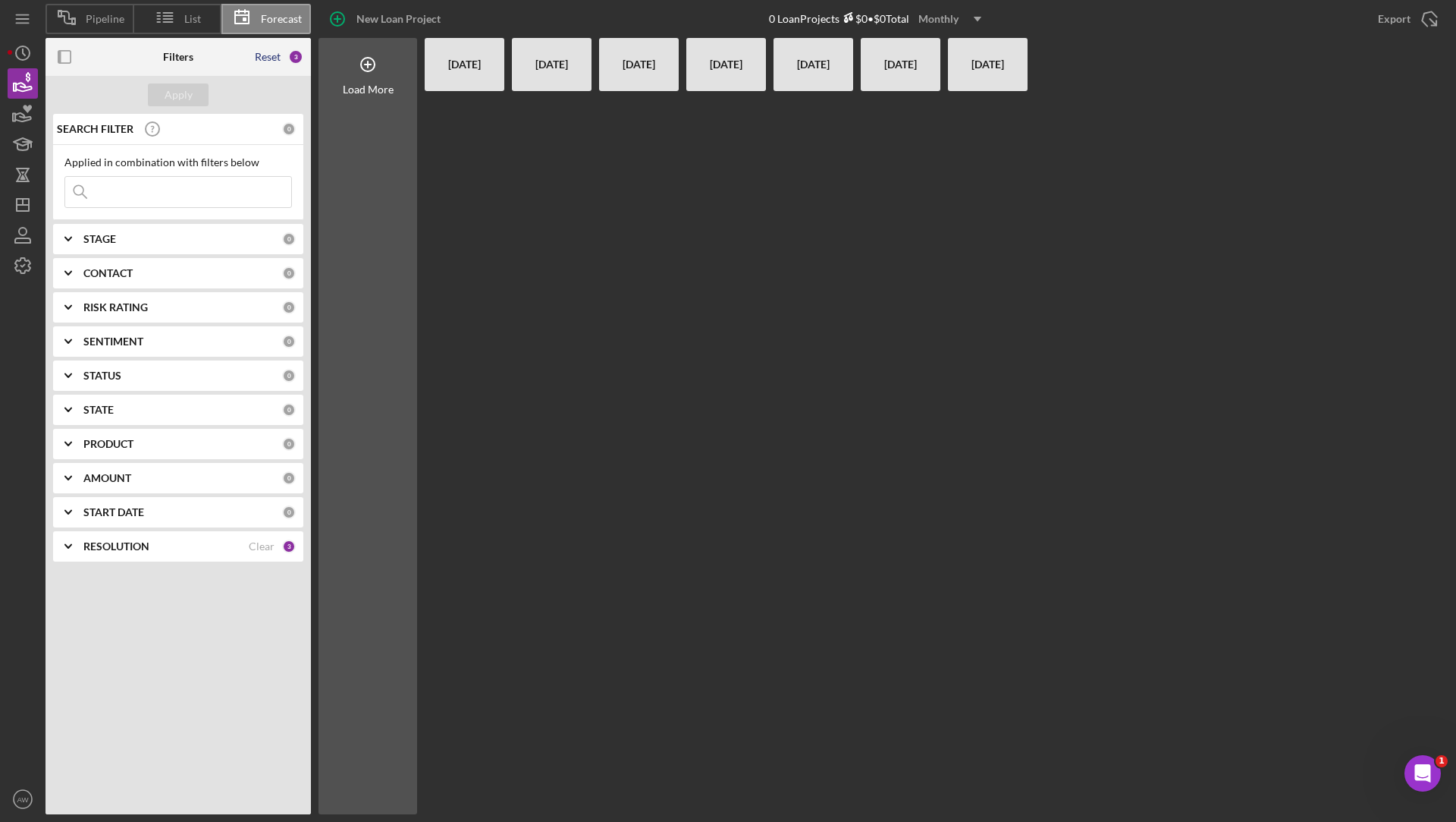
click at [267, 55] on div "Reset" at bounding box center [267, 57] width 25 height 12
click at [186, 97] on div "Apply" at bounding box center [178, 94] width 28 height 23
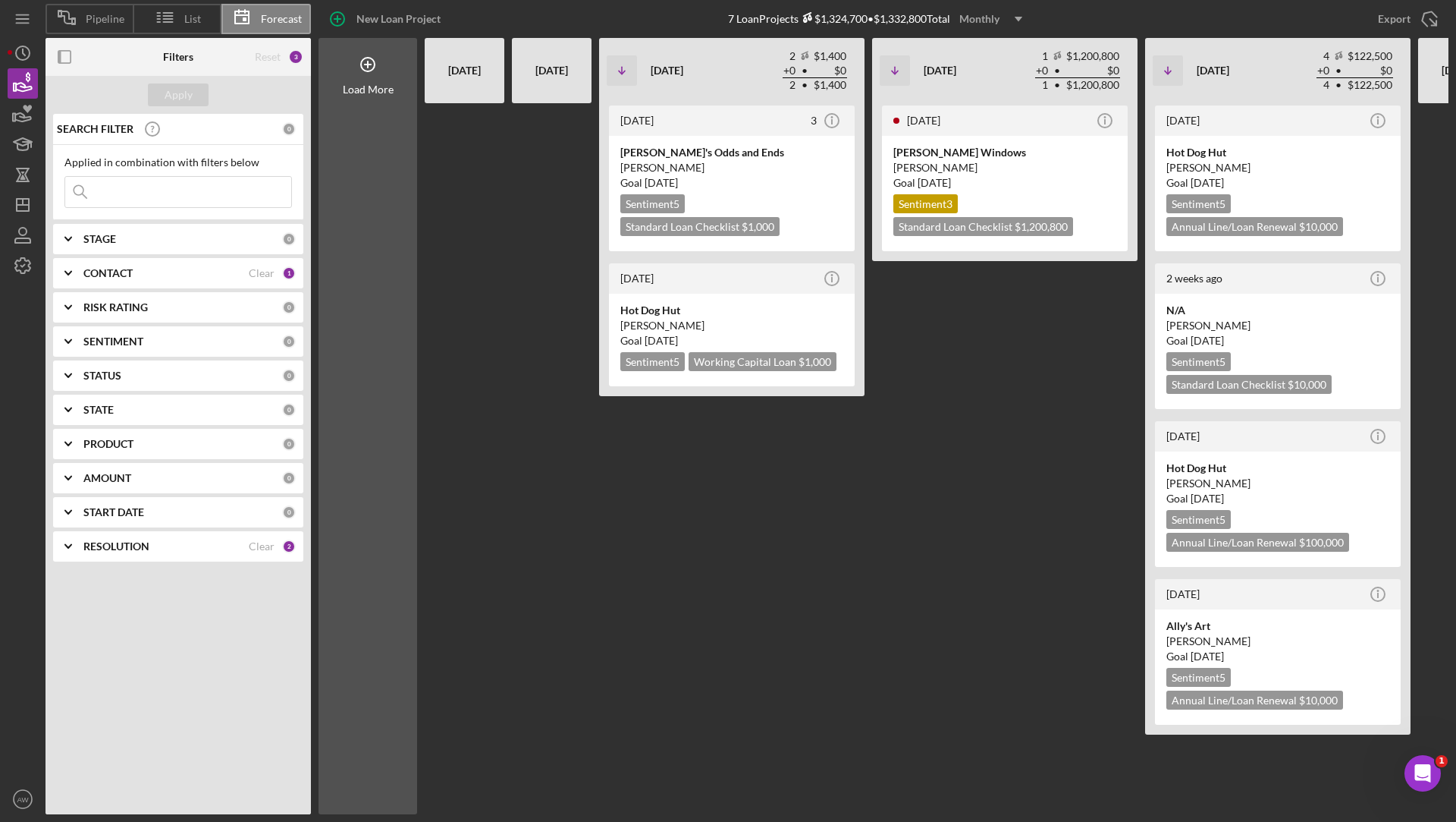
click at [168, 544] on div "RESOLUTION" at bounding box center [166, 546] width 166 height 12
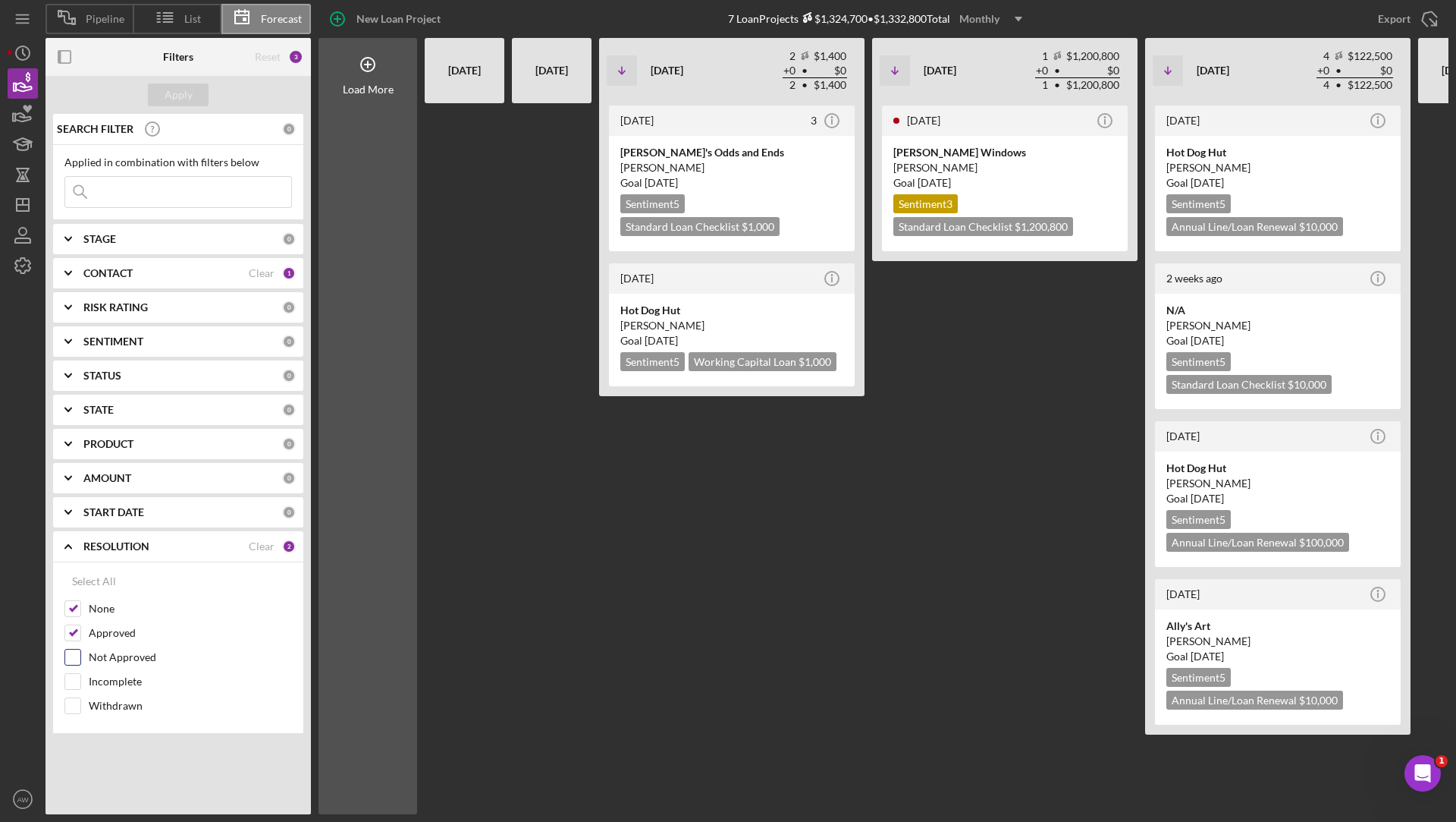
click at [73, 653] on input "Not Approved" at bounding box center [73, 657] width 15 height 15
checkbox input "true"
click at [73, 680] on input "Incomplete" at bounding box center [73, 681] width 15 height 15
checkbox input "true"
click at [73, 709] on input "Withdrawn" at bounding box center [73, 706] width 15 height 15
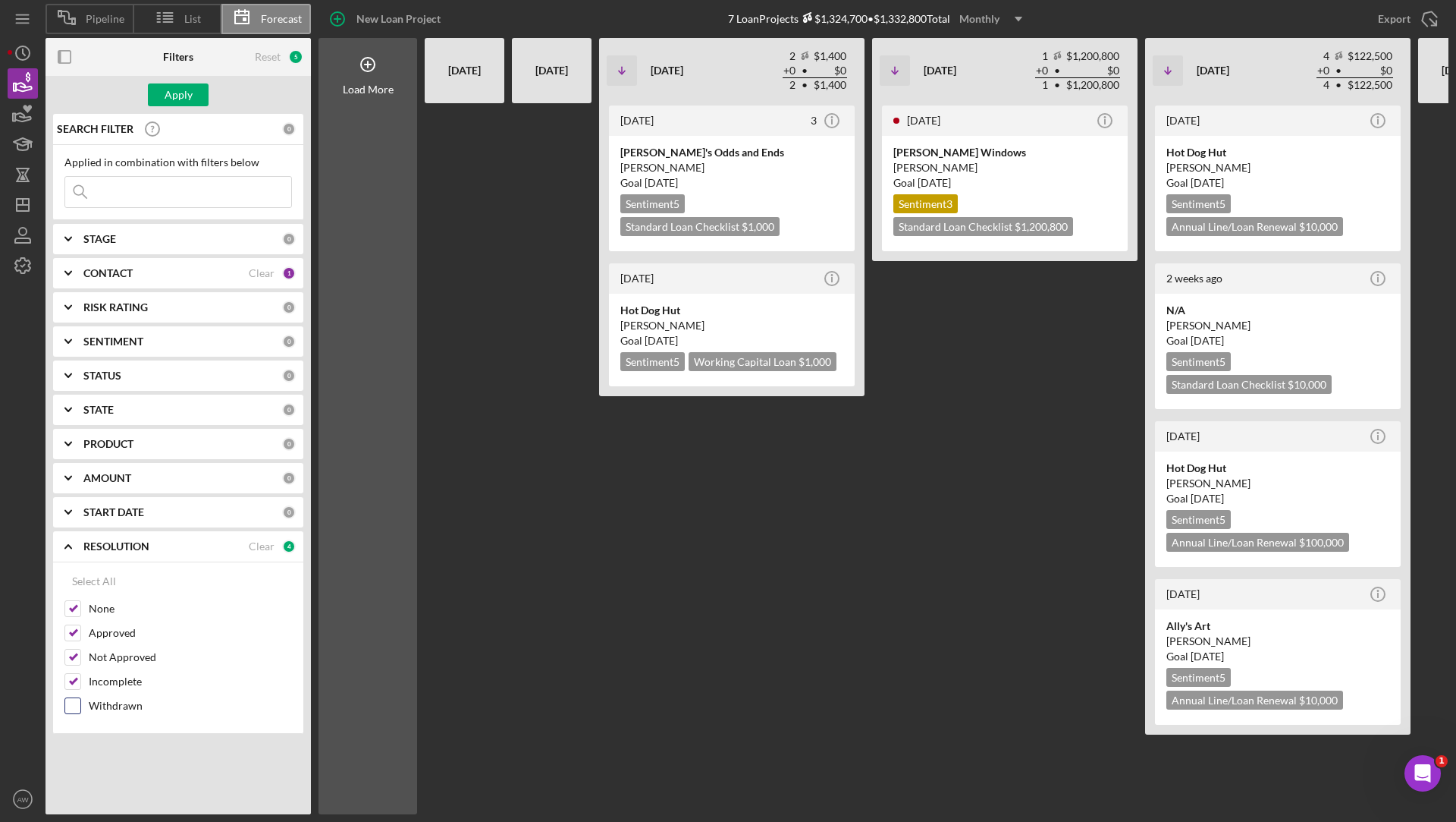
checkbox input "true"
click at [181, 91] on div "Apply" at bounding box center [178, 94] width 28 height 23
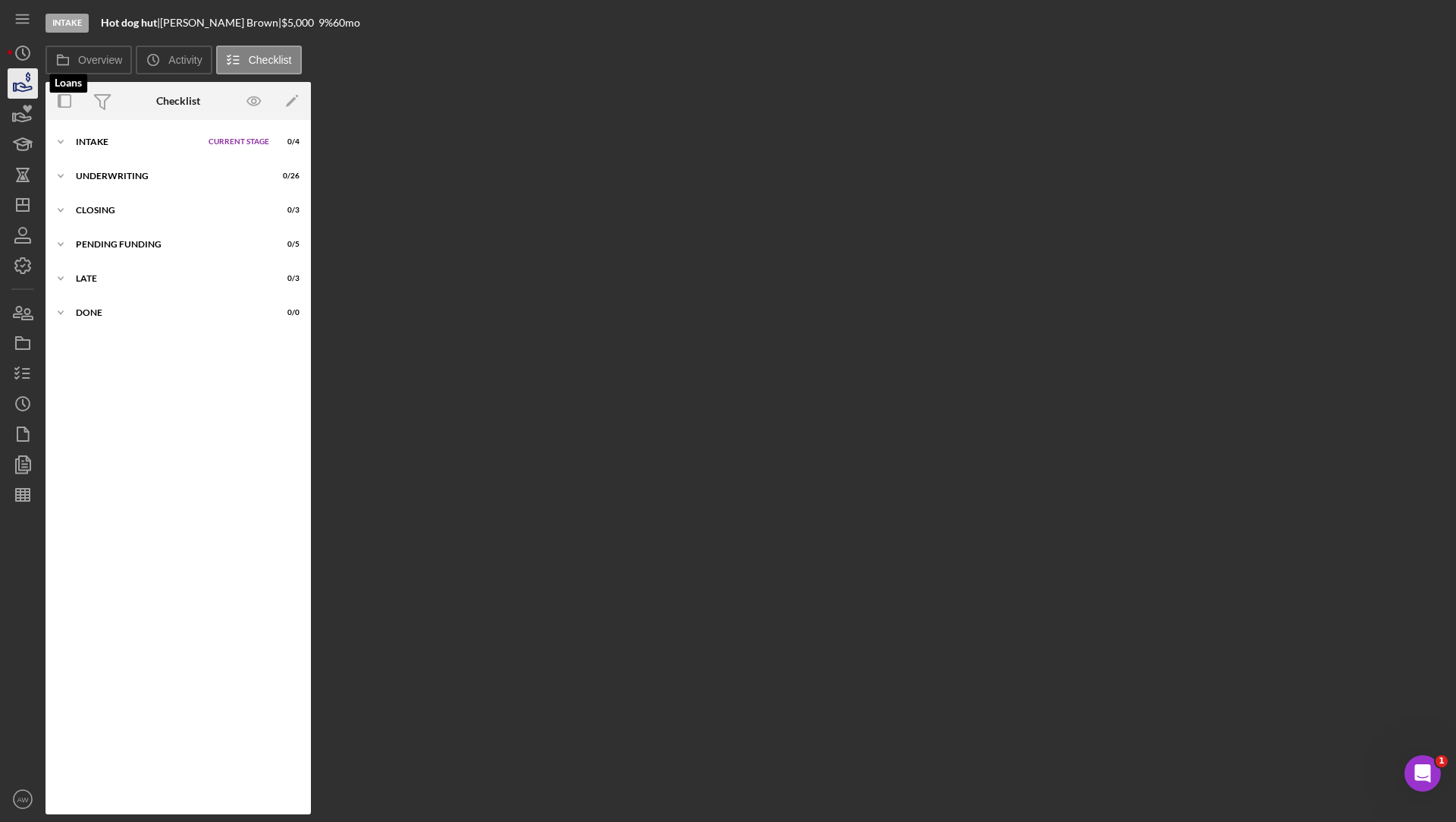
click at [25, 73] on icon "button" at bounding box center [22, 83] width 38 height 38
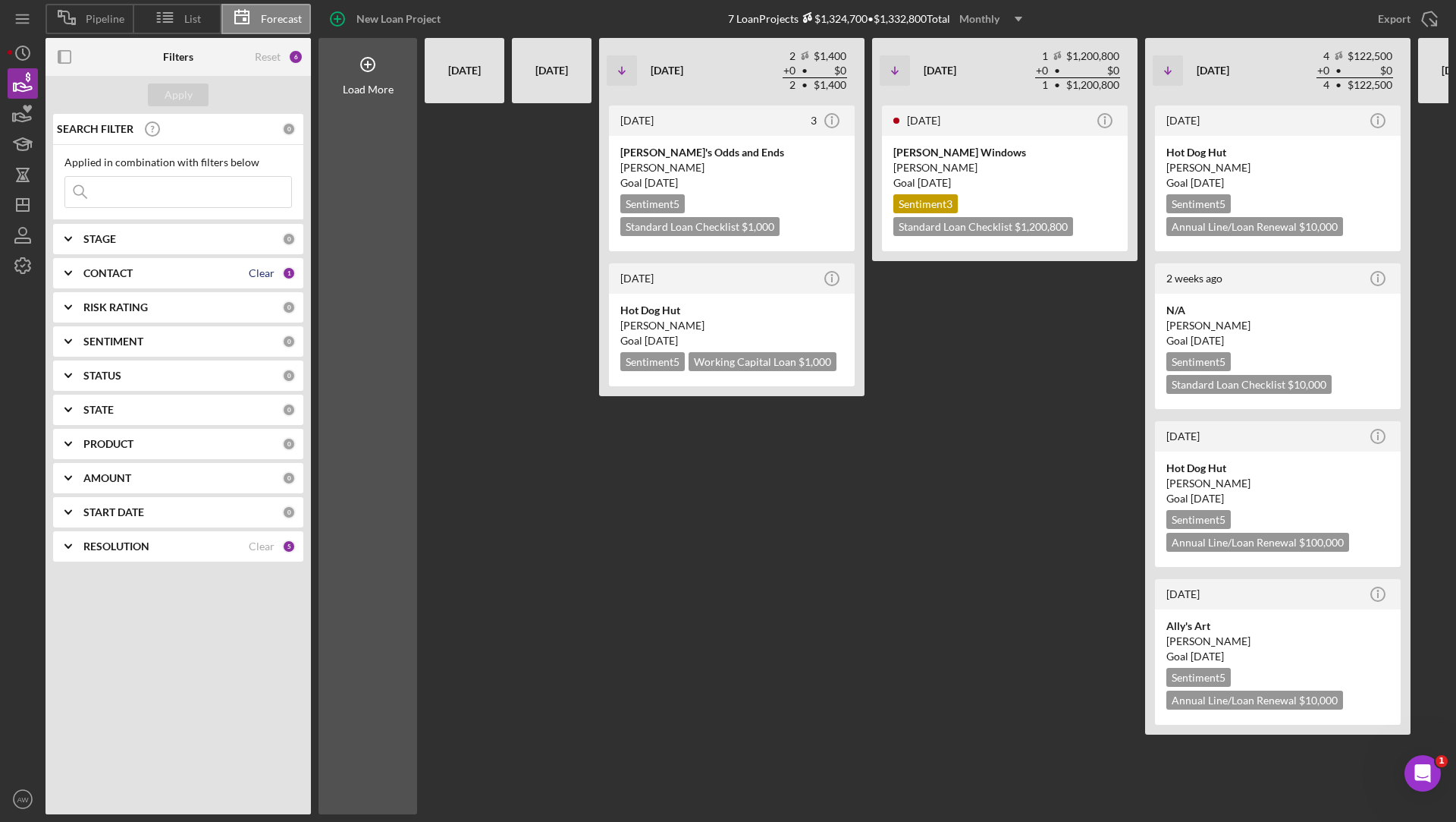
click at [260, 270] on div "Clear" at bounding box center [261, 273] width 25 height 12
click at [167, 96] on div "Apply" at bounding box center [178, 94] width 28 height 23
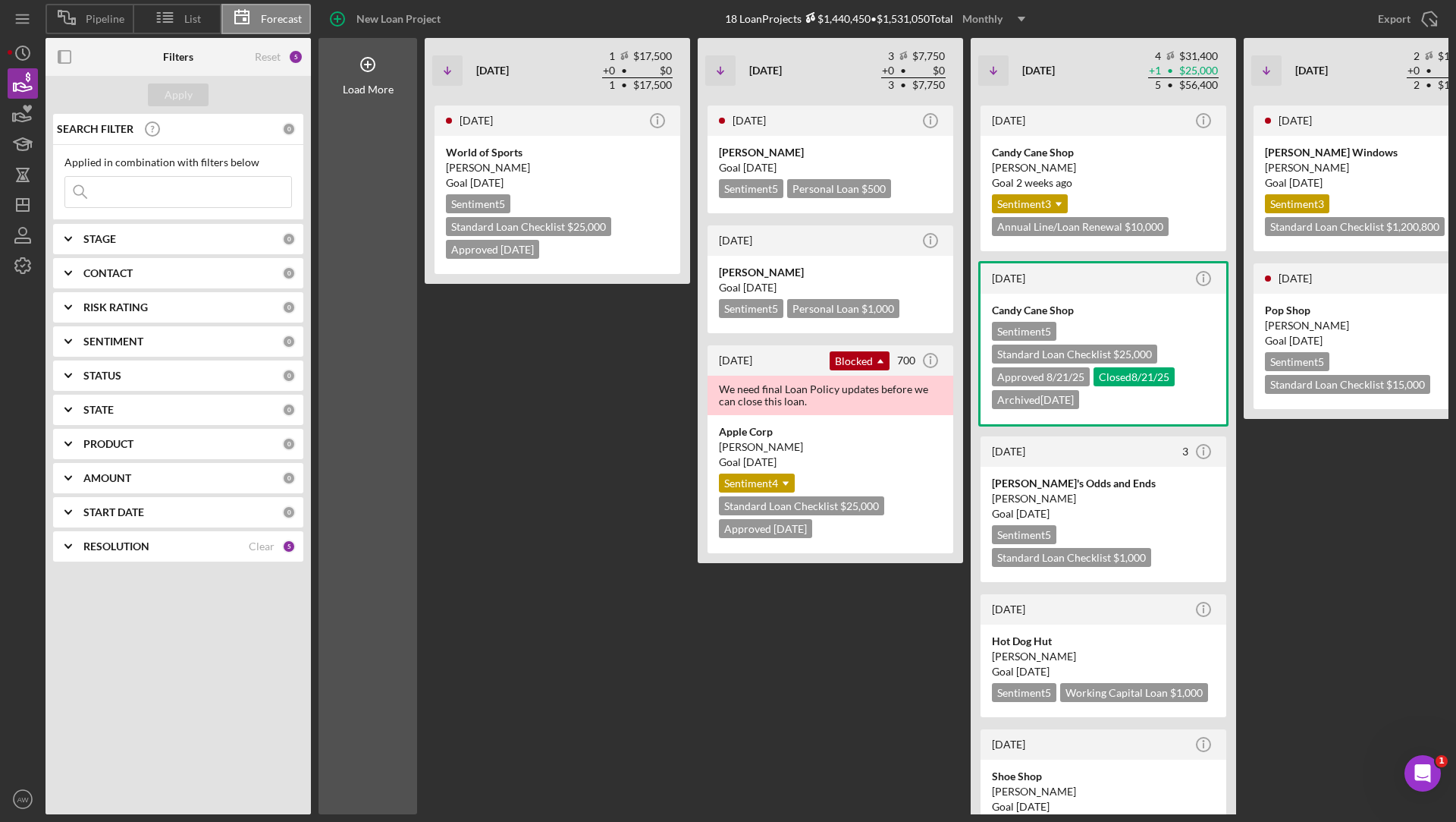
click at [72, 542] on icon "Icon/Expander" at bounding box center [68, 546] width 38 height 38
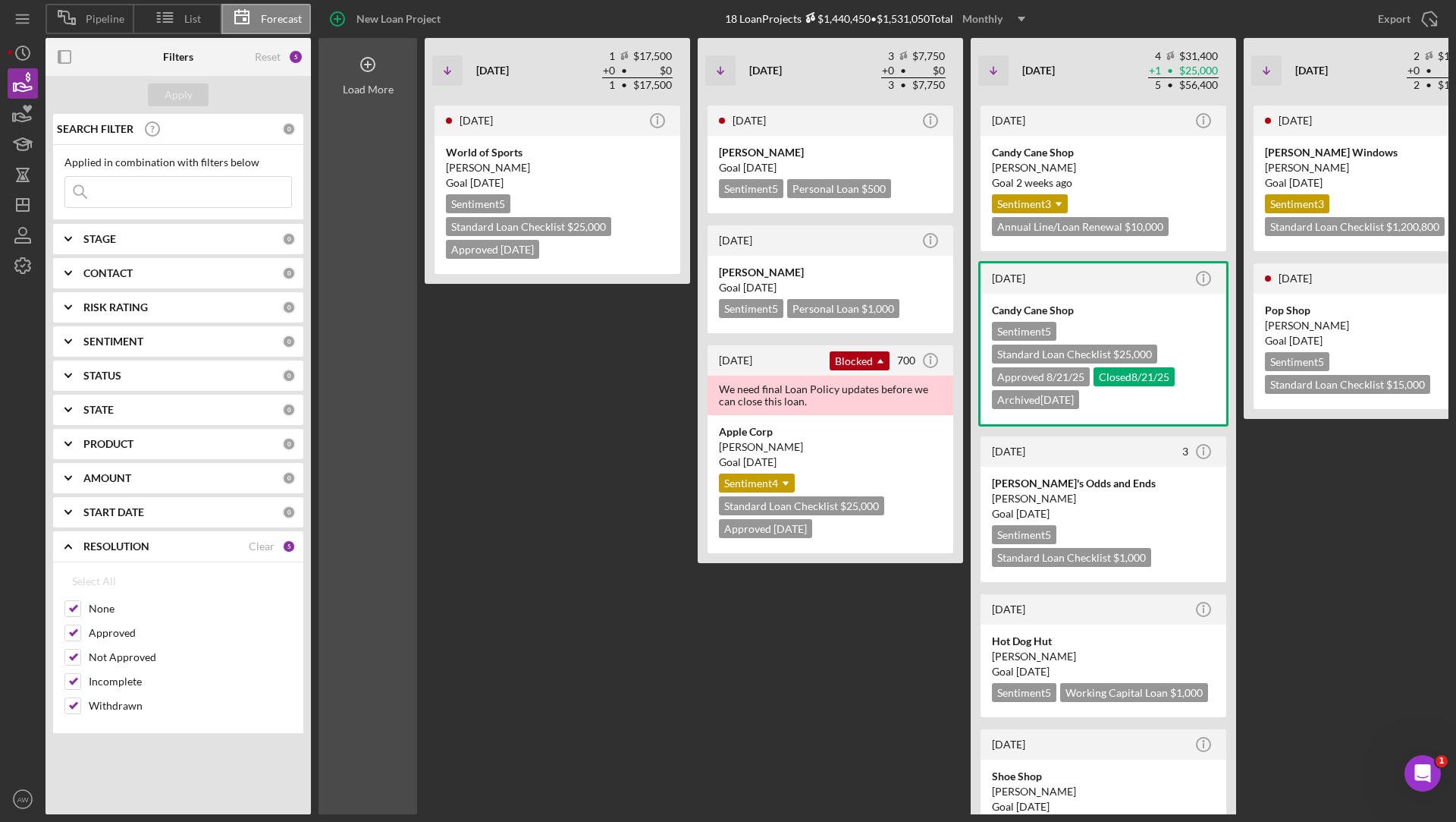
click at [363, 70] on circle at bounding box center [368, 65] width 14 height 14
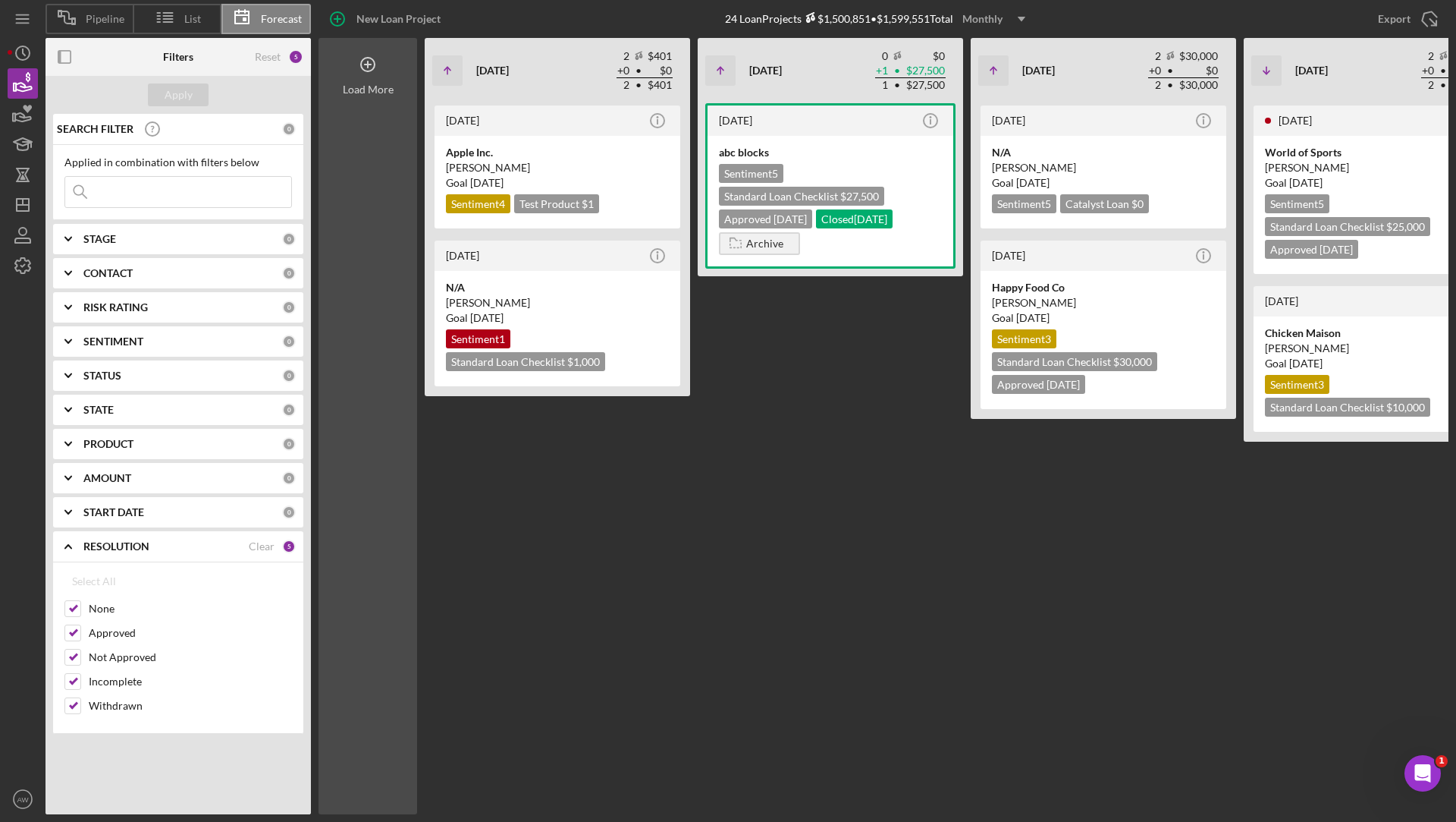
click at [363, 87] on div "Load More" at bounding box center [368, 89] width 51 height 12
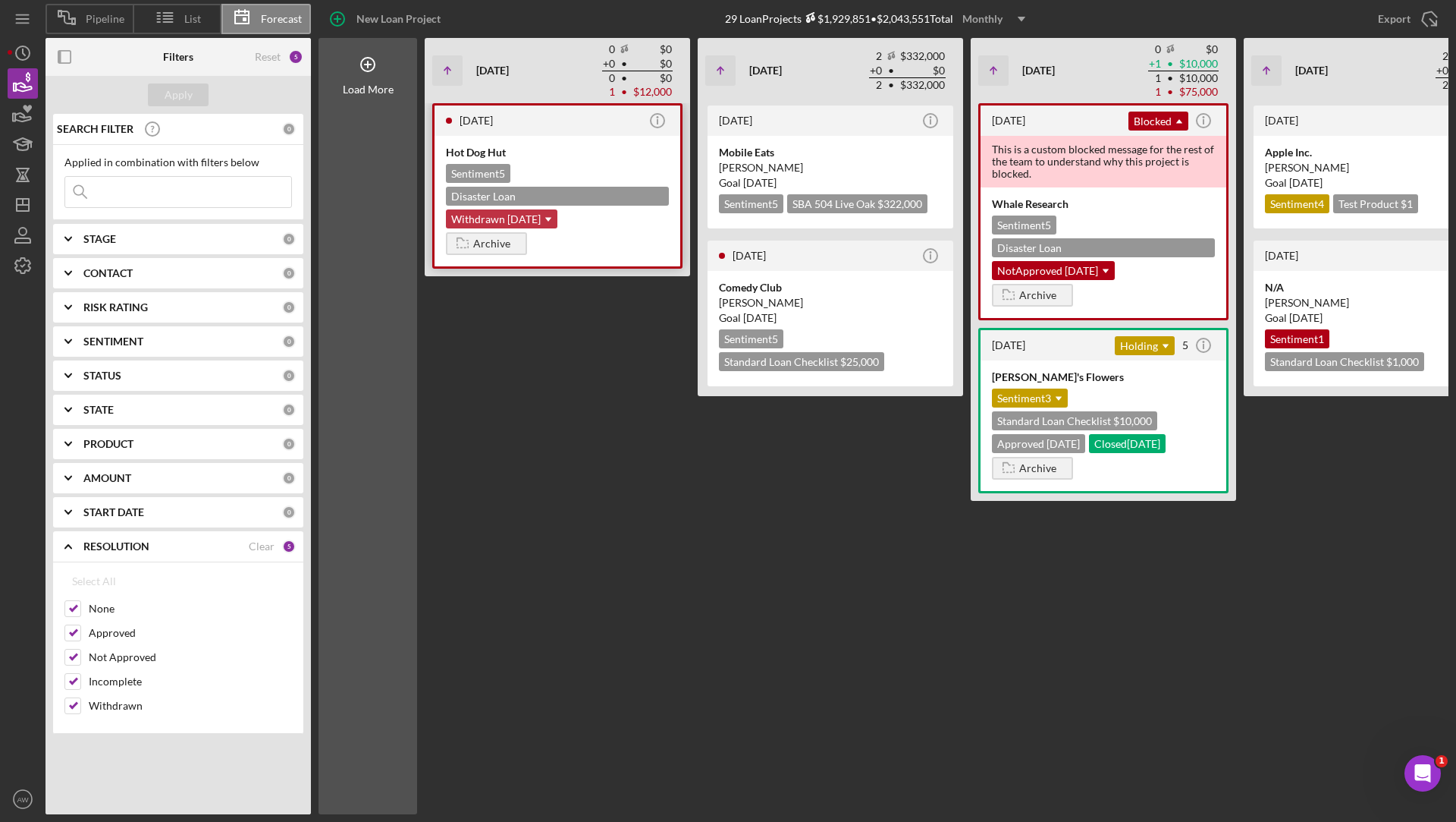
click at [554, 204] on icon "Icon/Dropdown Arrow" at bounding box center [548, 219] width 31 height 31
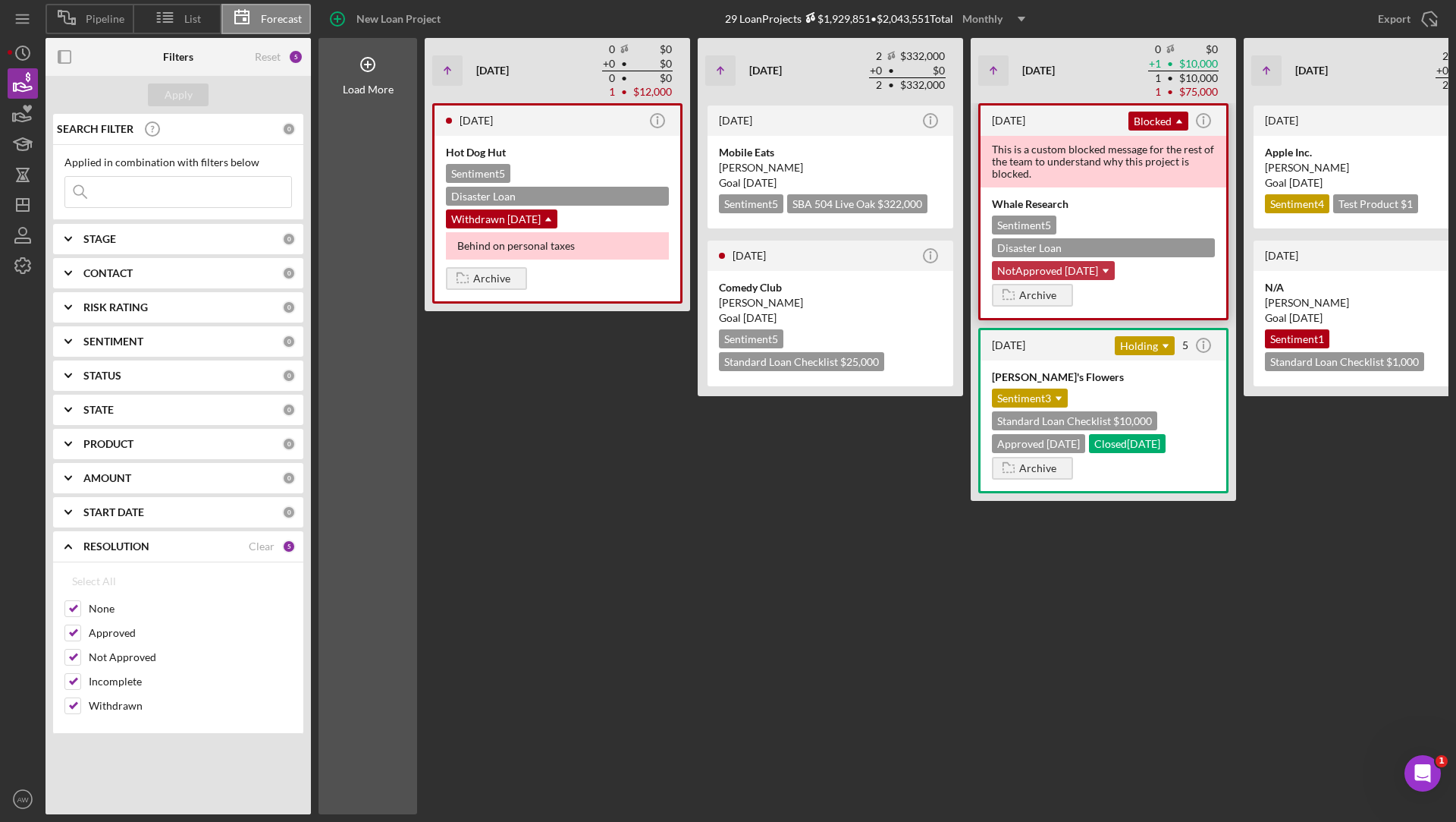
click at [1086, 261] on div "NotApproved 2/20/25 Icon/Dropdown Arrow" at bounding box center [1054, 270] width 123 height 19
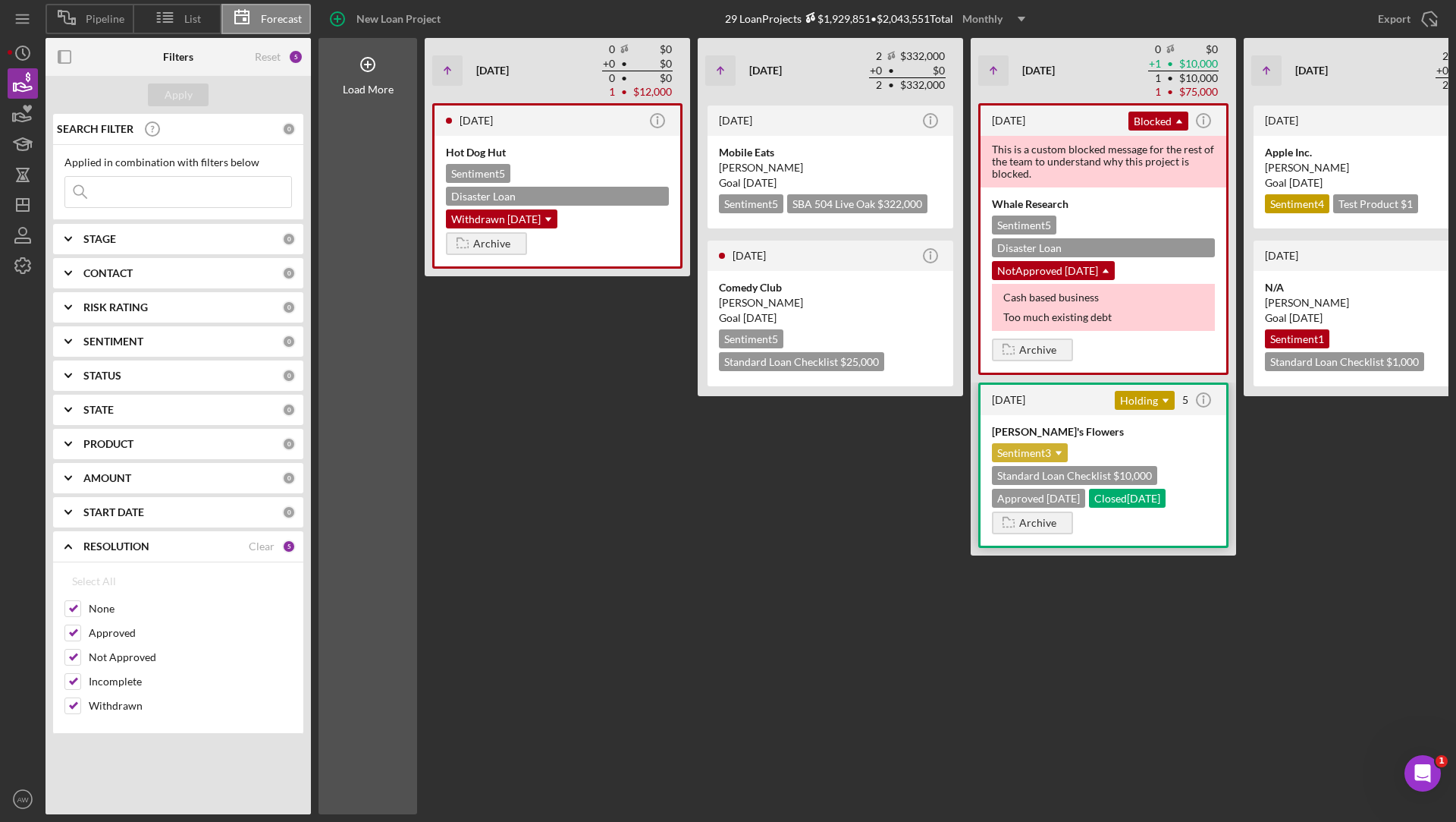
click at [1038, 443] on div "Sentiment 3 Icon/Dropdown Arrow" at bounding box center [1030, 453] width 76 height 19
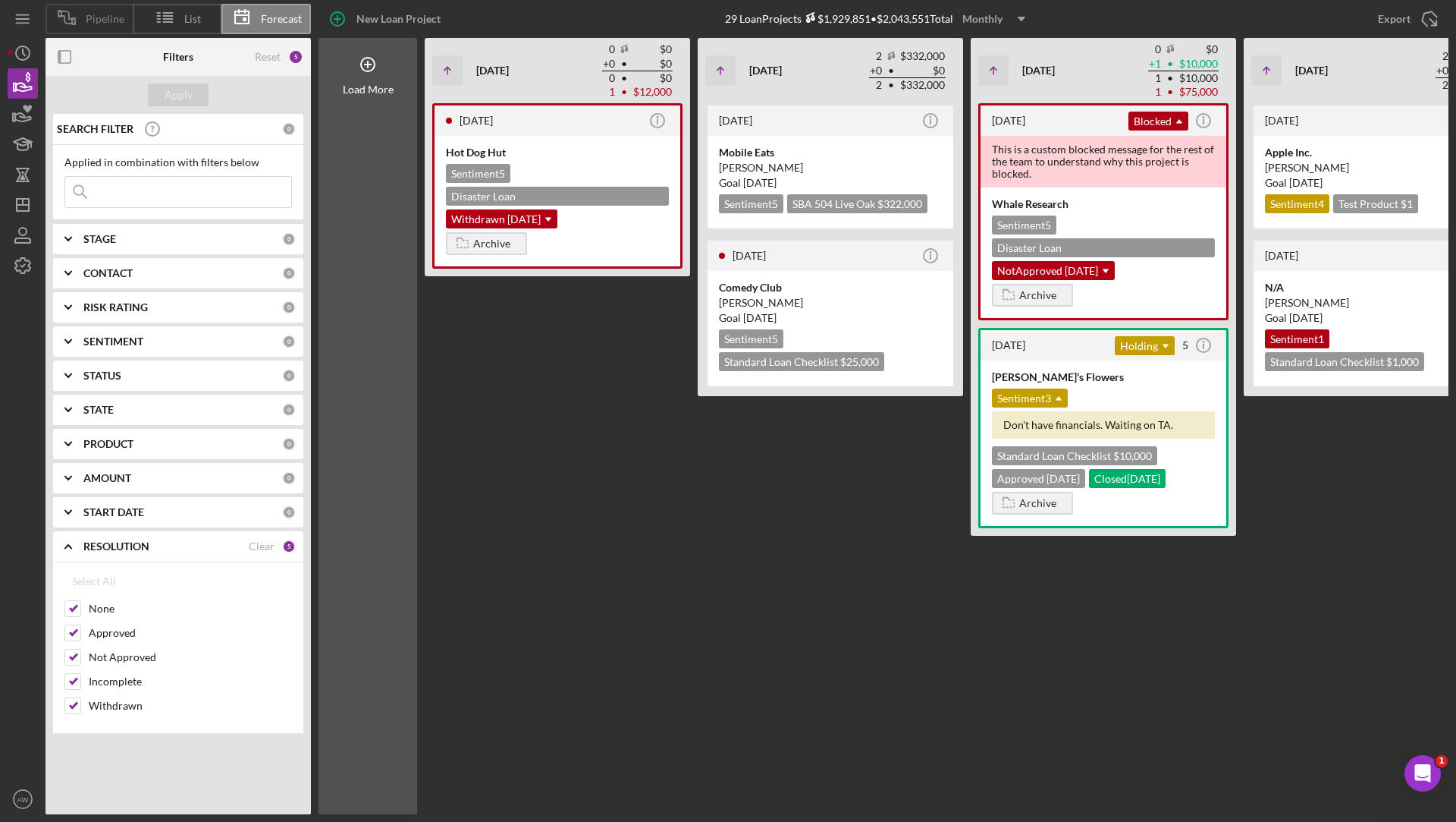
click at [117, 25] on div "Pipeline" at bounding box center [89, 19] width 87 height 31
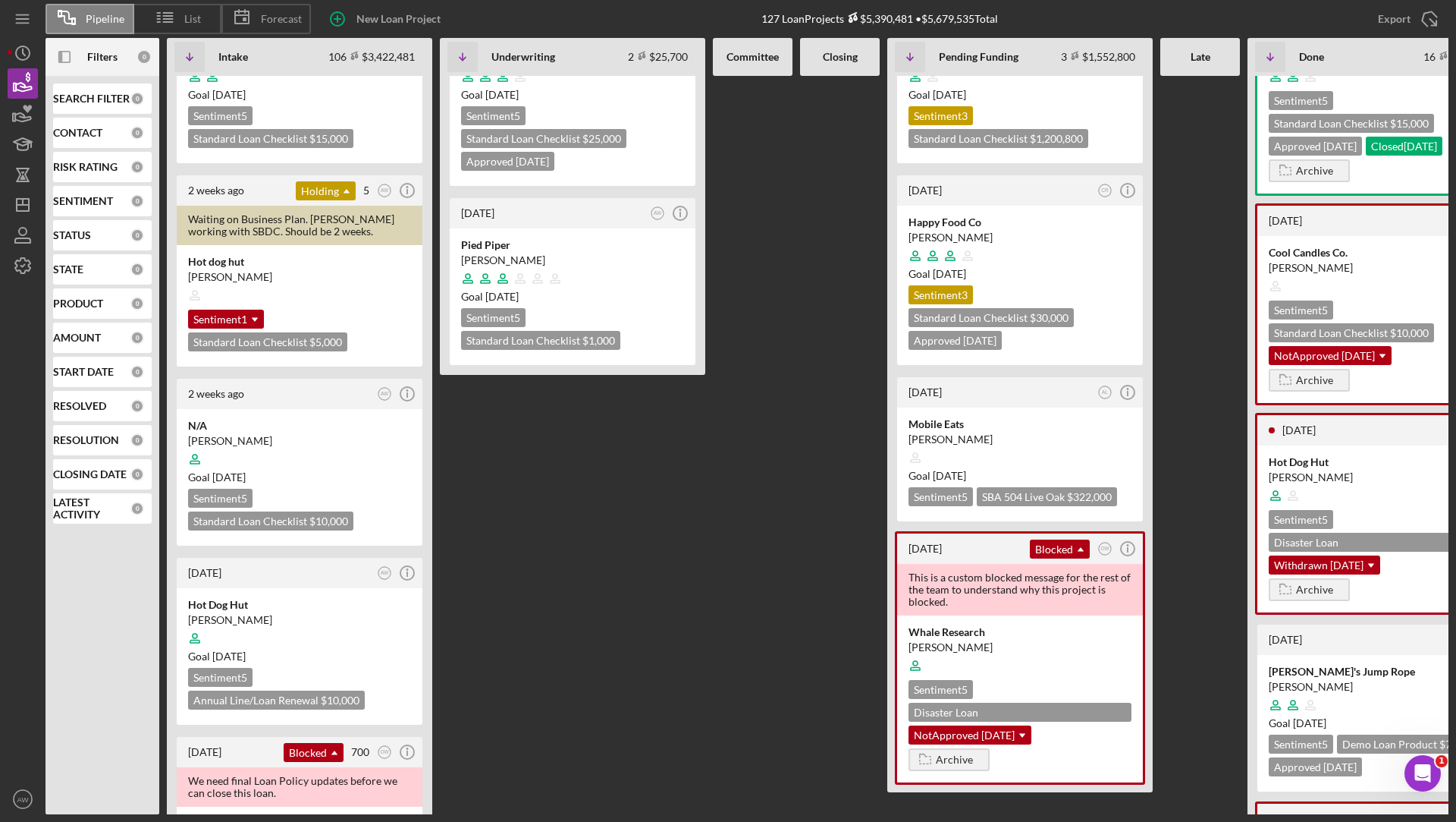
scroll to position [187, 0]
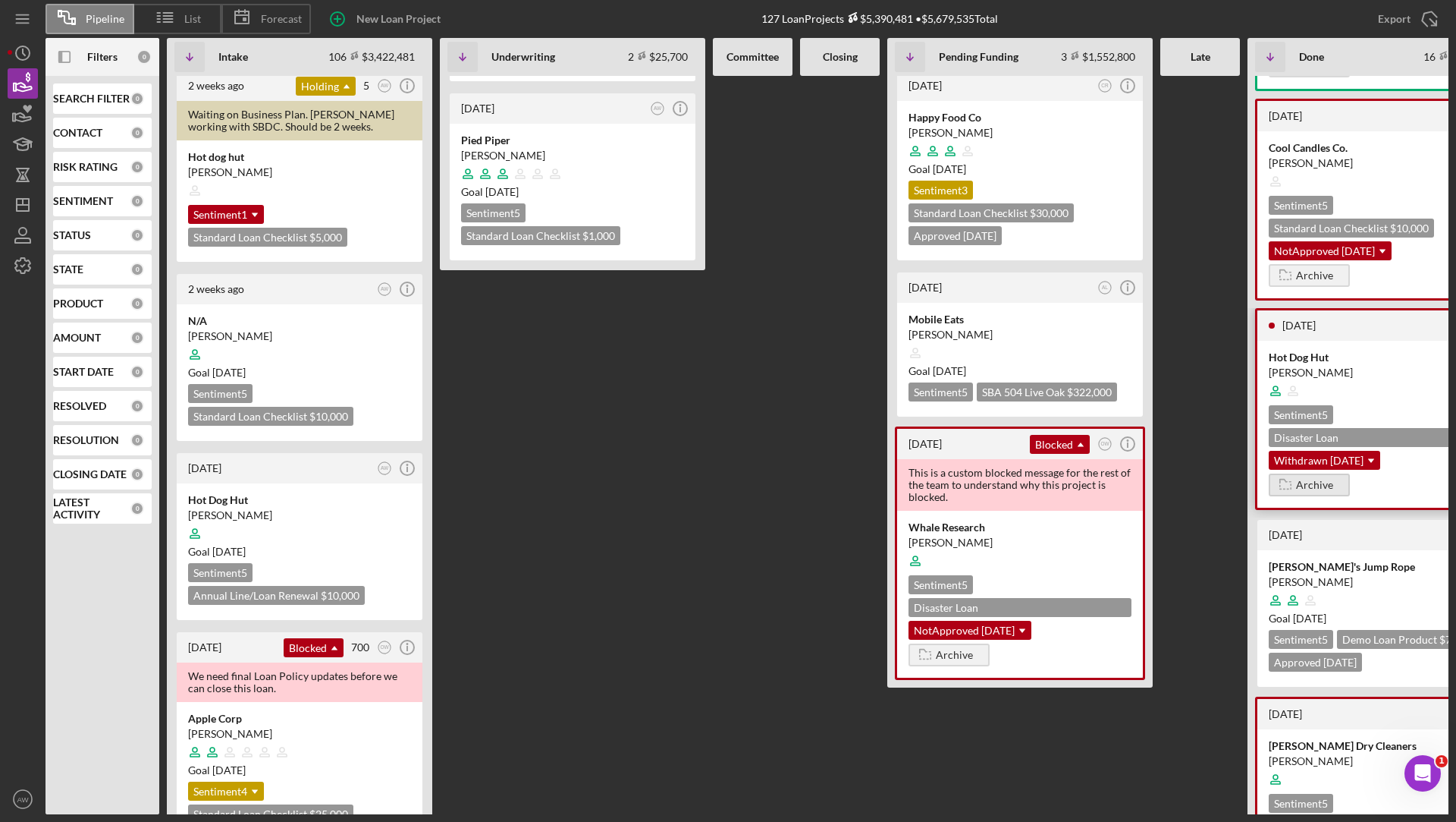
click at [1294, 465] on icon "button" at bounding box center [1286, 484] width 31 height 38
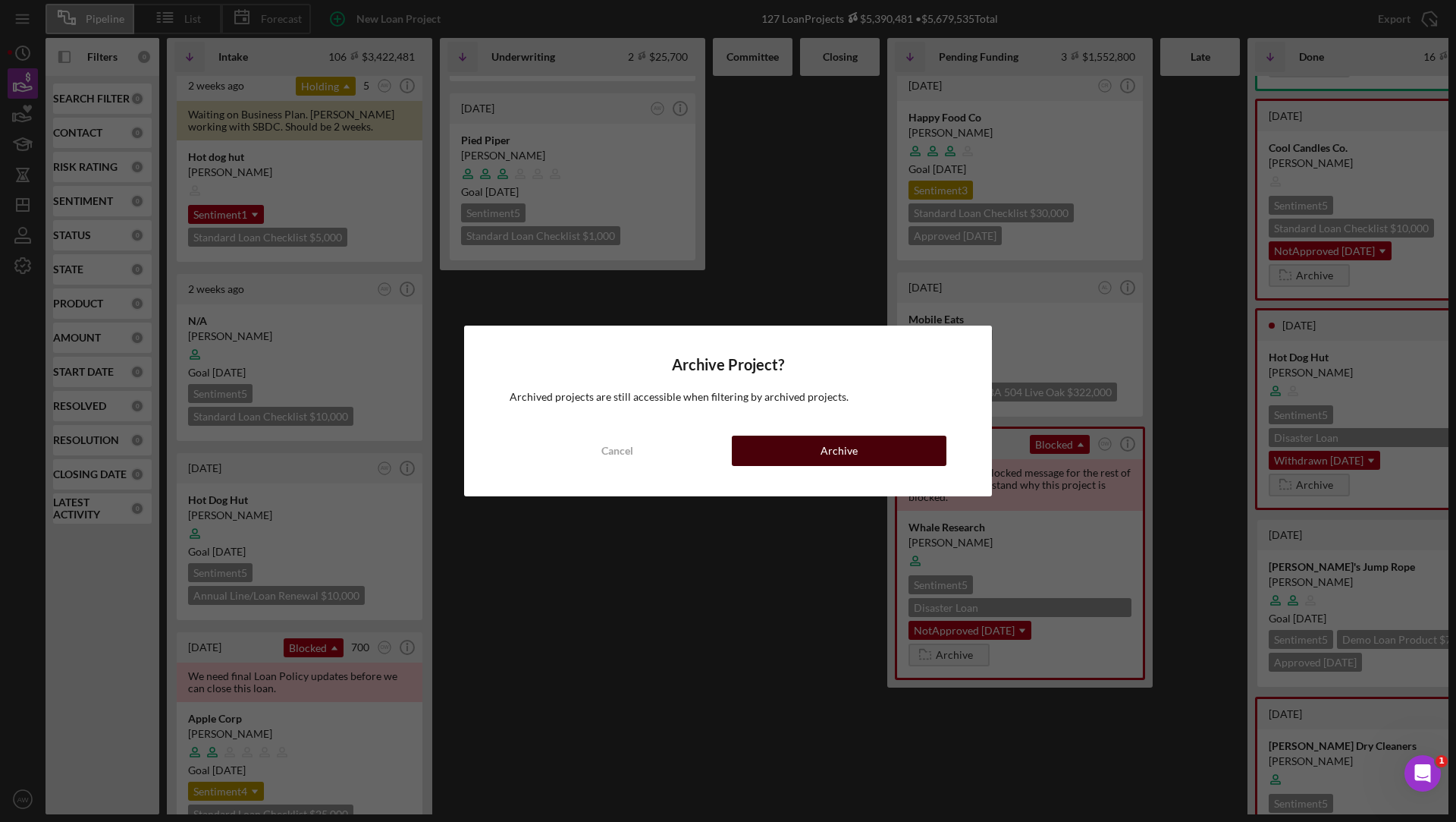
click at [819, 446] on button "Archive" at bounding box center [839, 451] width 215 height 31
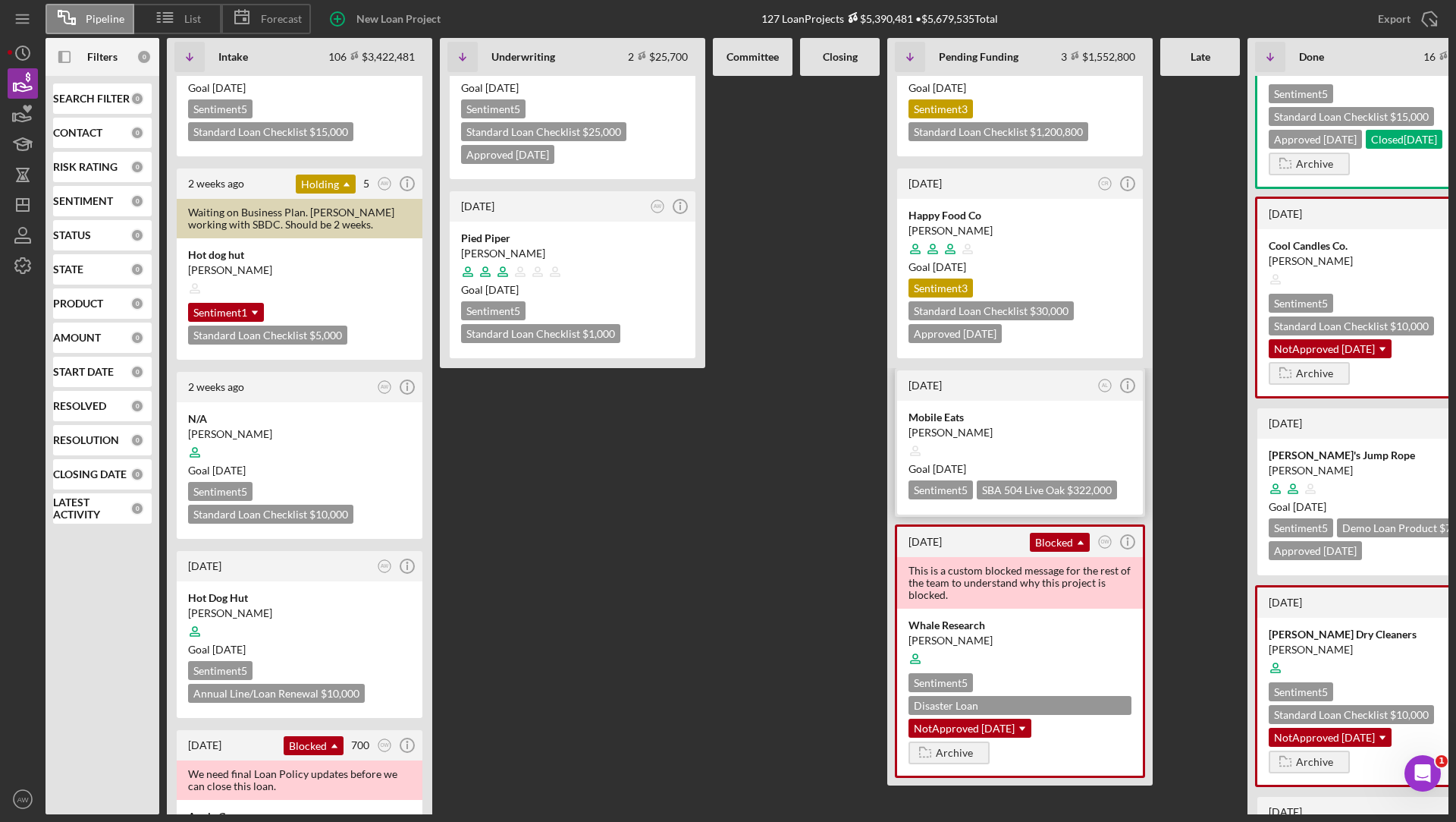
scroll to position [0, 0]
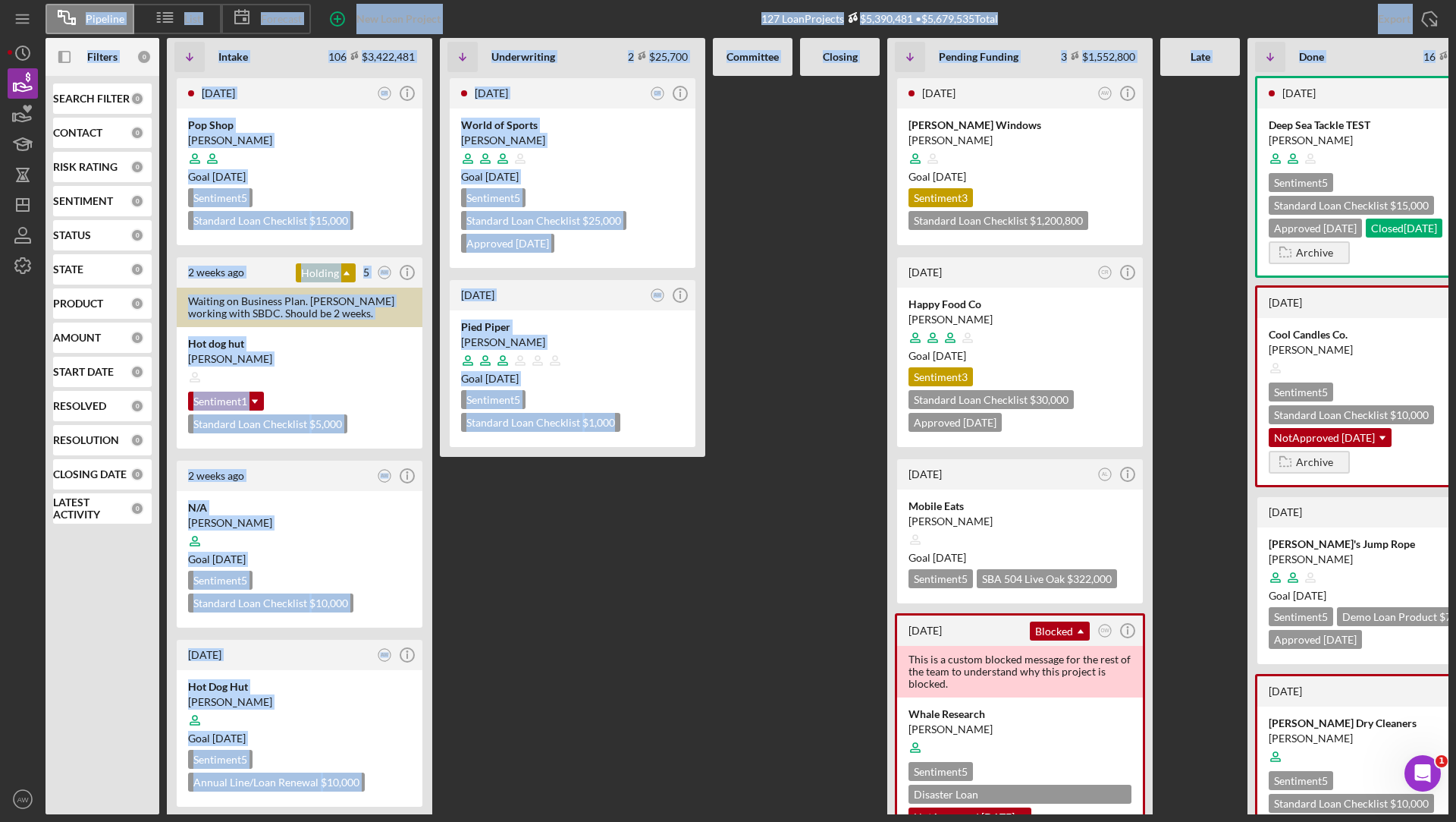
click at [630, 526] on div "1 month ago CR Icon/Info World of Sports Oscar Dukes Goal 3 months ago Sentimen…" at bounding box center [572, 444] width 266 height 738
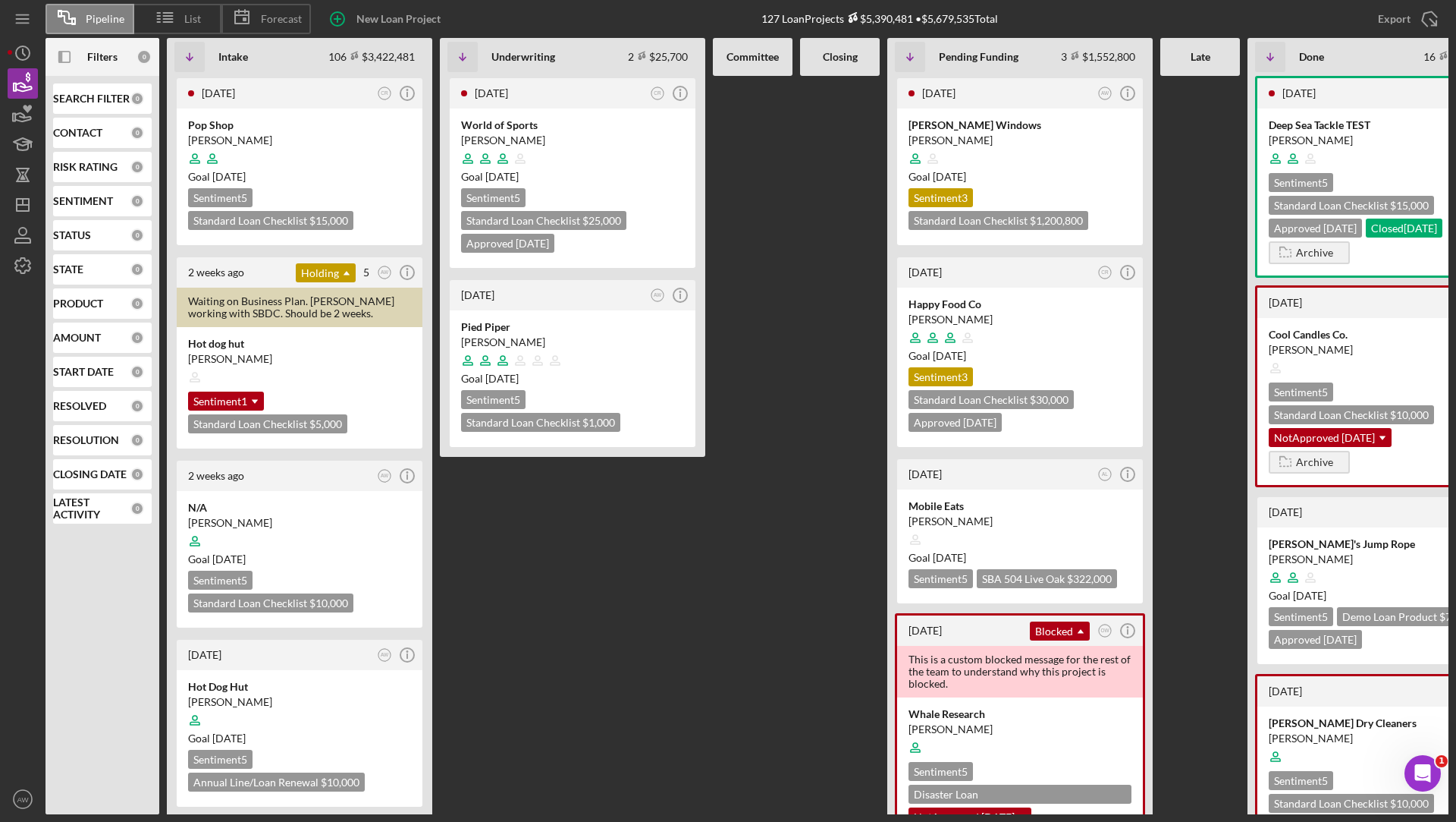
click at [596, 499] on div "1 month ago CR Icon/Info World of Sports Oscar Dukes Goal 3 months ago Sentimen…" at bounding box center [572, 444] width 266 height 738
click at [330, 271] on div "Holding Icon/Dropdown Arrow" at bounding box center [325, 273] width 60 height 19
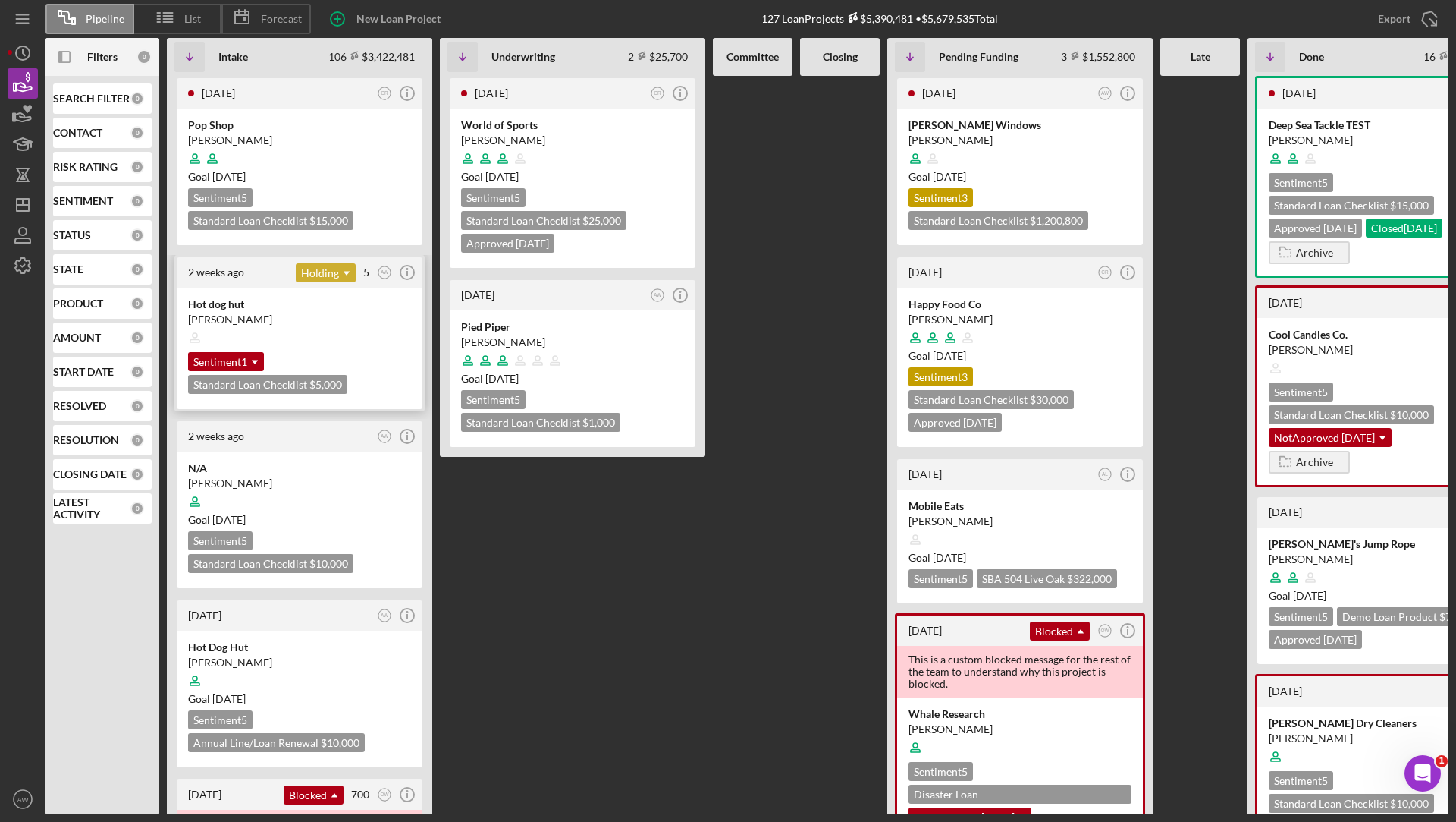
click at [330, 271] on div "Holding Icon/Dropdown Arrow" at bounding box center [325, 273] width 60 height 19
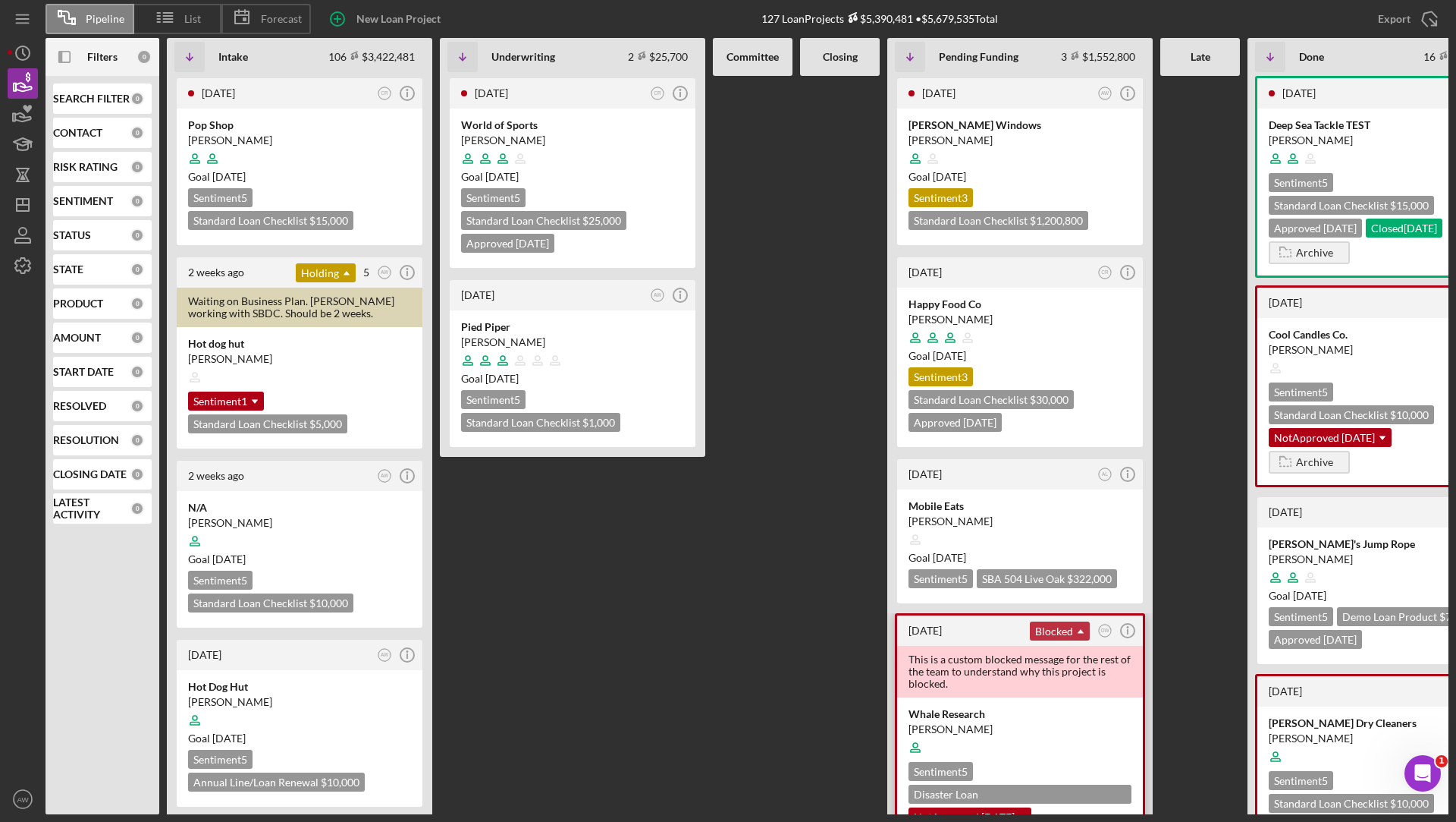
click at [1065, 626] on icon "Icon/Dropdown Arrow" at bounding box center [1081, 631] width 31 height 31
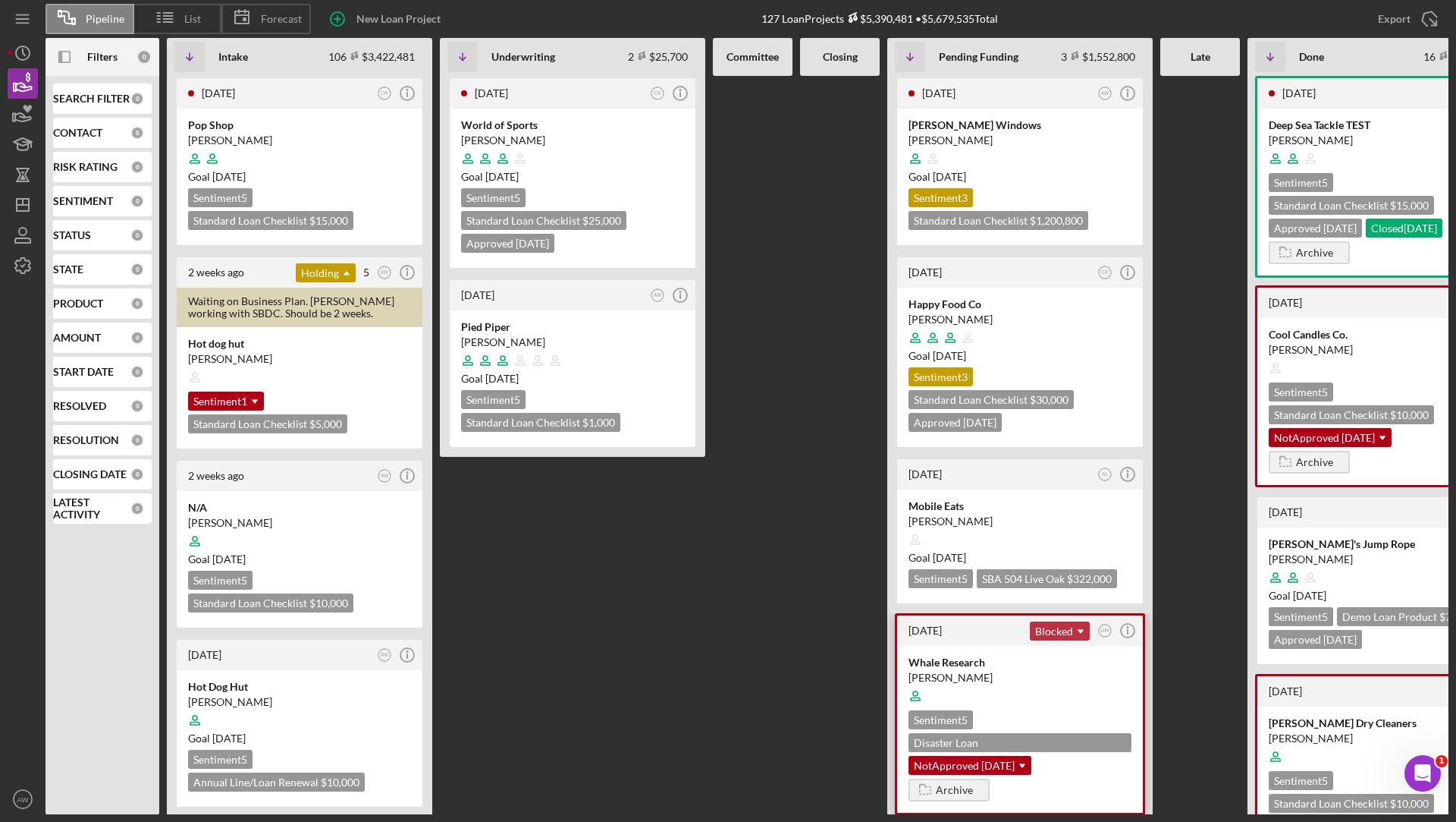
click at [1065, 626] on icon "Icon/Dropdown Arrow" at bounding box center [1081, 631] width 31 height 31
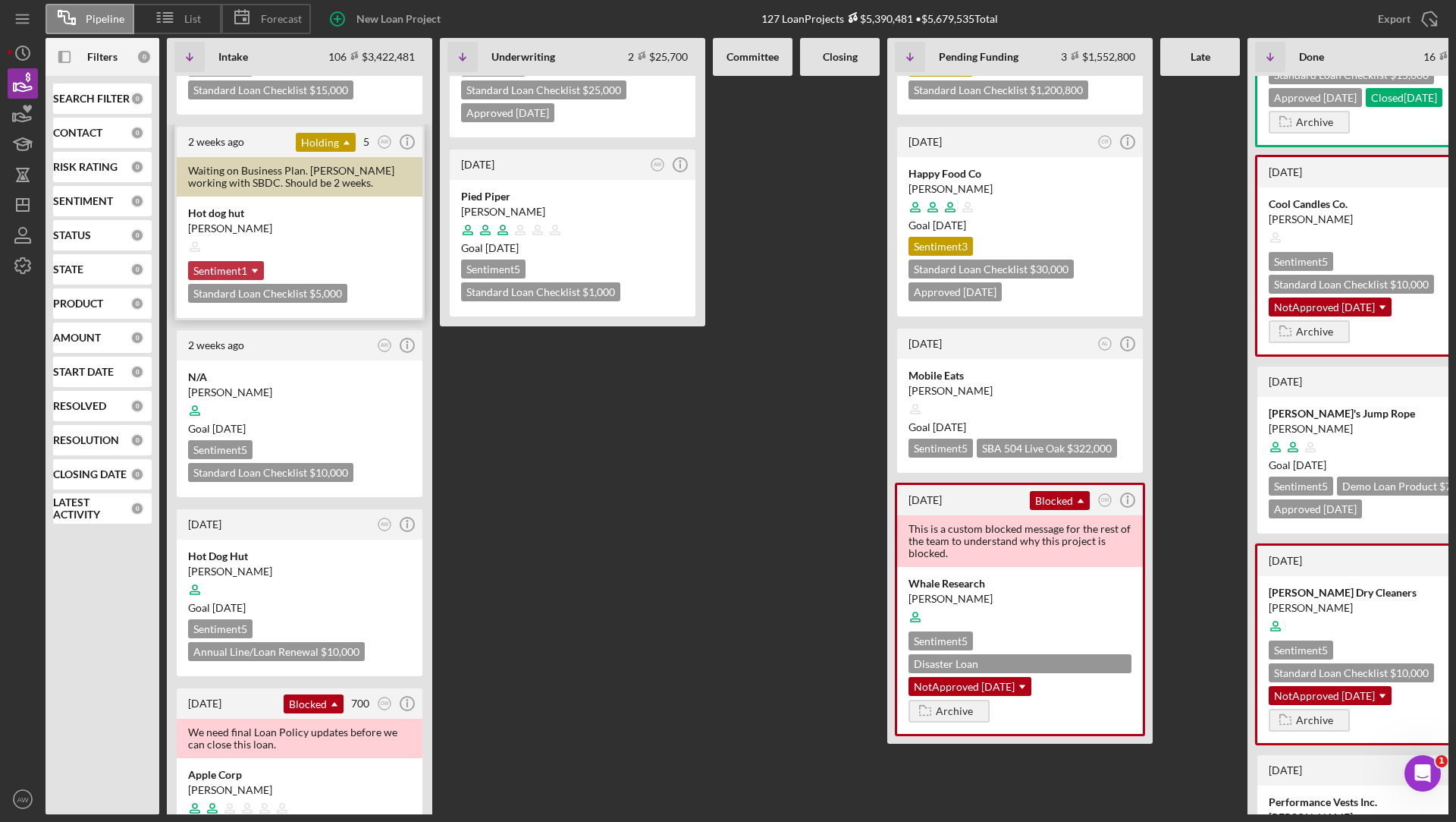
scroll to position [235, 0]
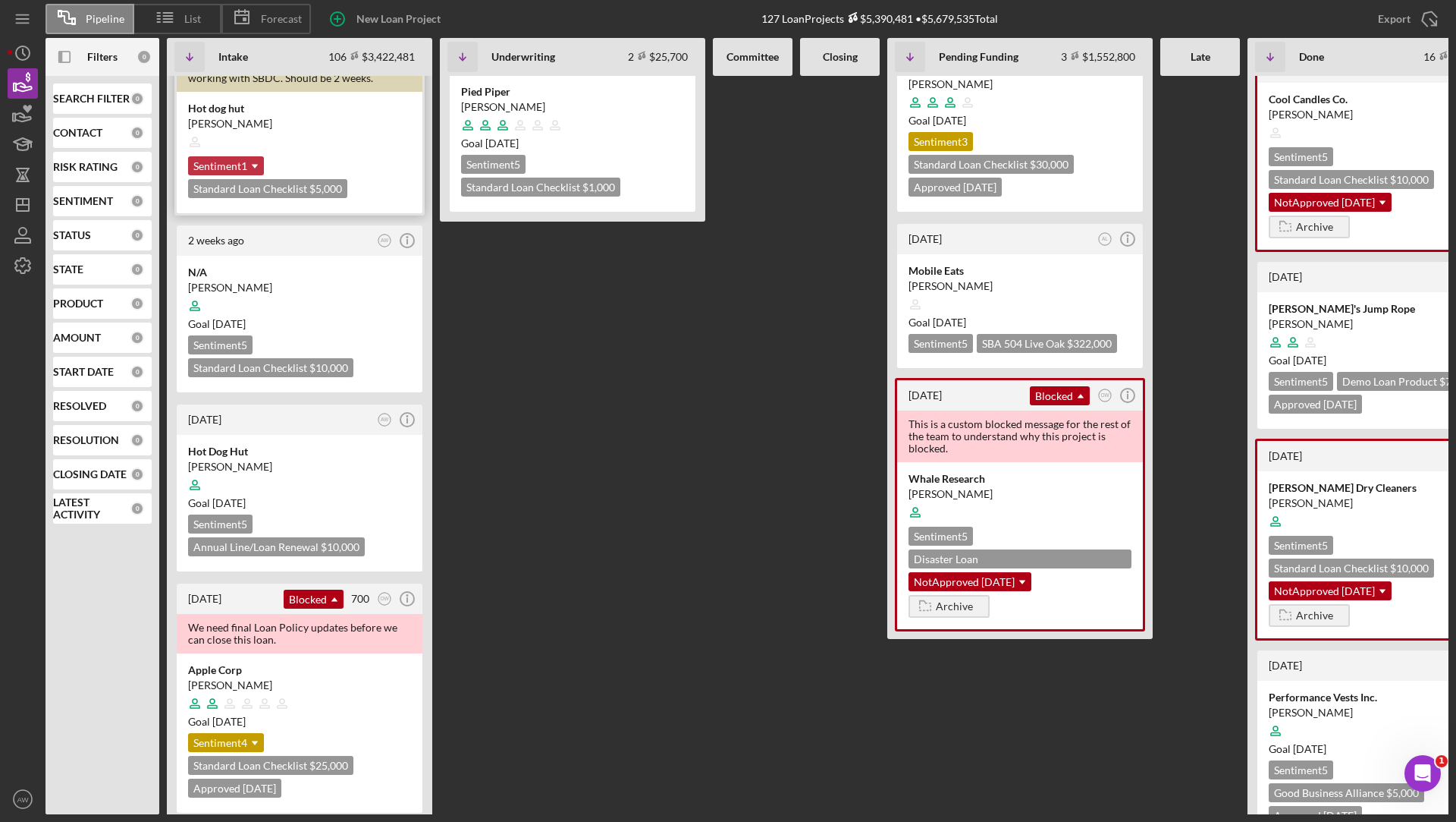
click at [247, 161] on icon "Icon/Dropdown Arrow" at bounding box center [255, 166] width 31 height 31
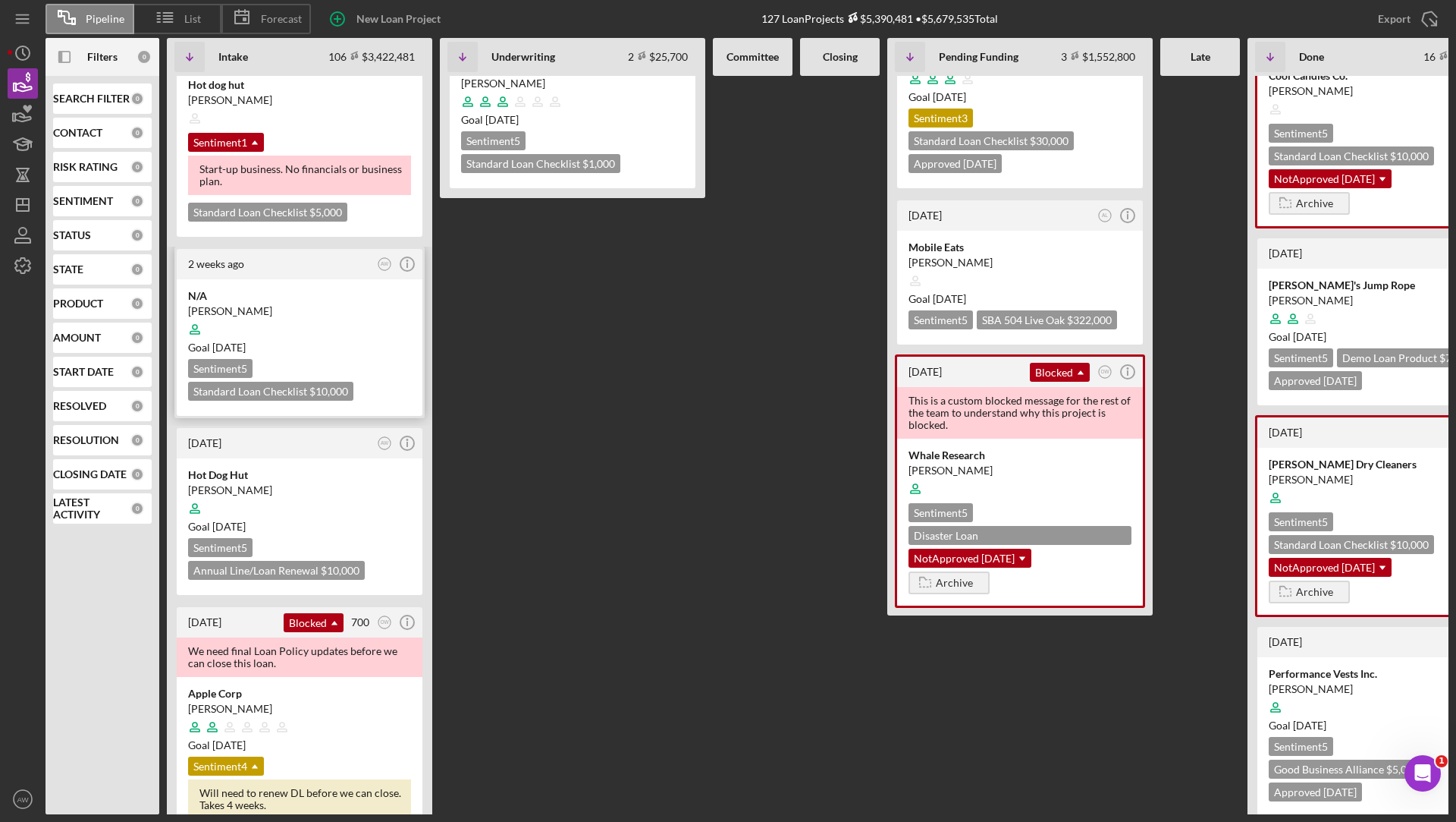
scroll to position [301, 0]
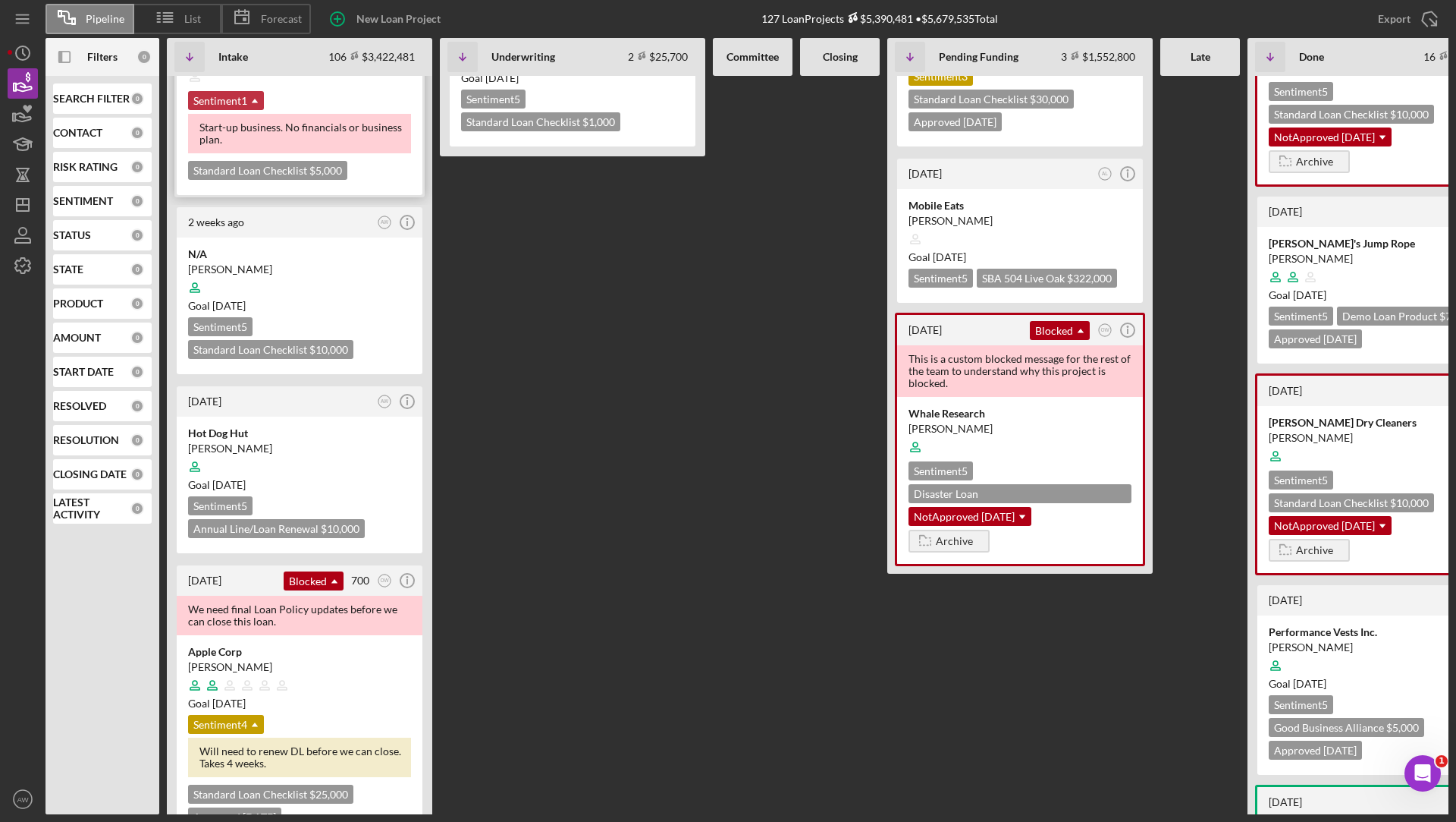
click at [237, 99] on div "Sentiment 1 Icon/Dropdown Arrow" at bounding box center [226, 100] width 76 height 19
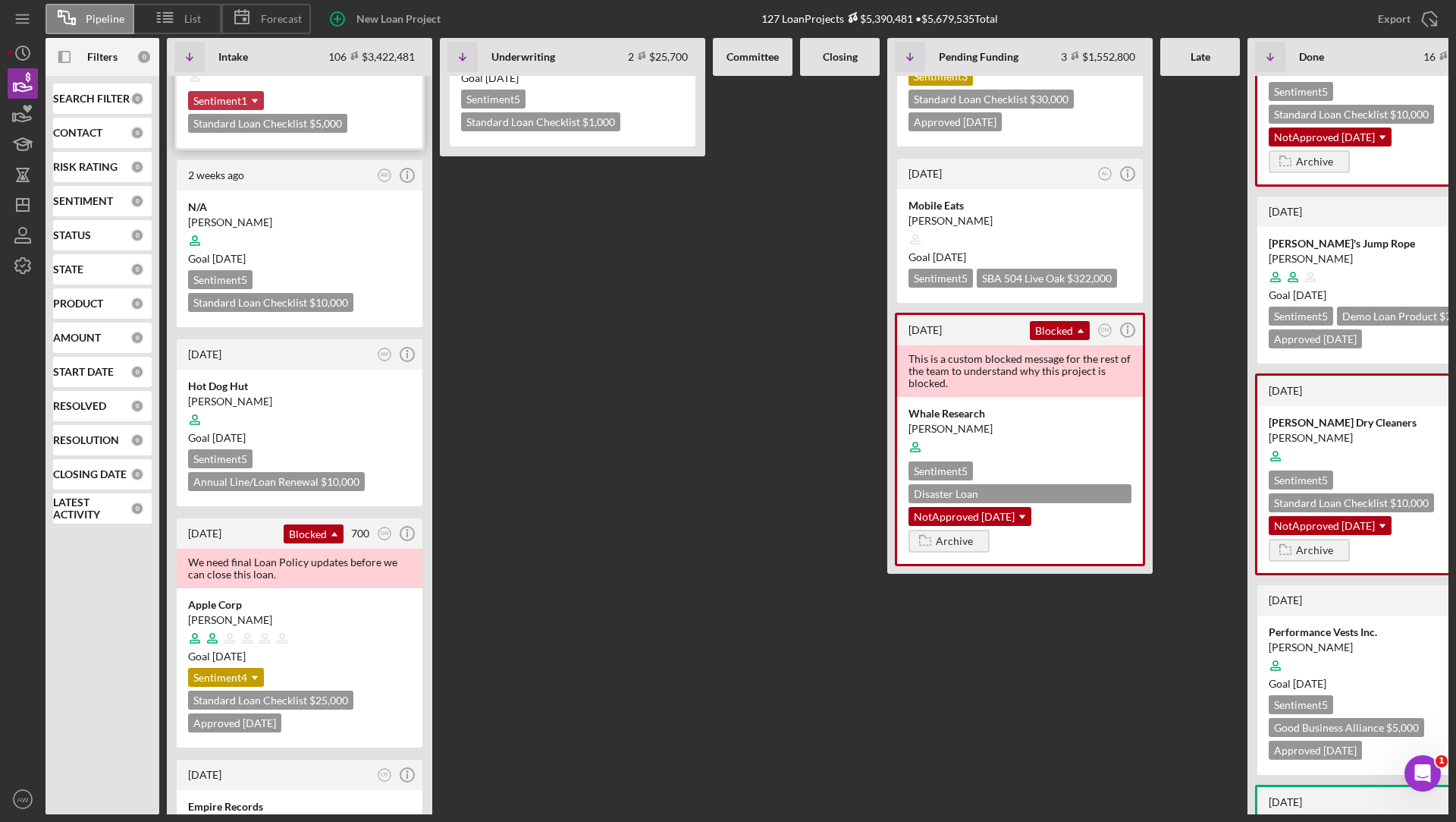
click at [237, 99] on div "Sentiment 1 Icon/Dropdown Arrow" at bounding box center [226, 100] width 76 height 19
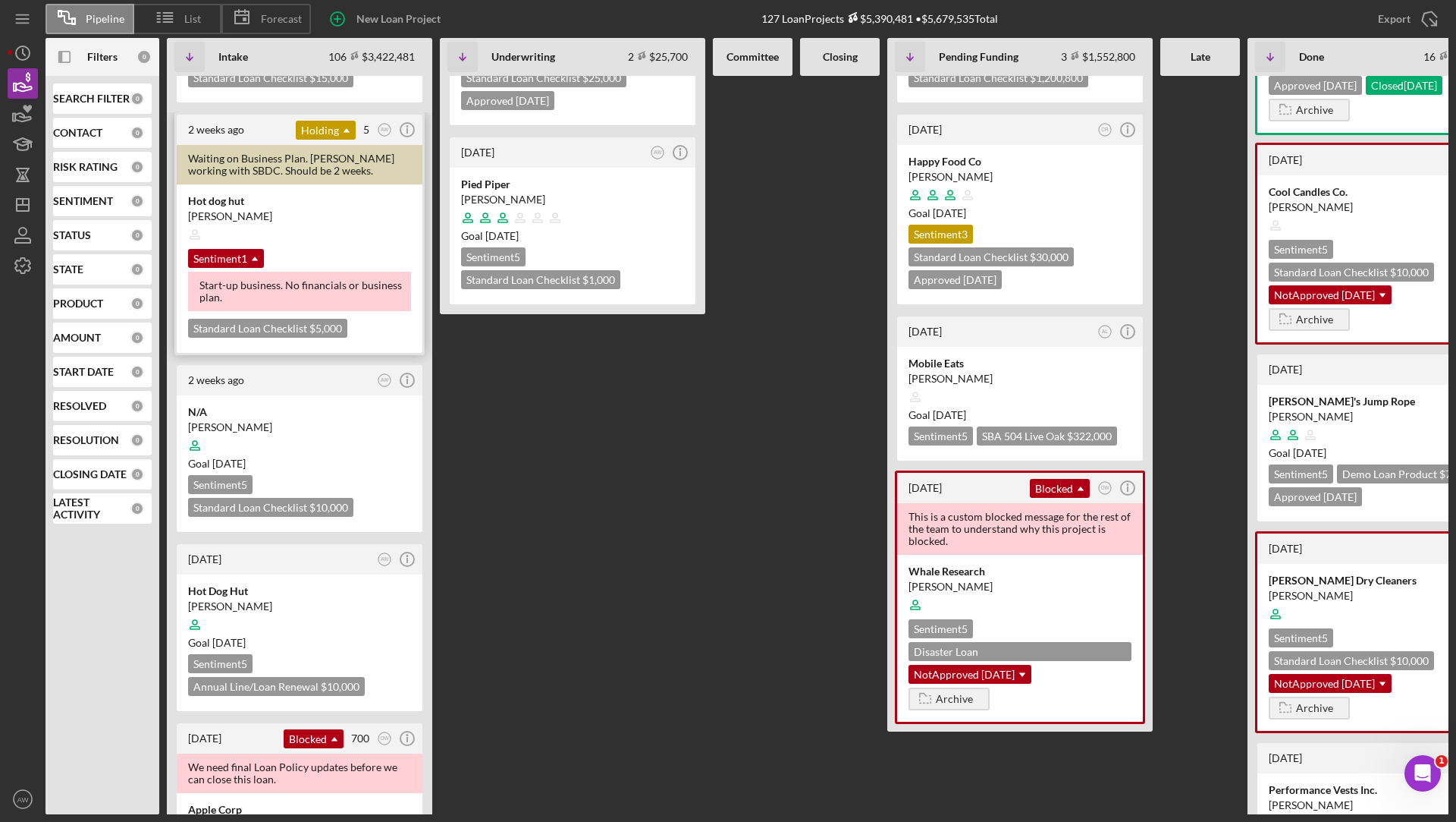
scroll to position [0, 0]
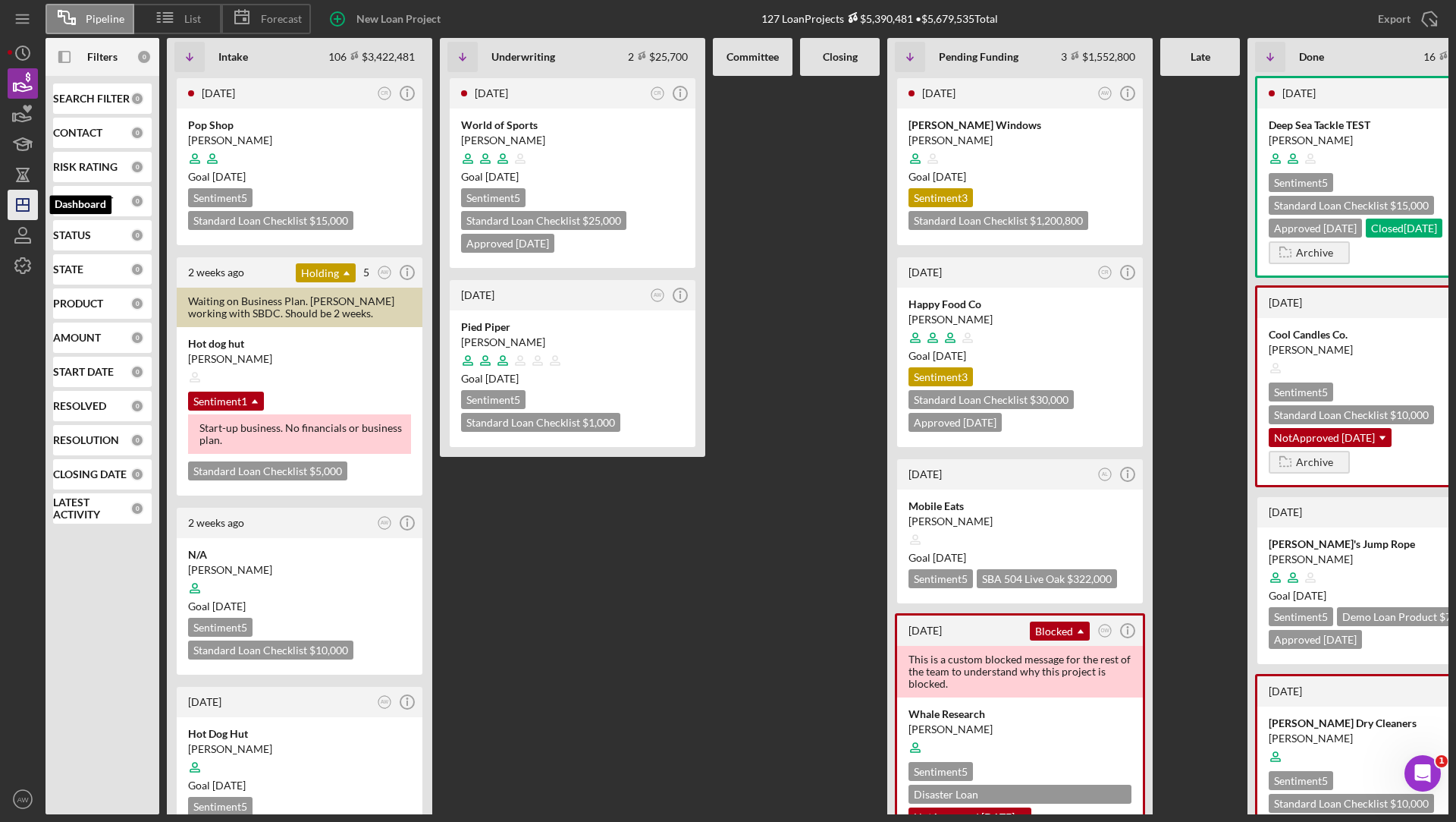
click at [20, 197] on icon "Icon/Dashboard" at bounding box center [22, 205] width 38 height 38
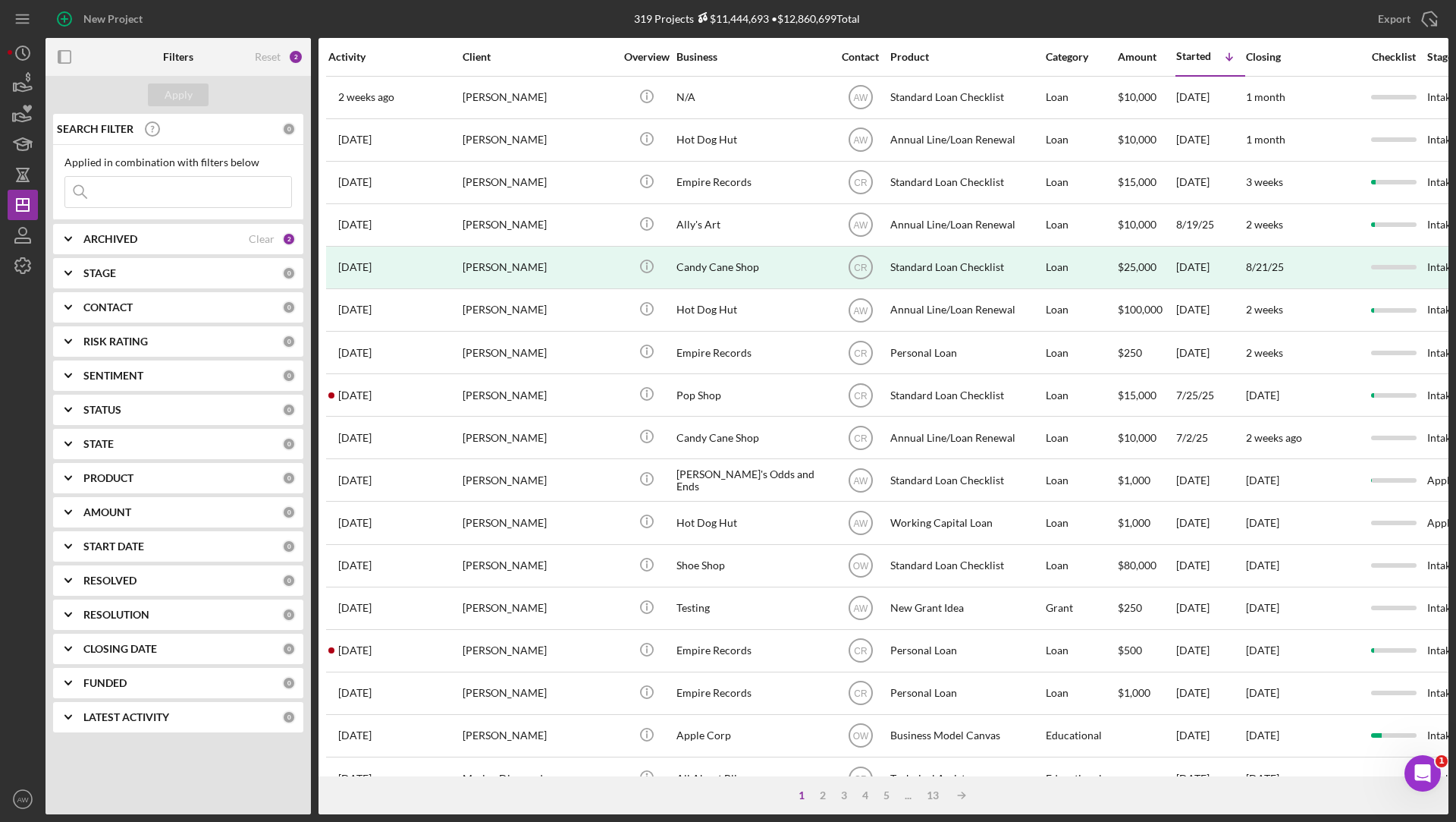
click at [141, 194] on input at bounding box center [178, 192] width 226 height 31
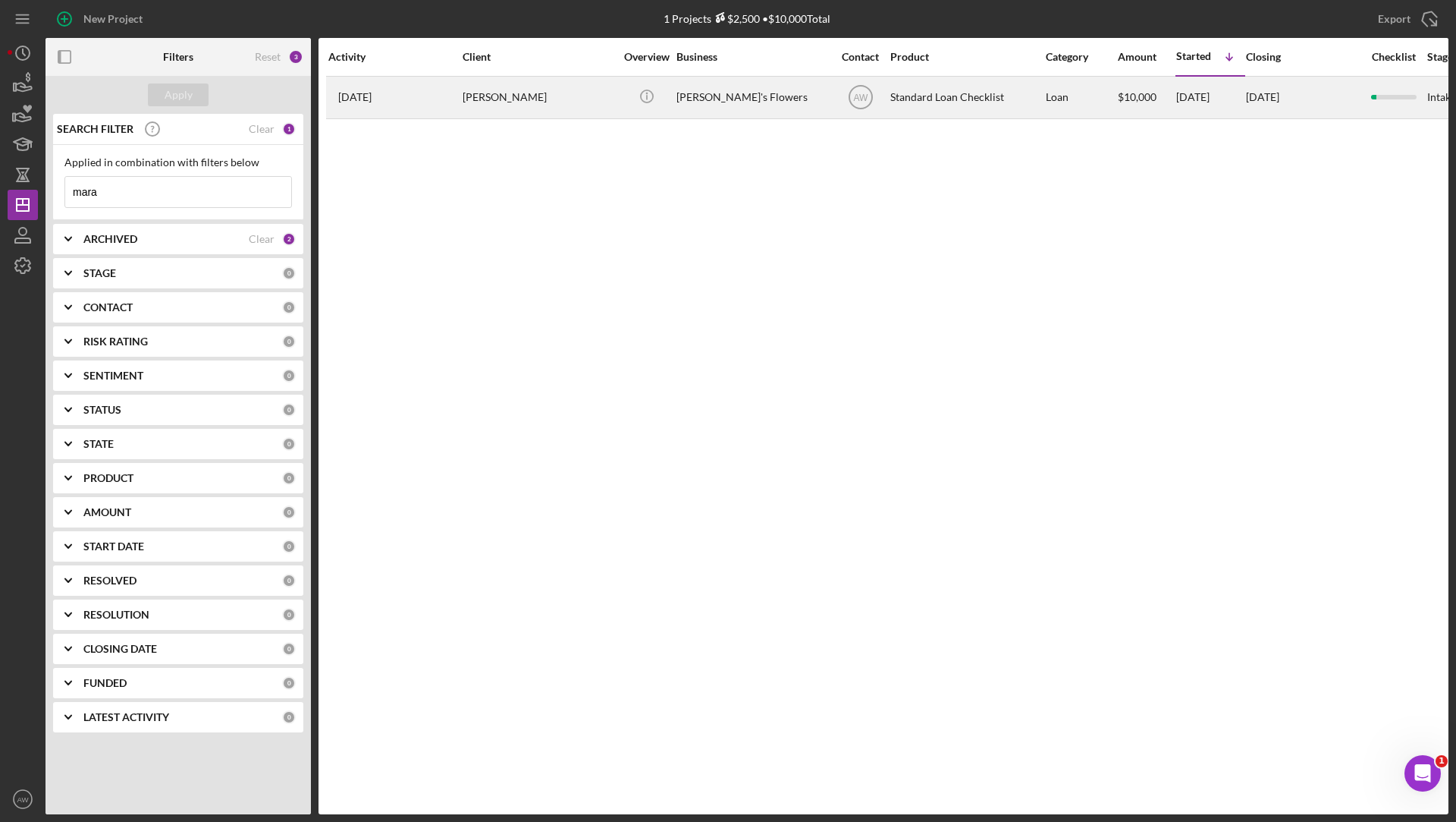
type input "mara"
click at [530, 109] on div "[PERSON_NAME]" at bounding box center [538, 97] width 152 height 40
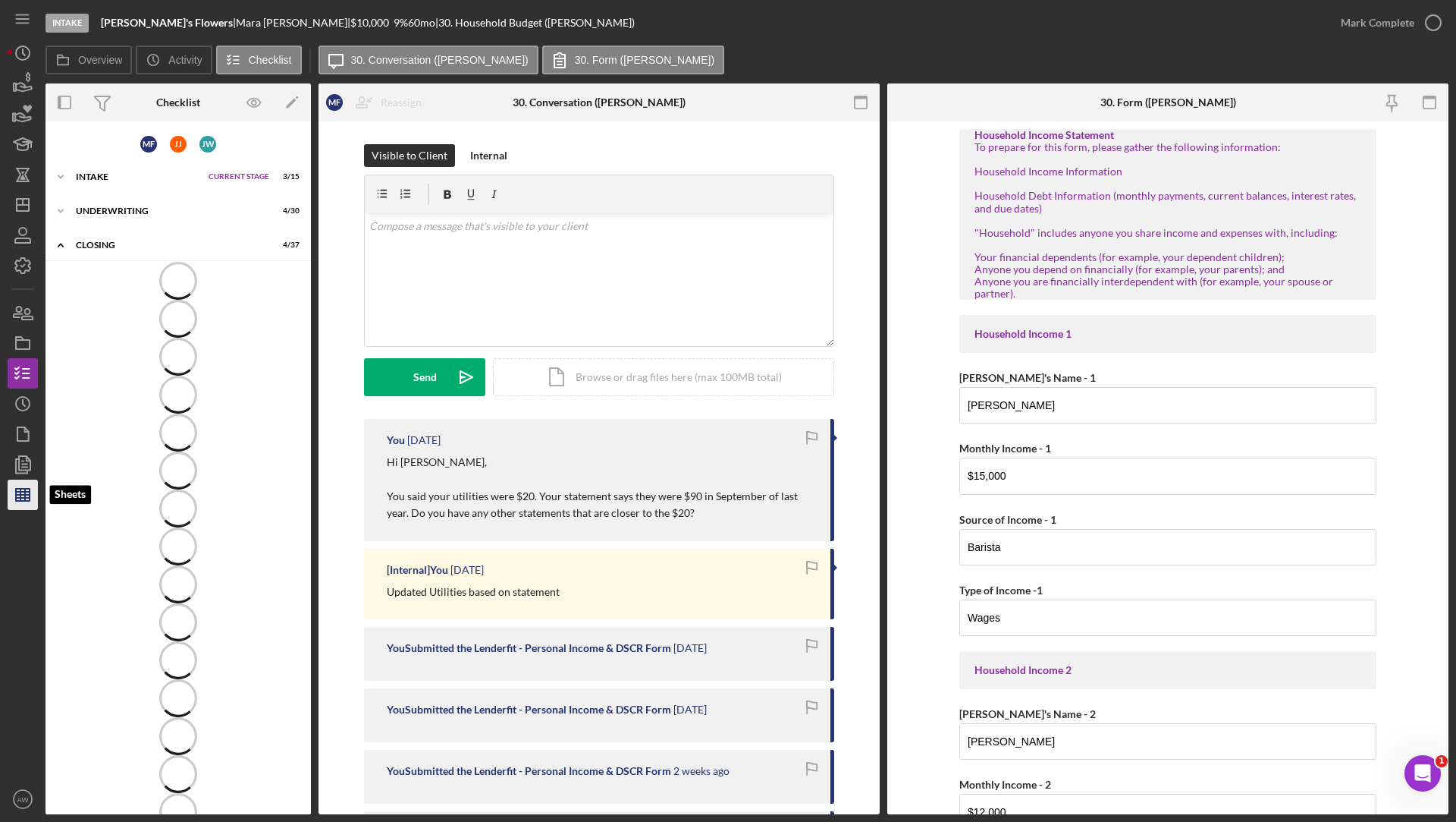
click at [13, 497] on icon "button" at bounding box center [22, 494] width 38 height 38
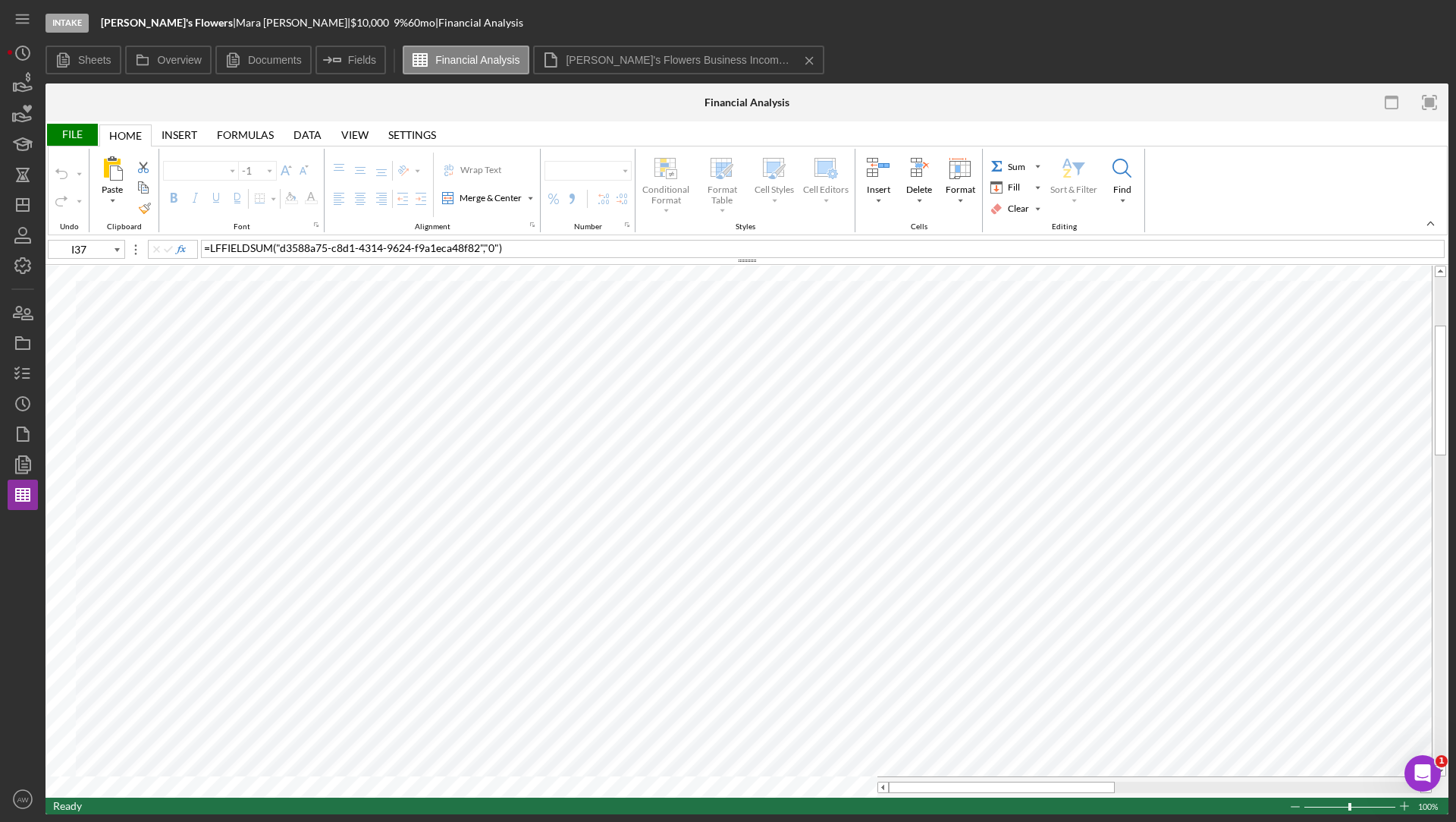
type input "Calibri"
type input "11"
